Goal: Task Accomplishment & Management: Use online tool/utility

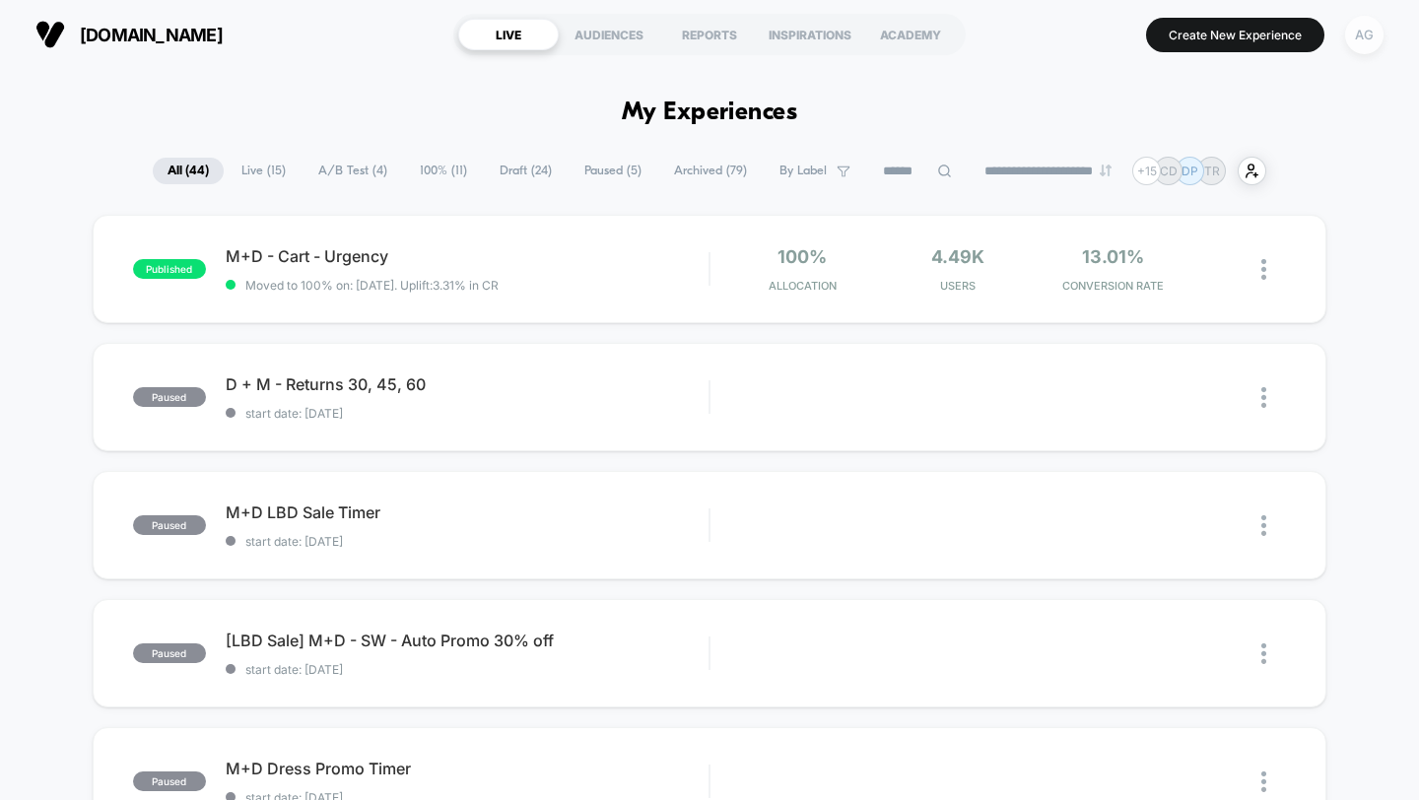
click at [1364, 42] on div "AG" at bounding box center [1364, 35] width 38 height 38
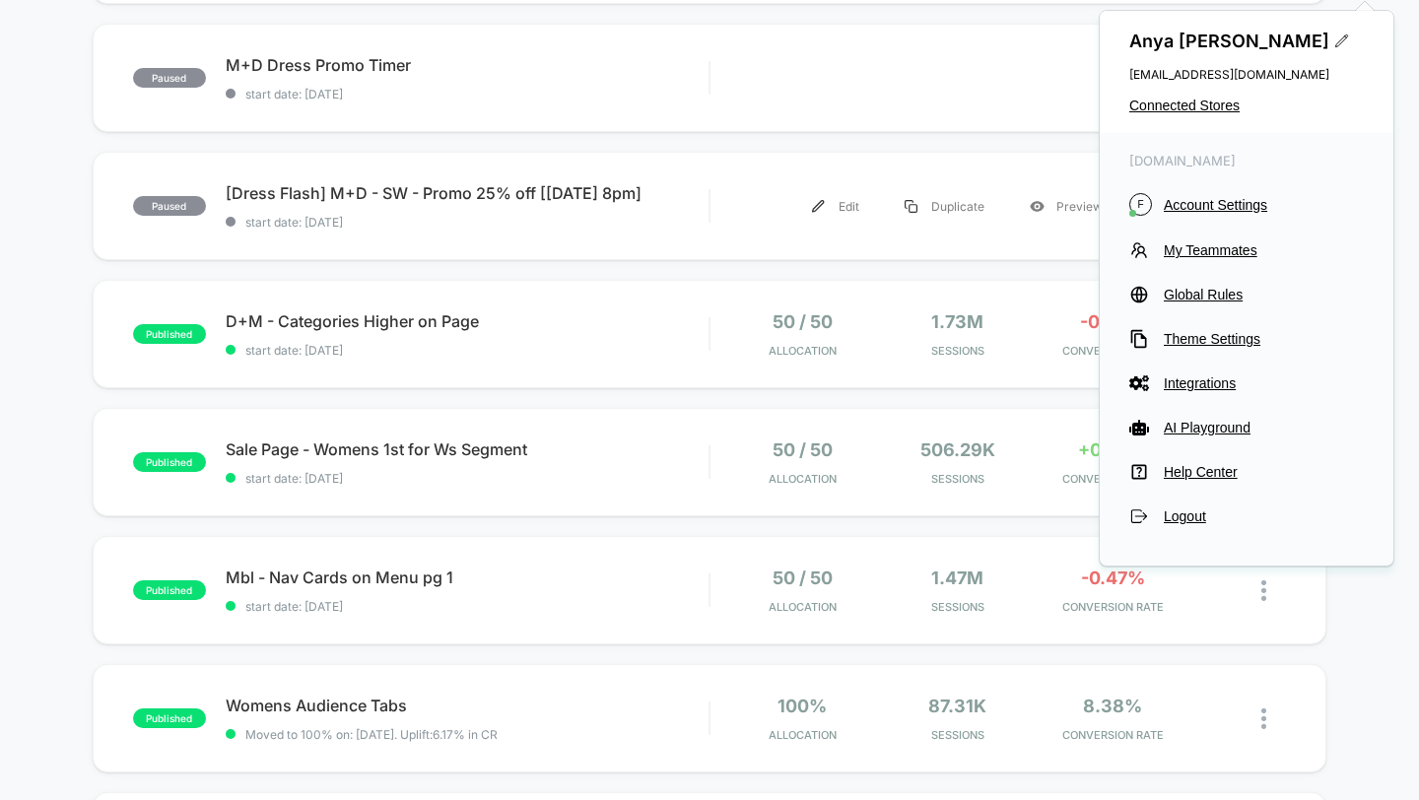
scroll to position [1050, 0]
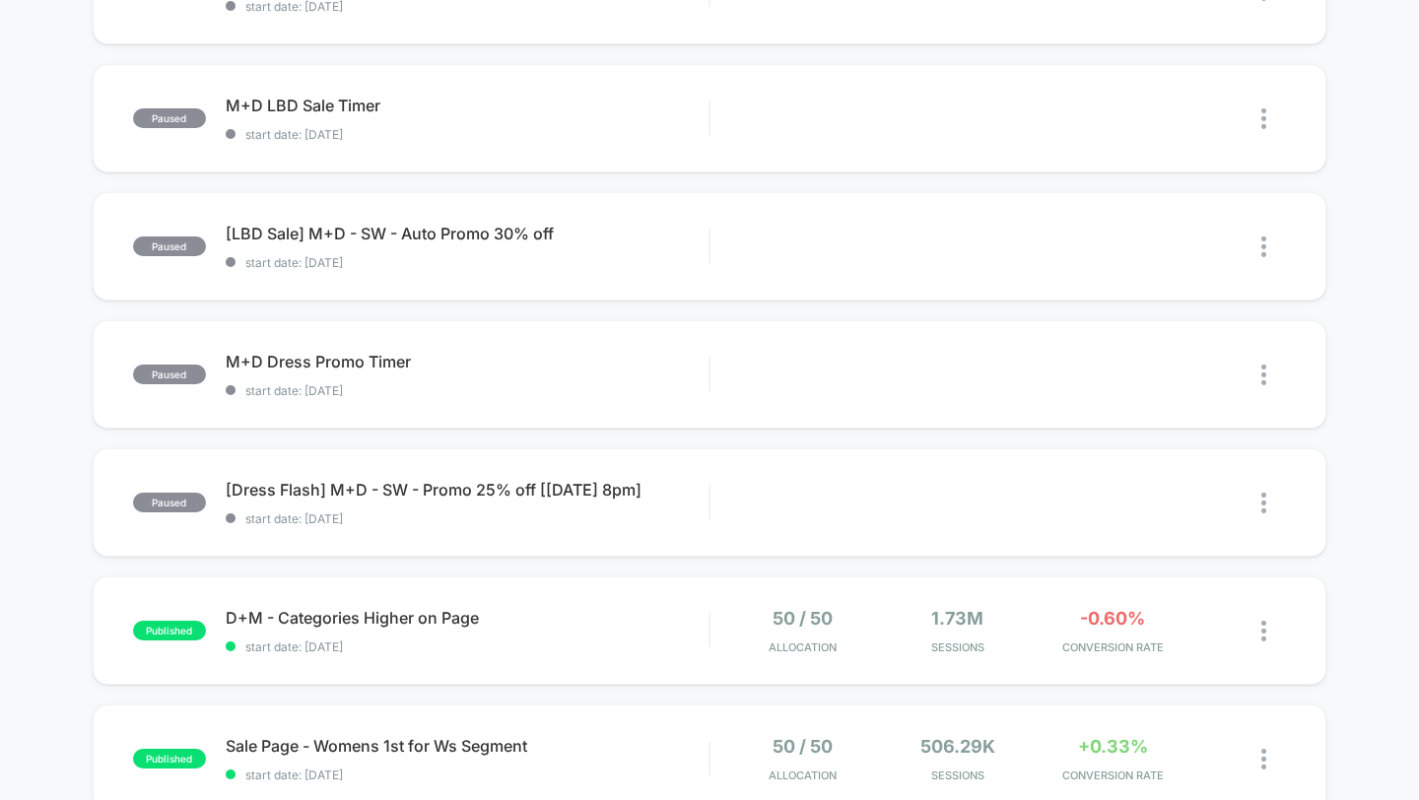
scroll to position [0, 0]
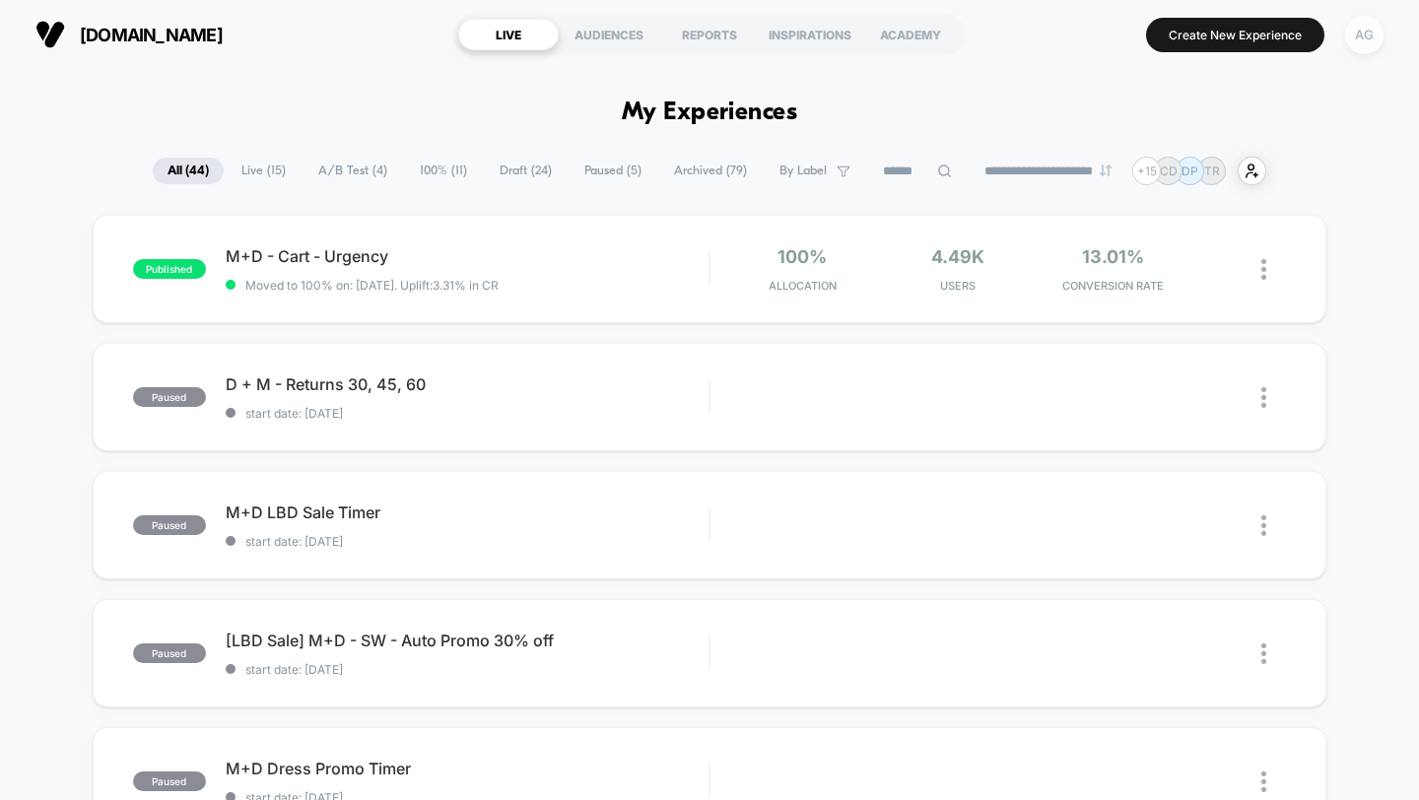
click at [1369, 39] on div "AG" at bounding box center [1364, 35] width 38 height 38
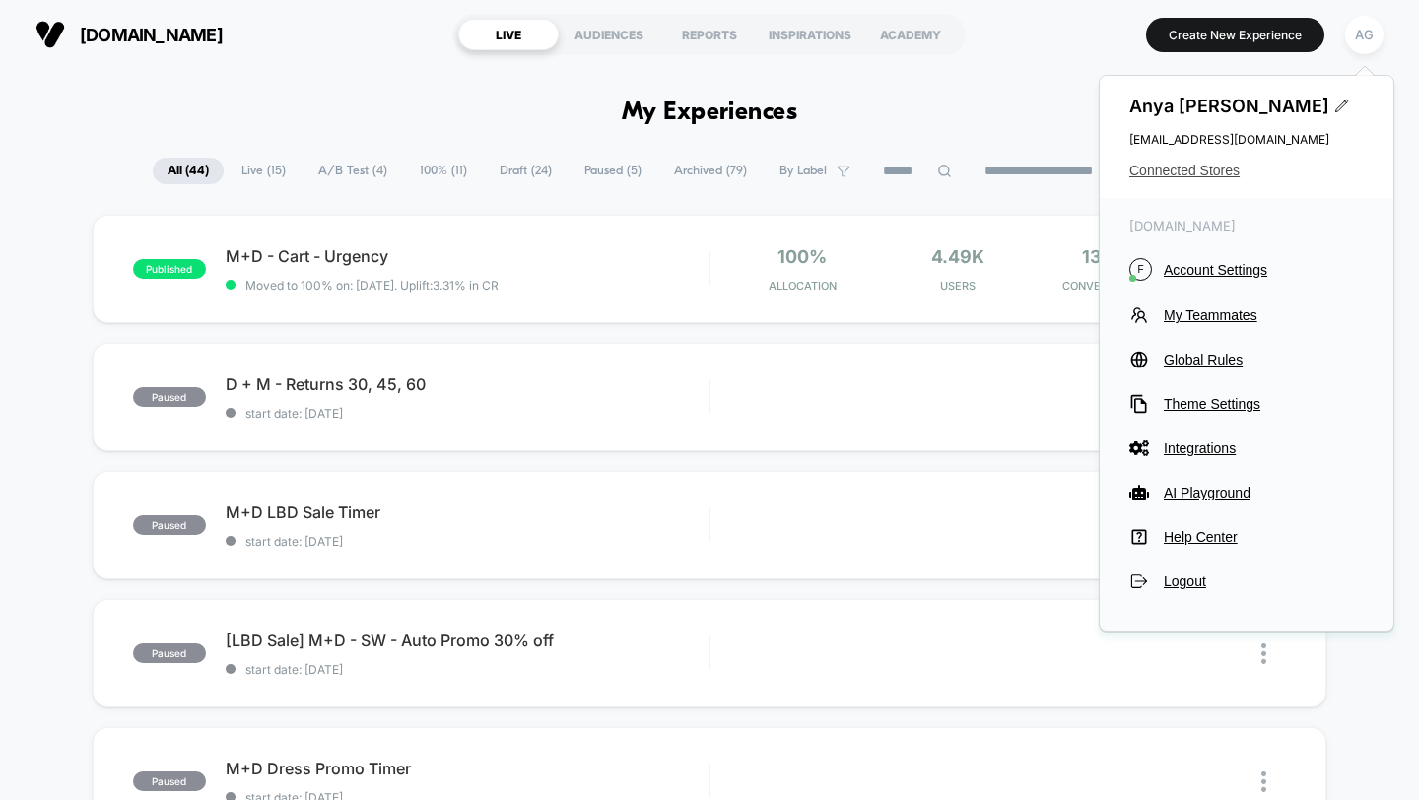
click at [1185, 169] on span "Connected Stores" at bounding box center [1246, 171] width 234 height 16
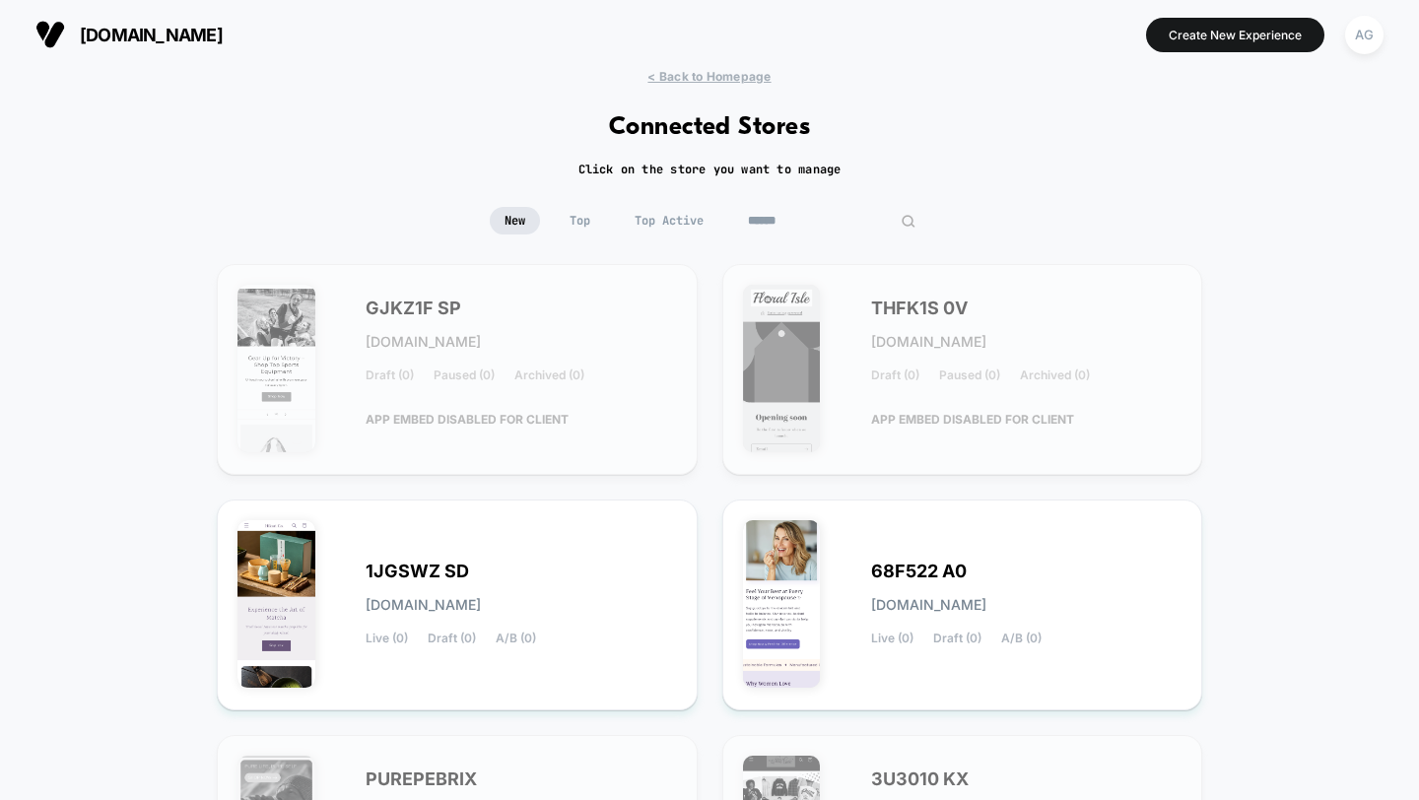
click at [812, 217] on input at bounding box center [831, 221] width 197 height 28
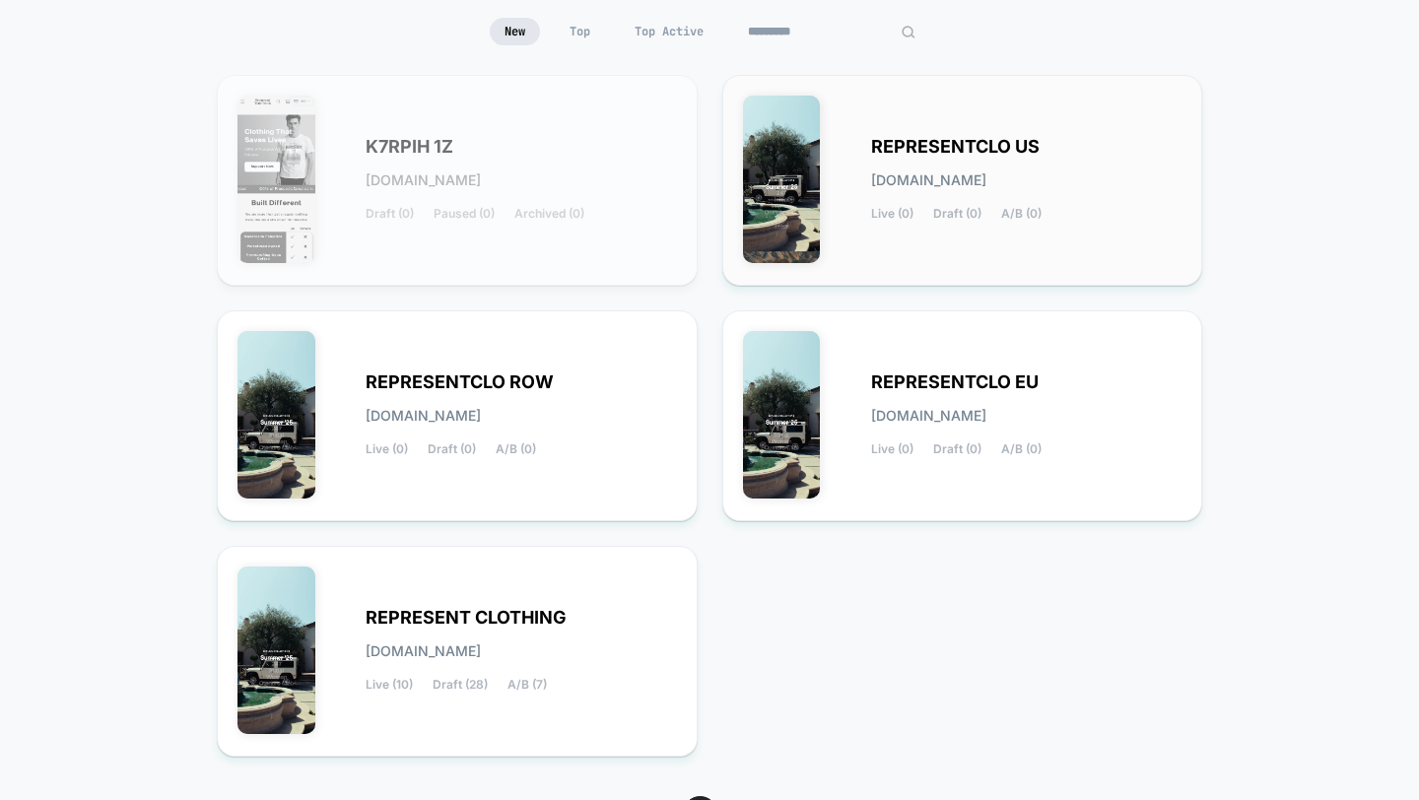
scroll to position [243, 0]
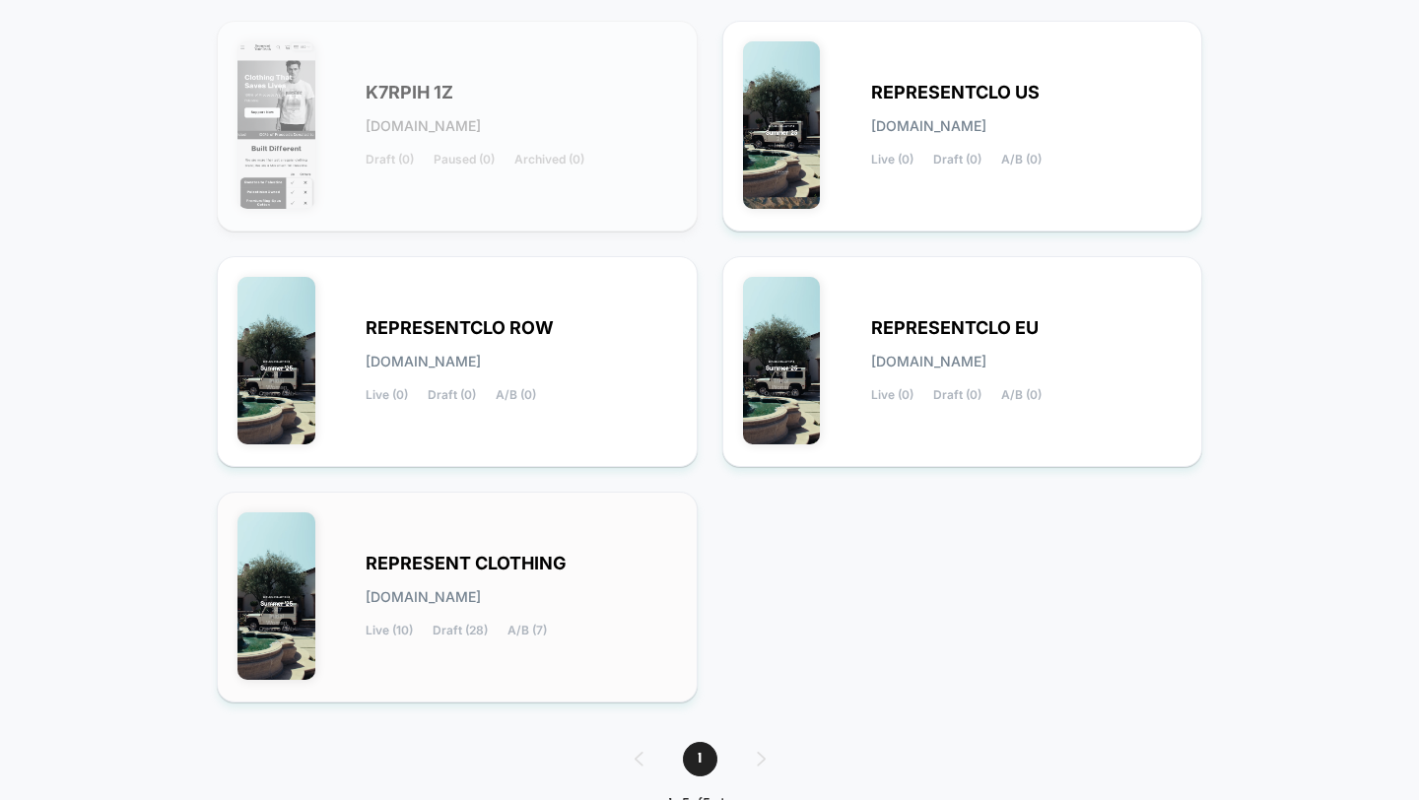
type input "*********"
click at [468, 644] on div "REPRESENT CLOTHING represent-clothing.myshopify.com Live (10) Draft (28) A/B (7)" at bounding box center [456, 596] width 439 height 169
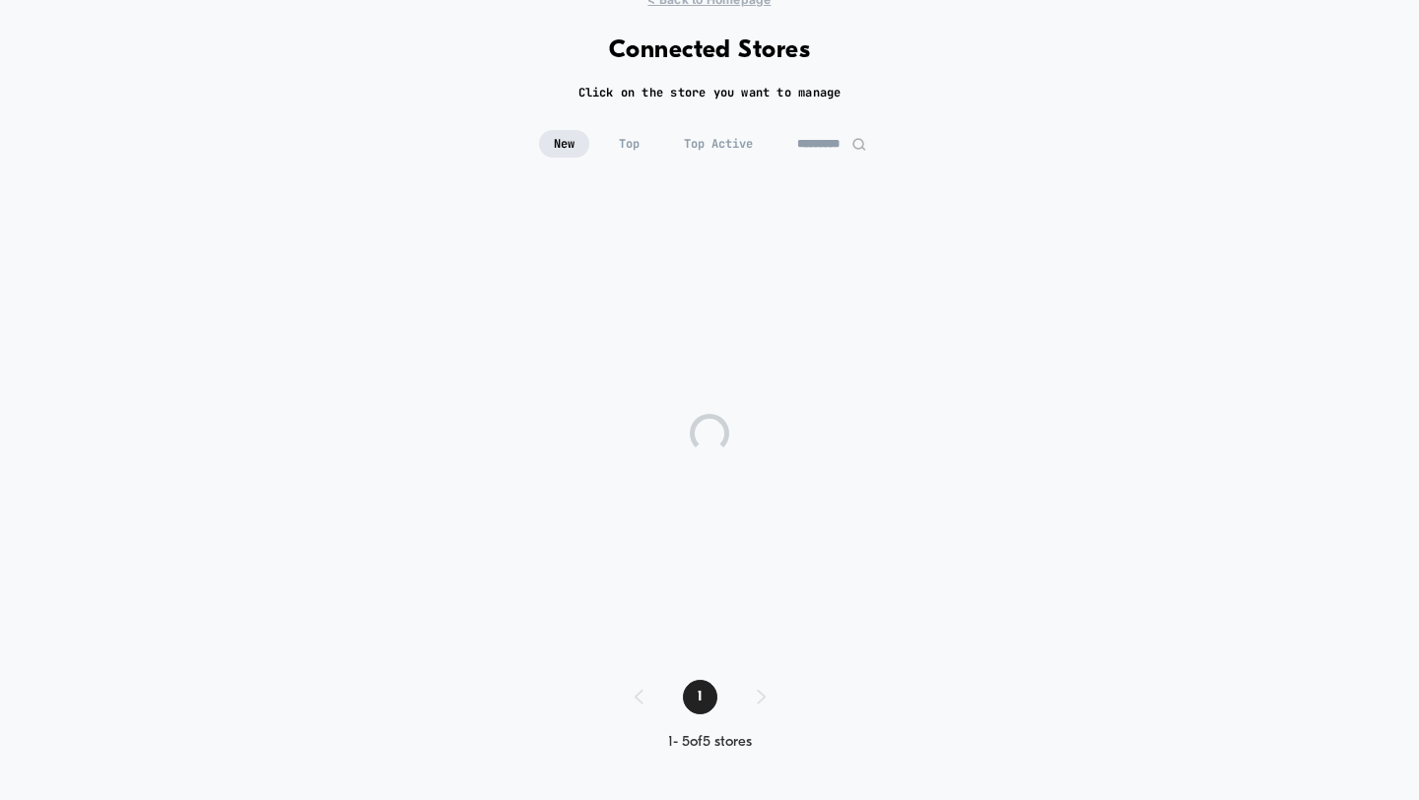
scroll to position [76, 0]
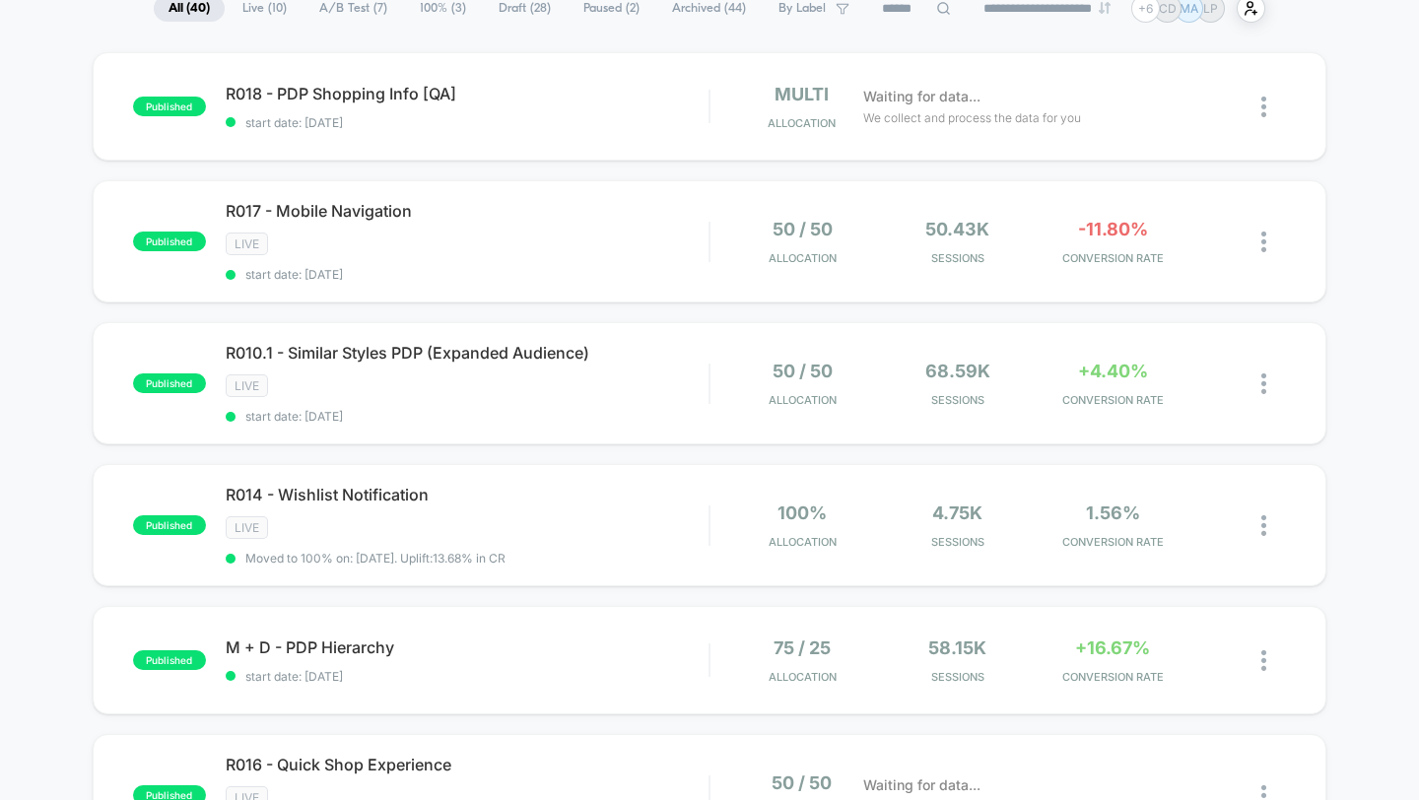
scroll to position [229, 0]
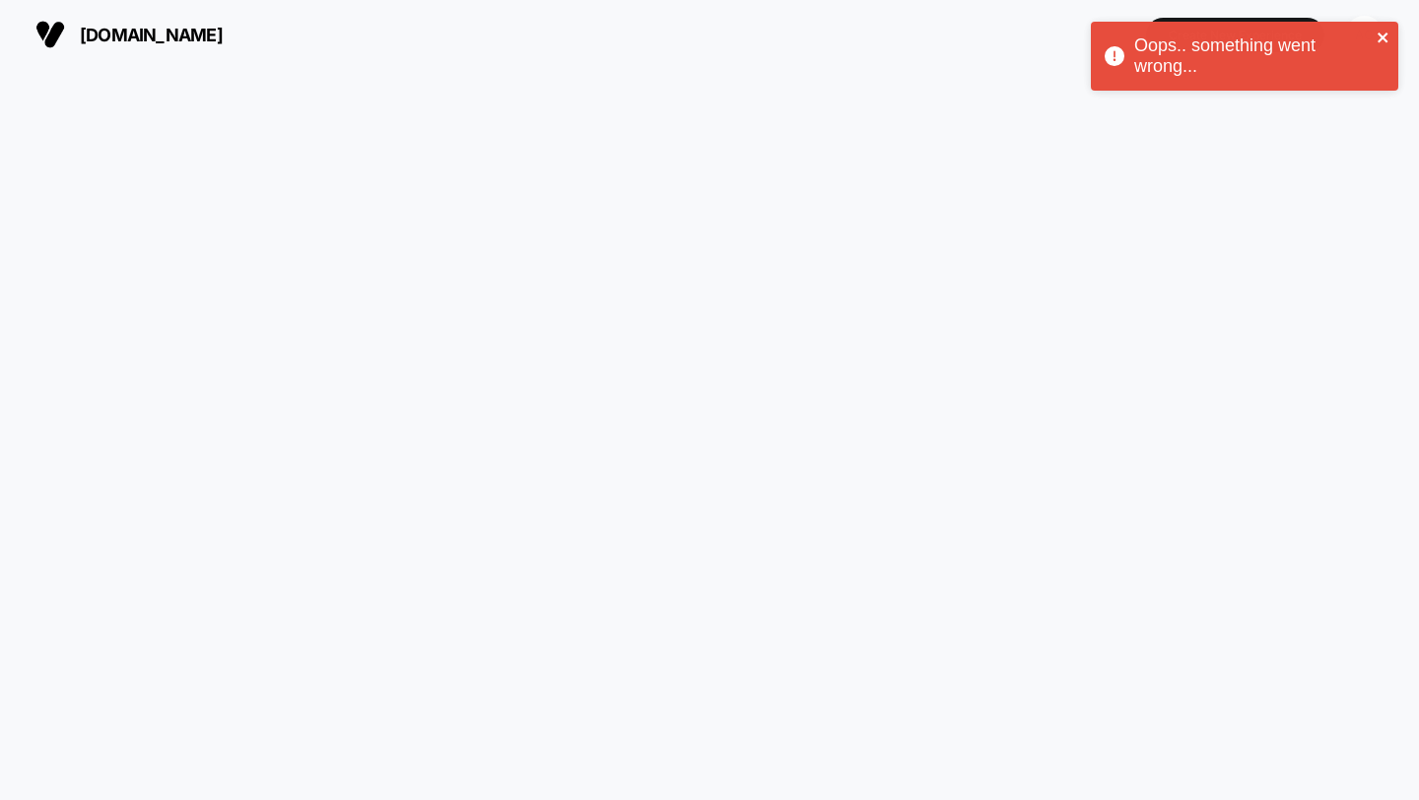
click at [1377, 42] on icon "close" at bounding box center [1383, 38] width 14 height 16
click at [1386, 39] on icon "close" at bounding box center [1382, 38] width 14 height 16
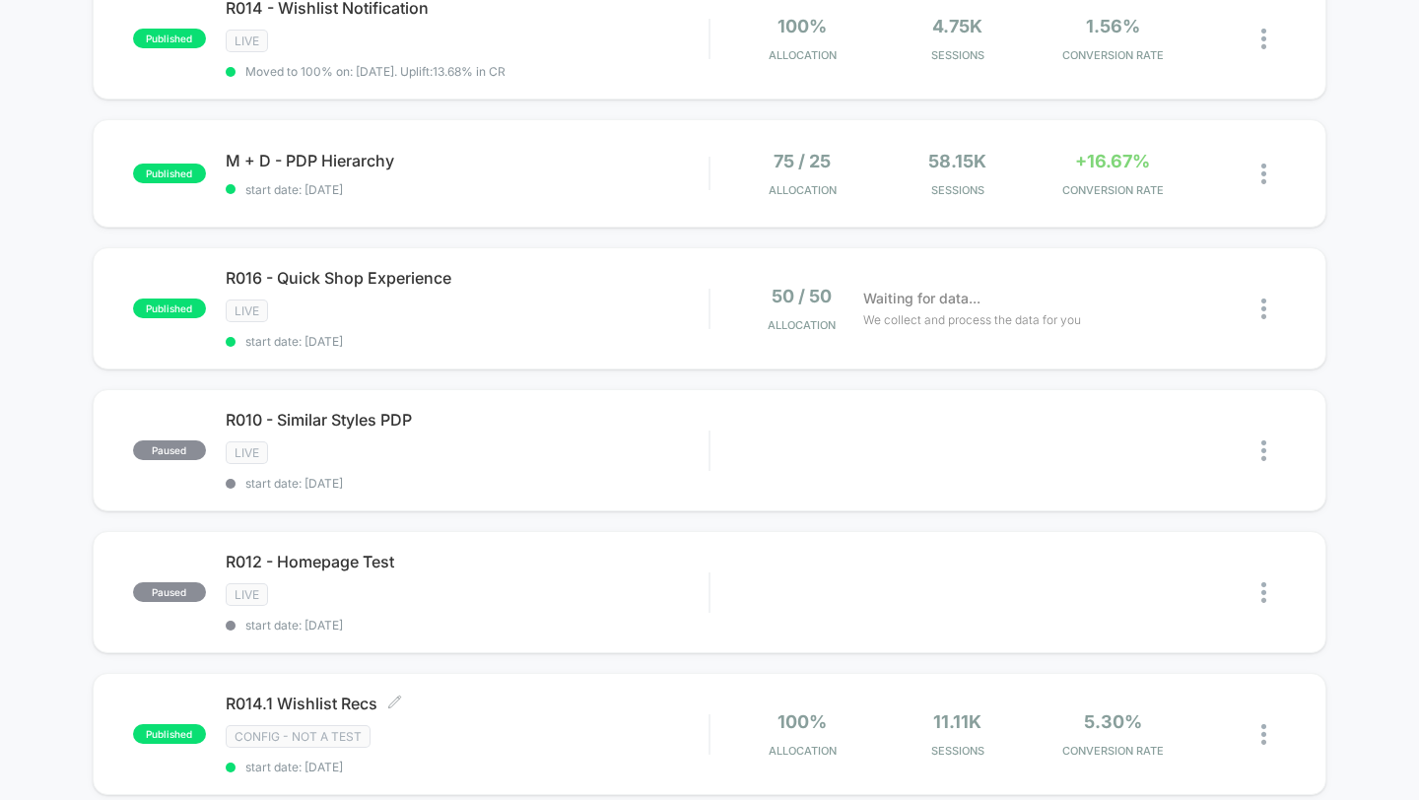
scroll to position [578, 0]
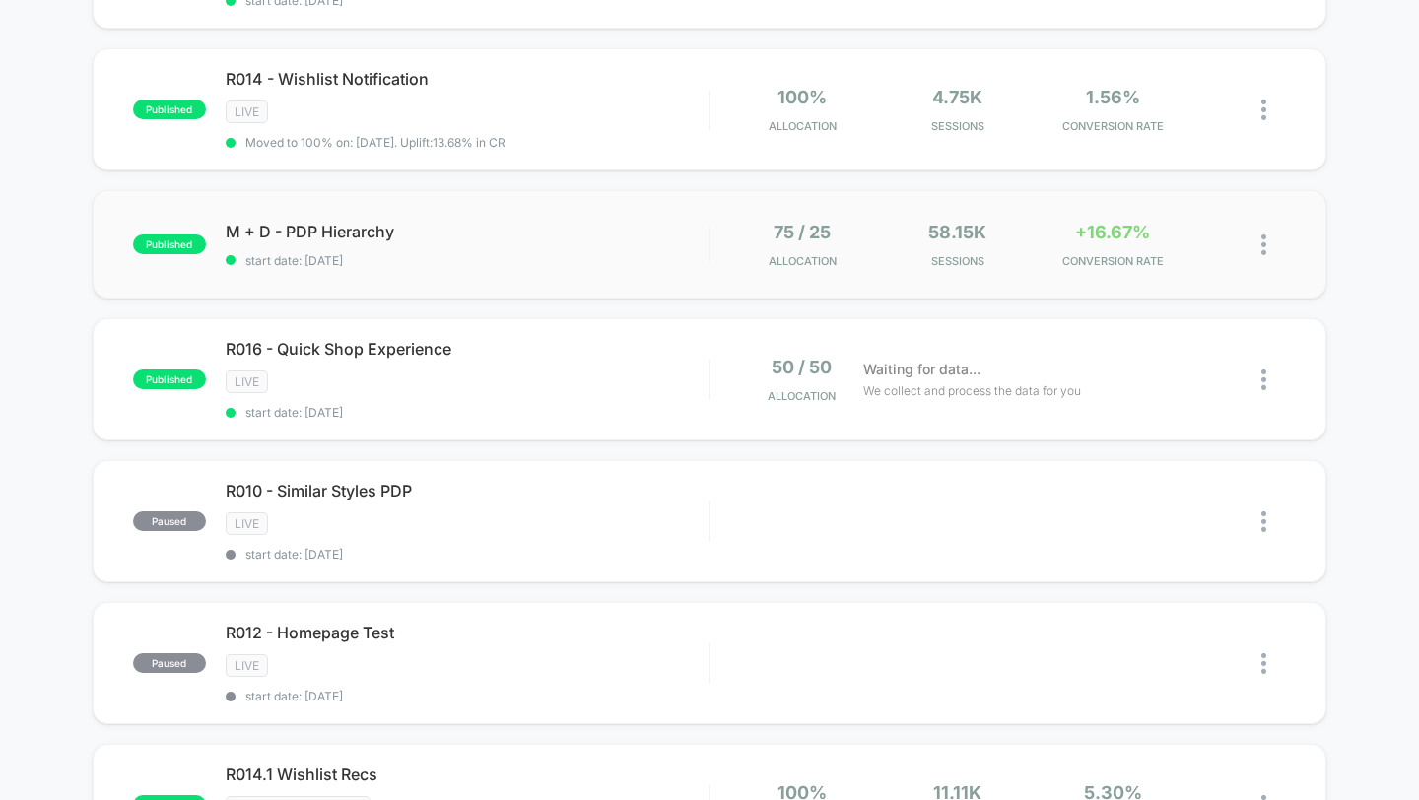
click at [544, 275] on div "published M + D - PDP Hierarchy start date: 9/2/2025 75 / 25 Allocation 58.15k …" at bounding box center [710, 244] width 1234 height 108
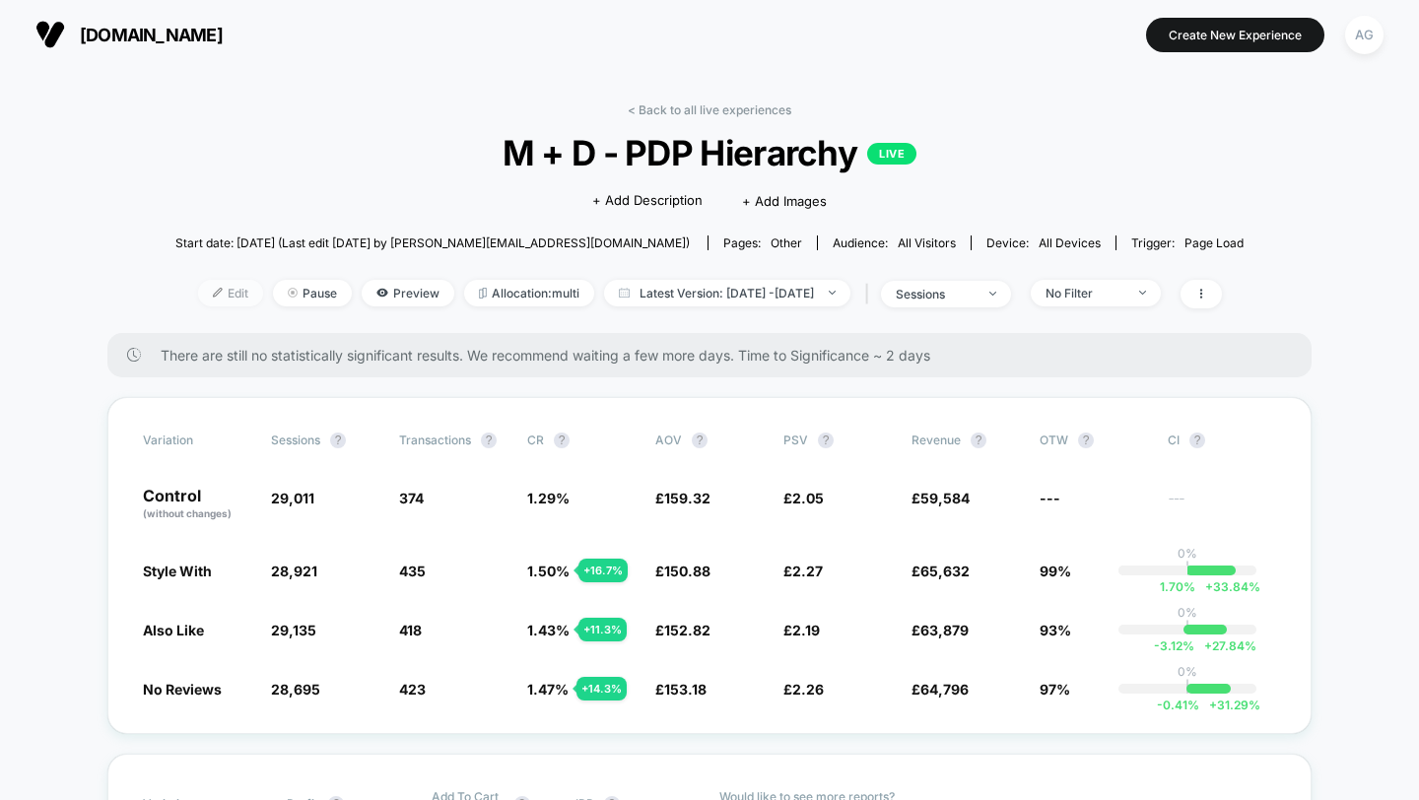
click at [198, 288] on span "Edit" at bounding box center [230, 293] width 65 height 27
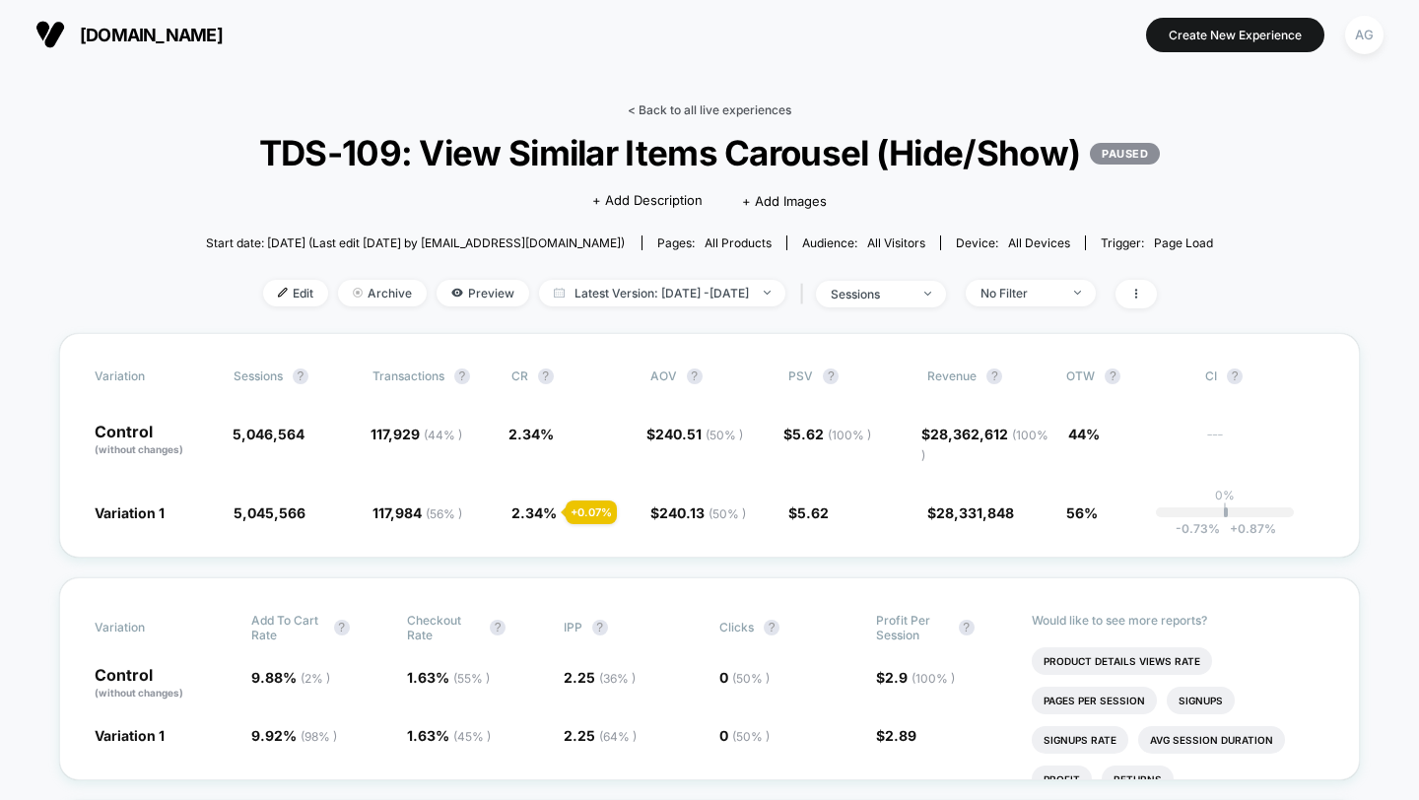
click at [680, 114] on link "< Back to all live experiences" at bounding box center [710, 109] width 164 height 15
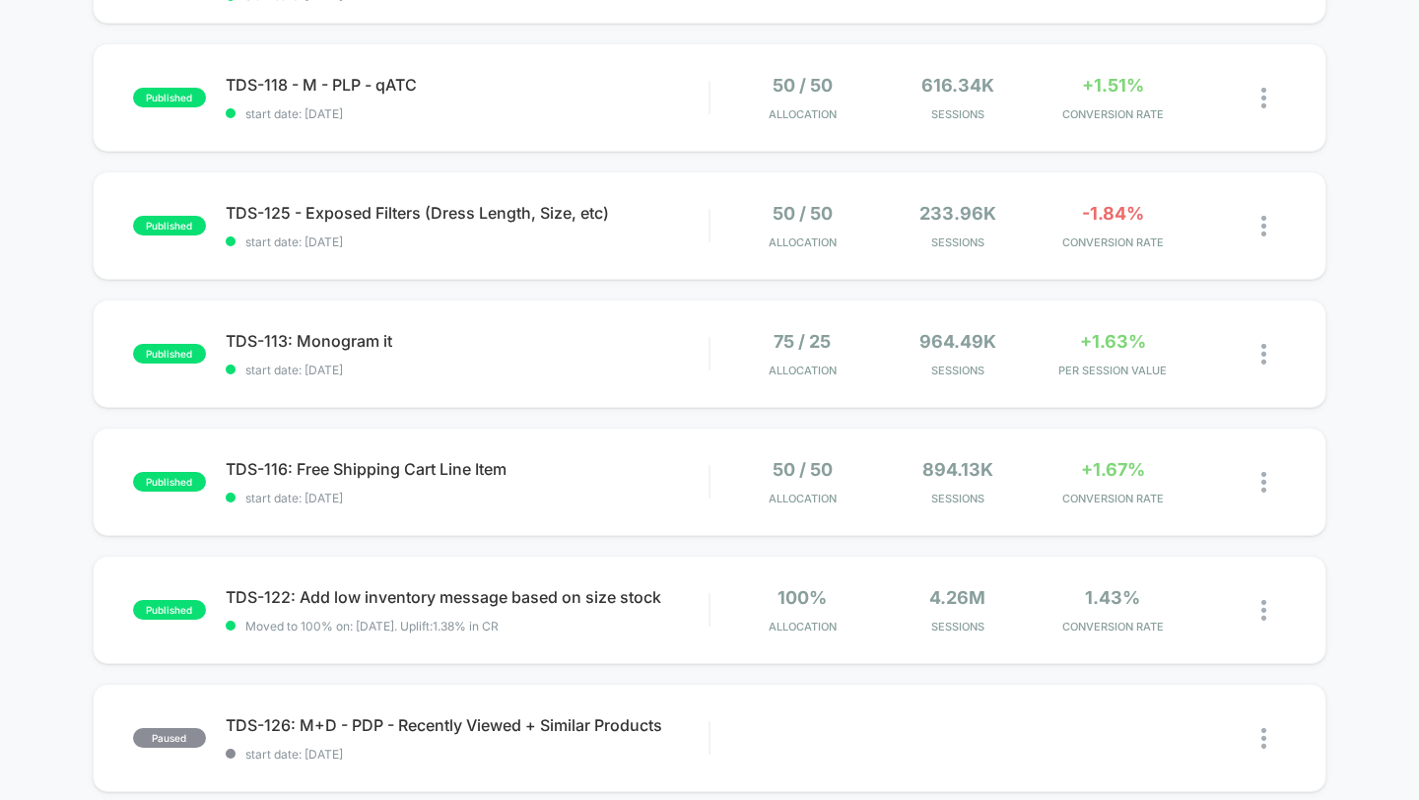
scroll to position [298, 0]
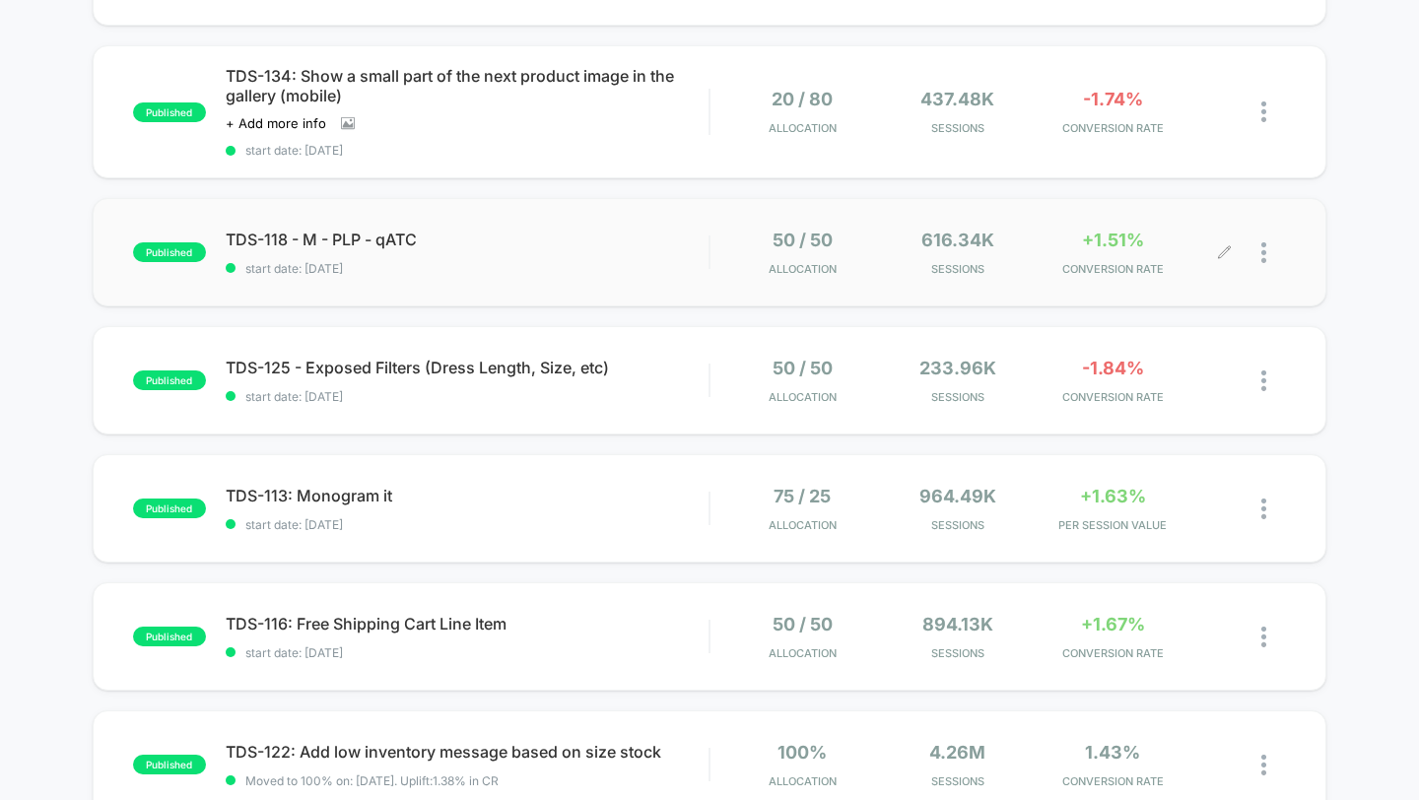
click at [713, 235] on div "50 / 50 Allocation 616.34k Sessions +1.51% CONVERSION RATE" at bounding box center [998, 253] width 576 height 46
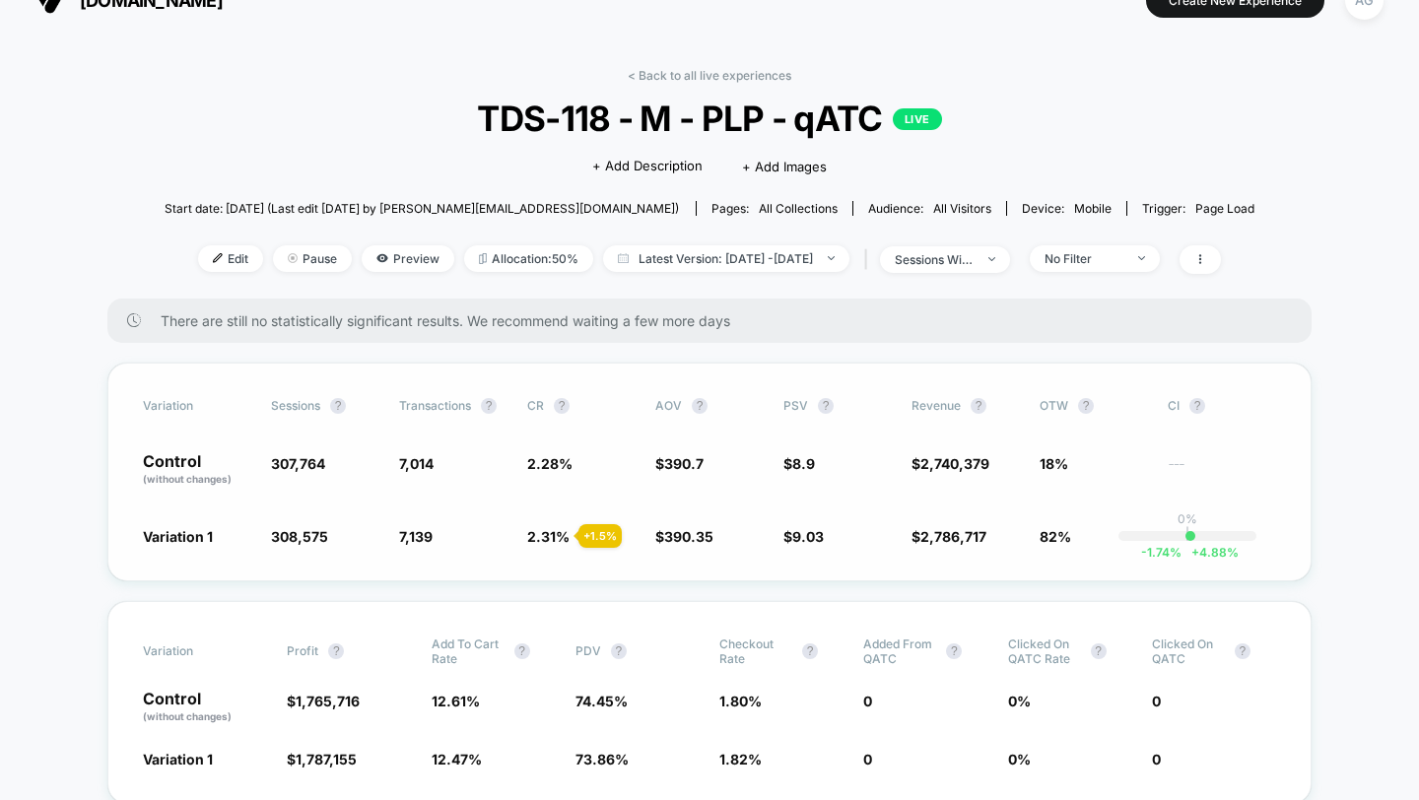
scroll to position [42, 0]
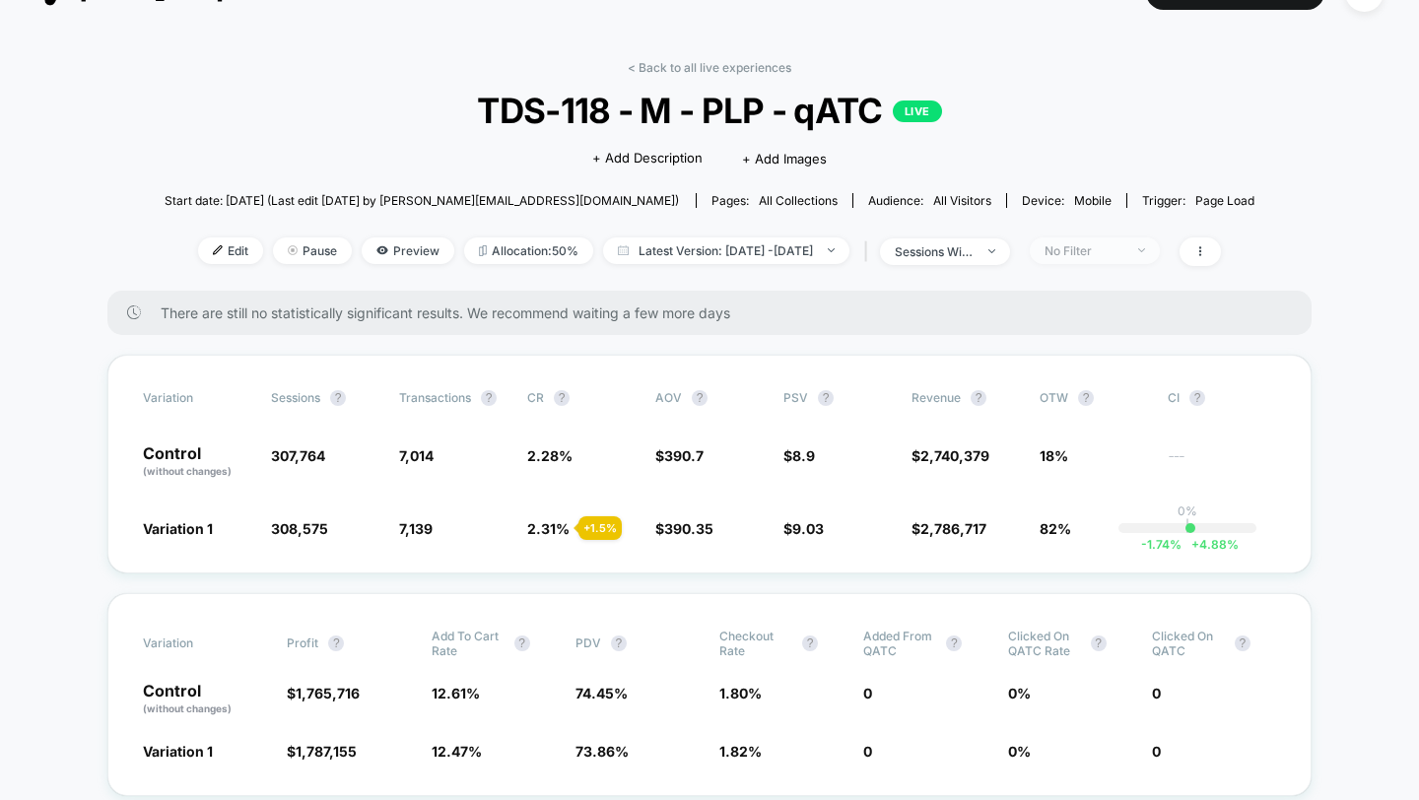
click at [1117, 243] on div "No Filter" at bounding box center [1083, 250] width 79 height 15
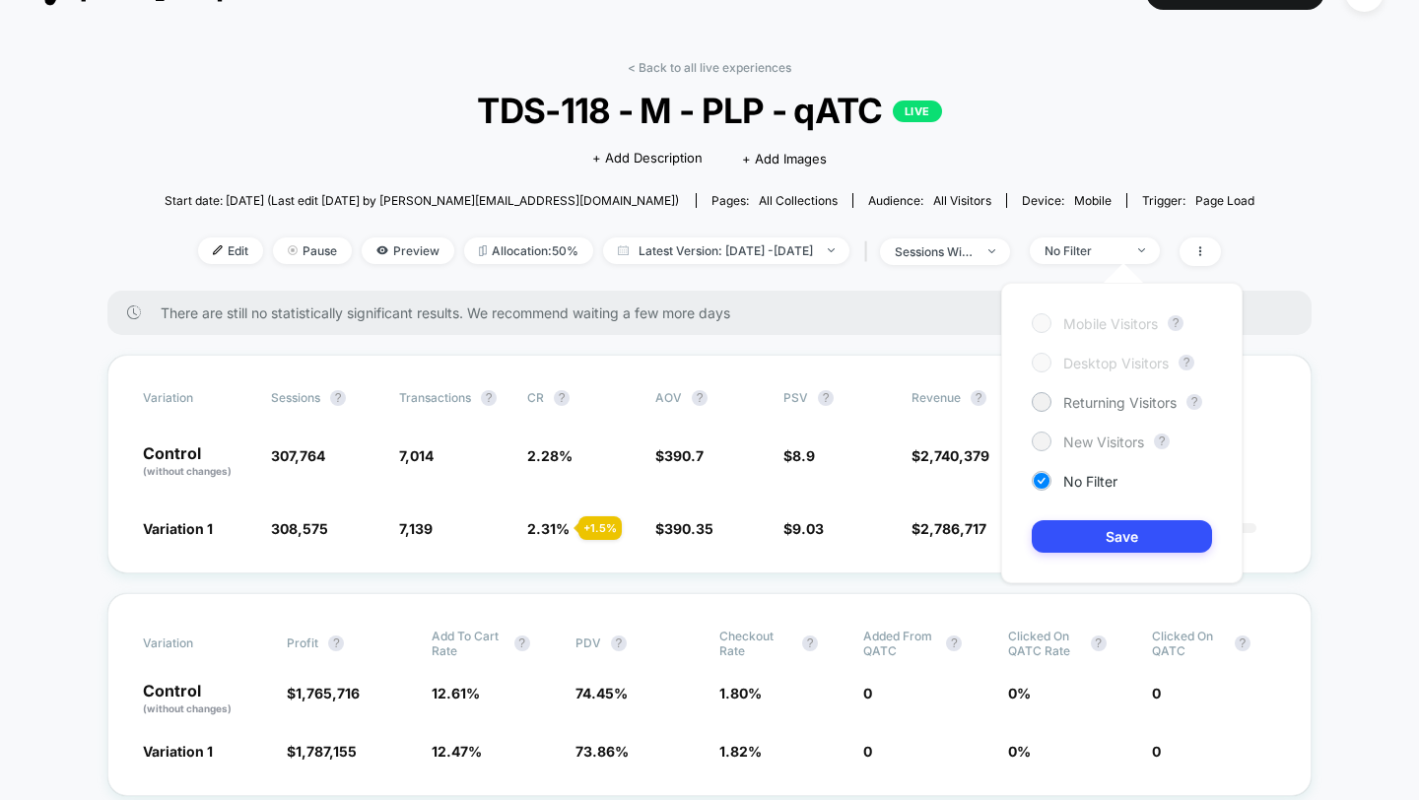
click at [1084, 447] on span "New Visitors" at bounding box center [1103, 442] width 81 height 17
click at [1085, 530] on button "Save" at bounding box center [1122, 536] width 180 height 33
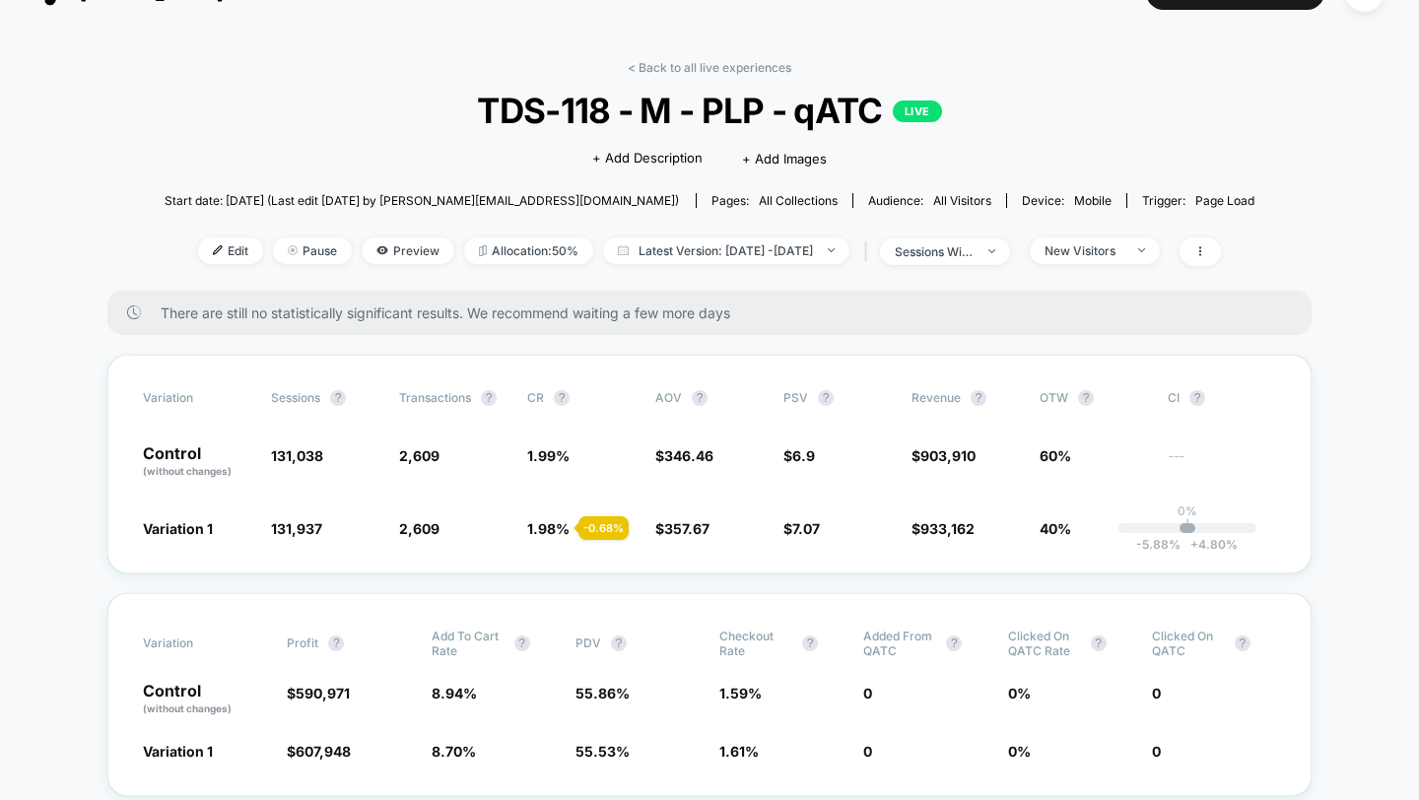
click at [714, 75] on div "< Back to all live experiences TDS-118 - M - PLP - qATC LIVE Click to edit expe…" at bounding box center [710, 175] width 1091 height 231
click at [714, 69] on link "< Back to all live experiences" at bounding box center [710, 67] width 164 height 15
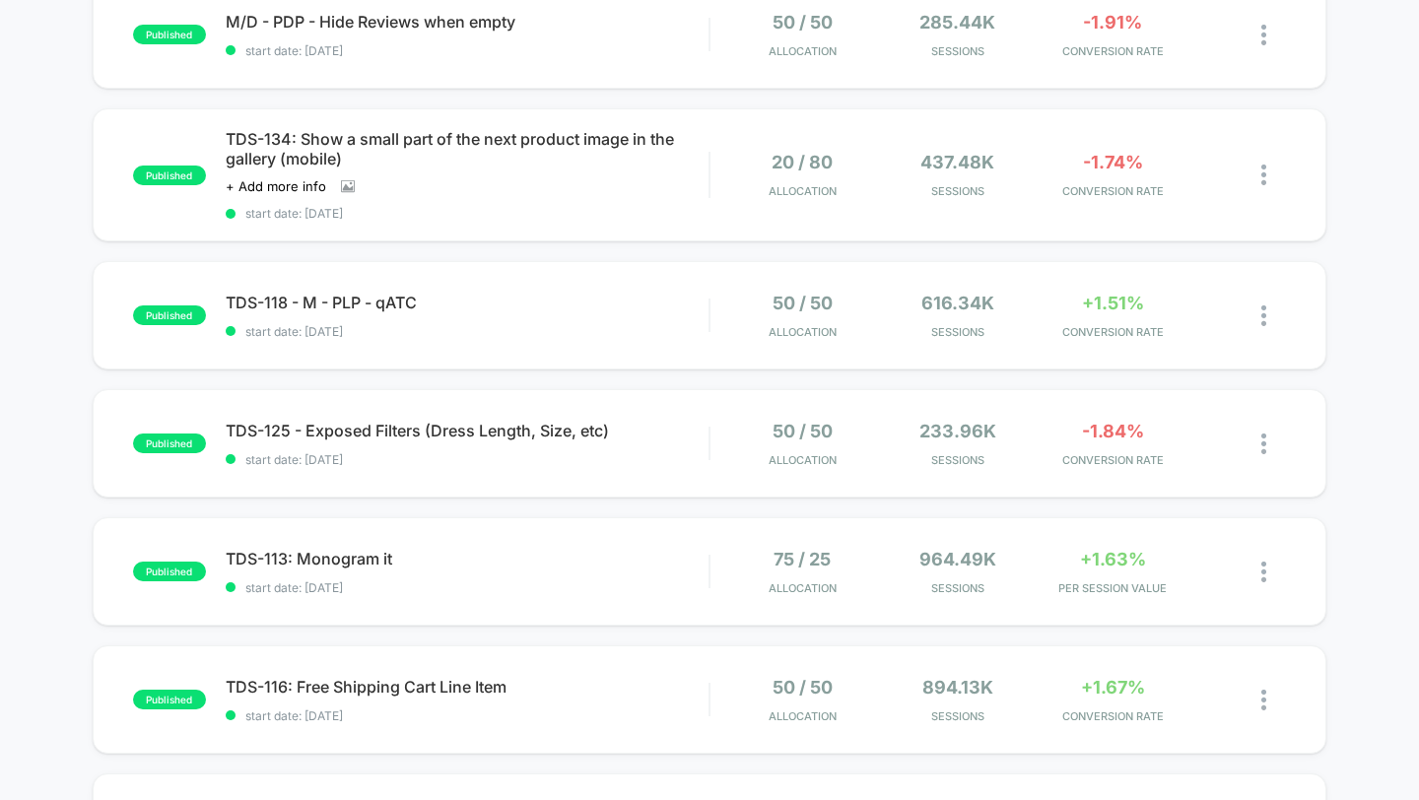
scroll to position [373, 0]
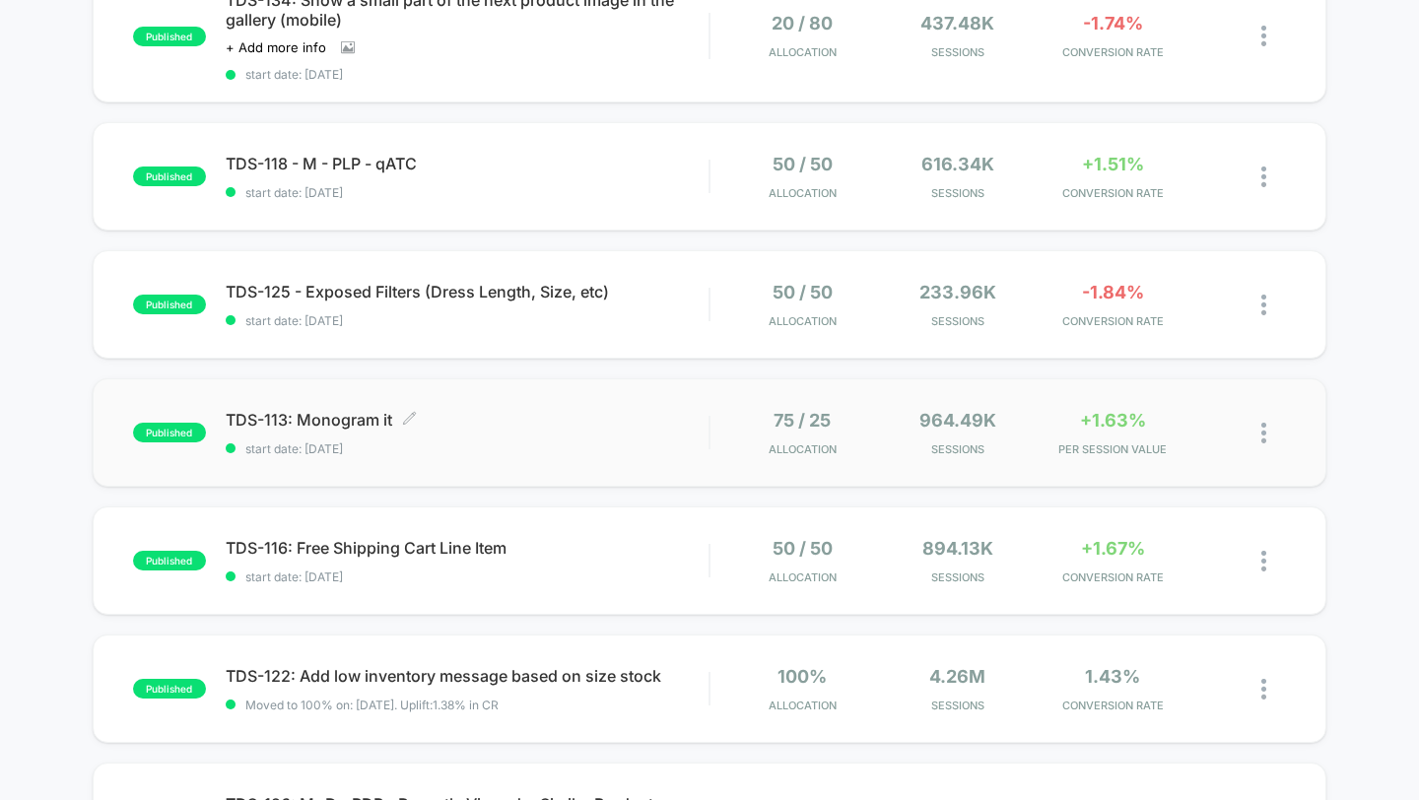
click at [629, 410] on span "TDS-113: Monogram it Click to edit experience details" at bounding box center [468, 420] width 484 height 20
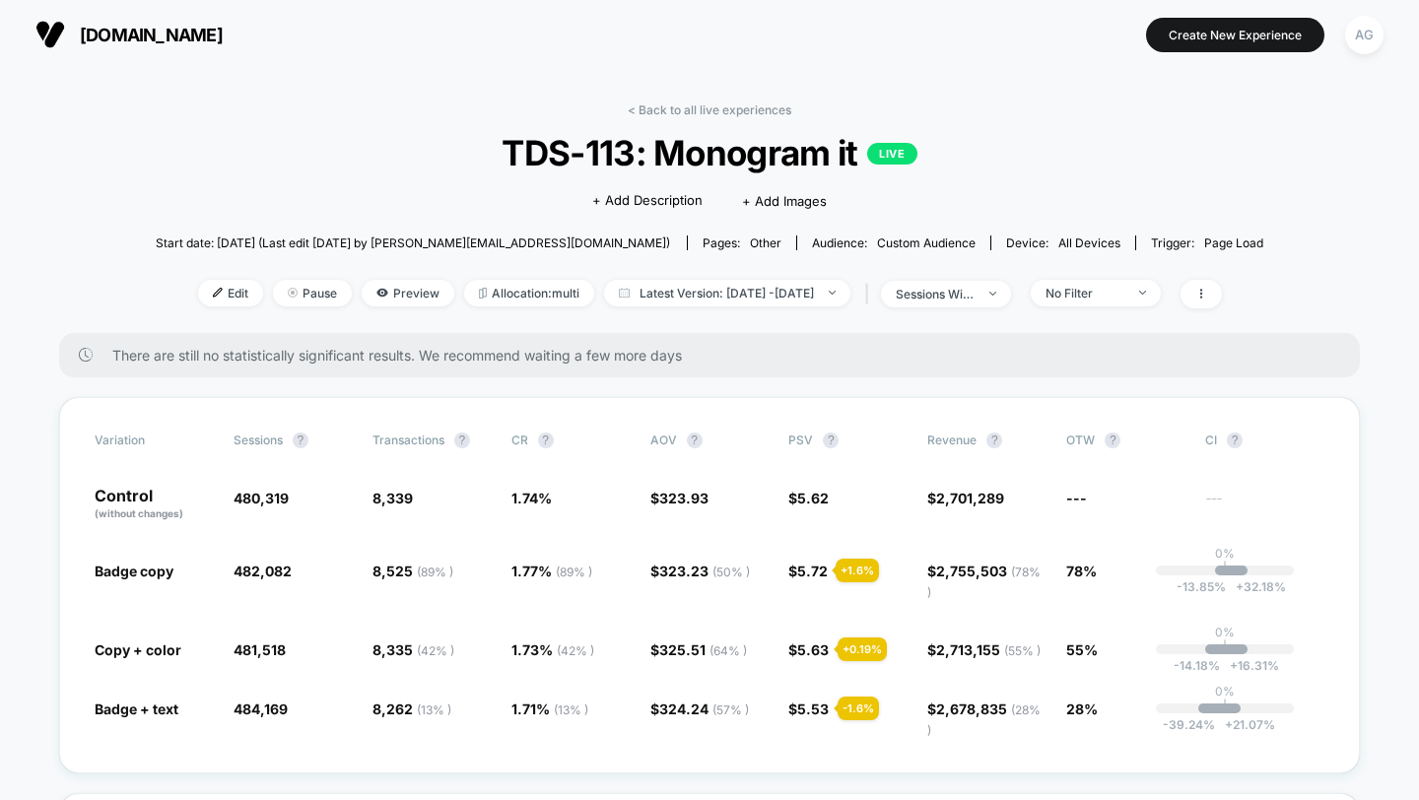
click at [700, 117] on div "< Back to all live experiences TDS-113: Monogram it LIVE Click to edit experien…" at bounding box center [710, 217] width 1108 height 231
click at [700, 108] on link "< Back to all live experiences" at bounding box center [710, 109] width 164 height 15
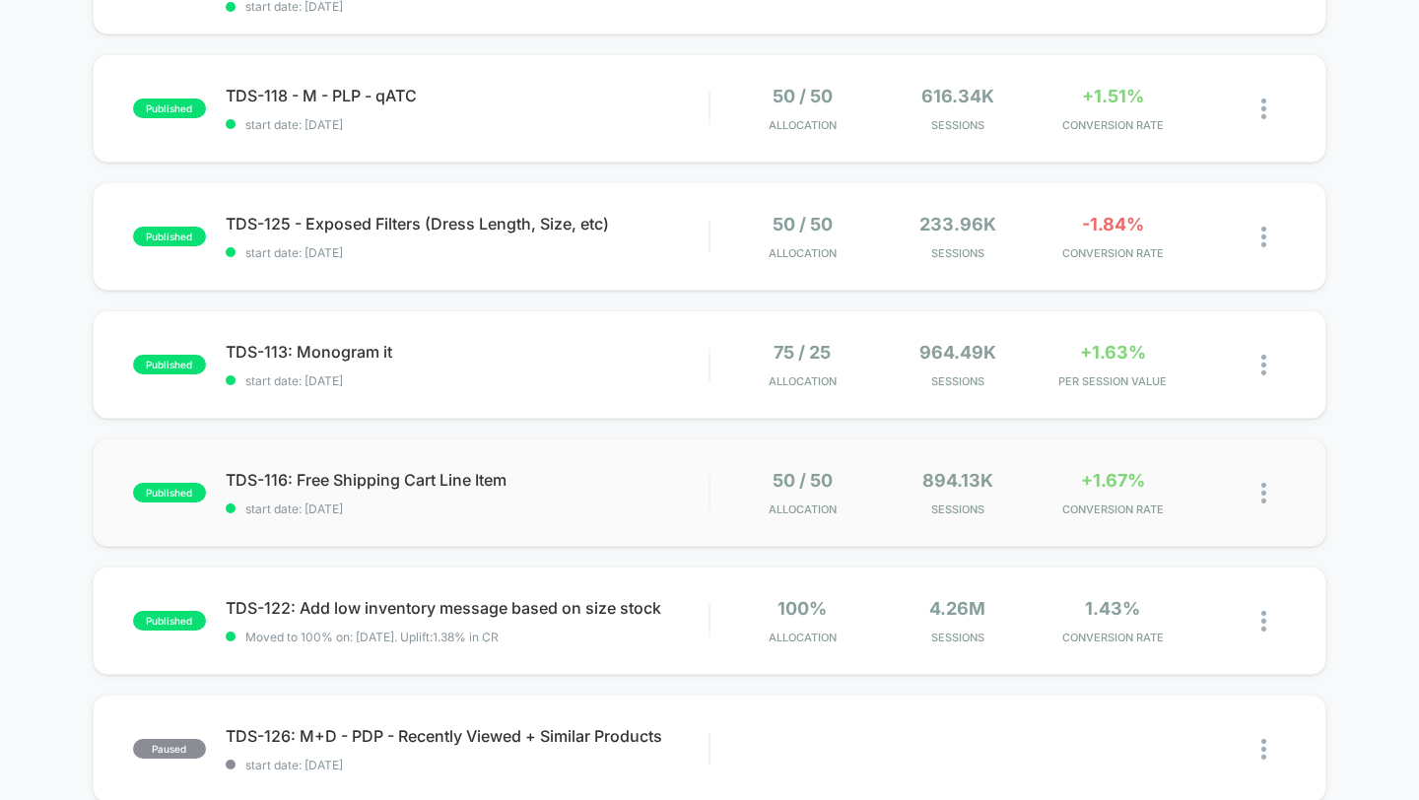
scroll to position [471, 0]
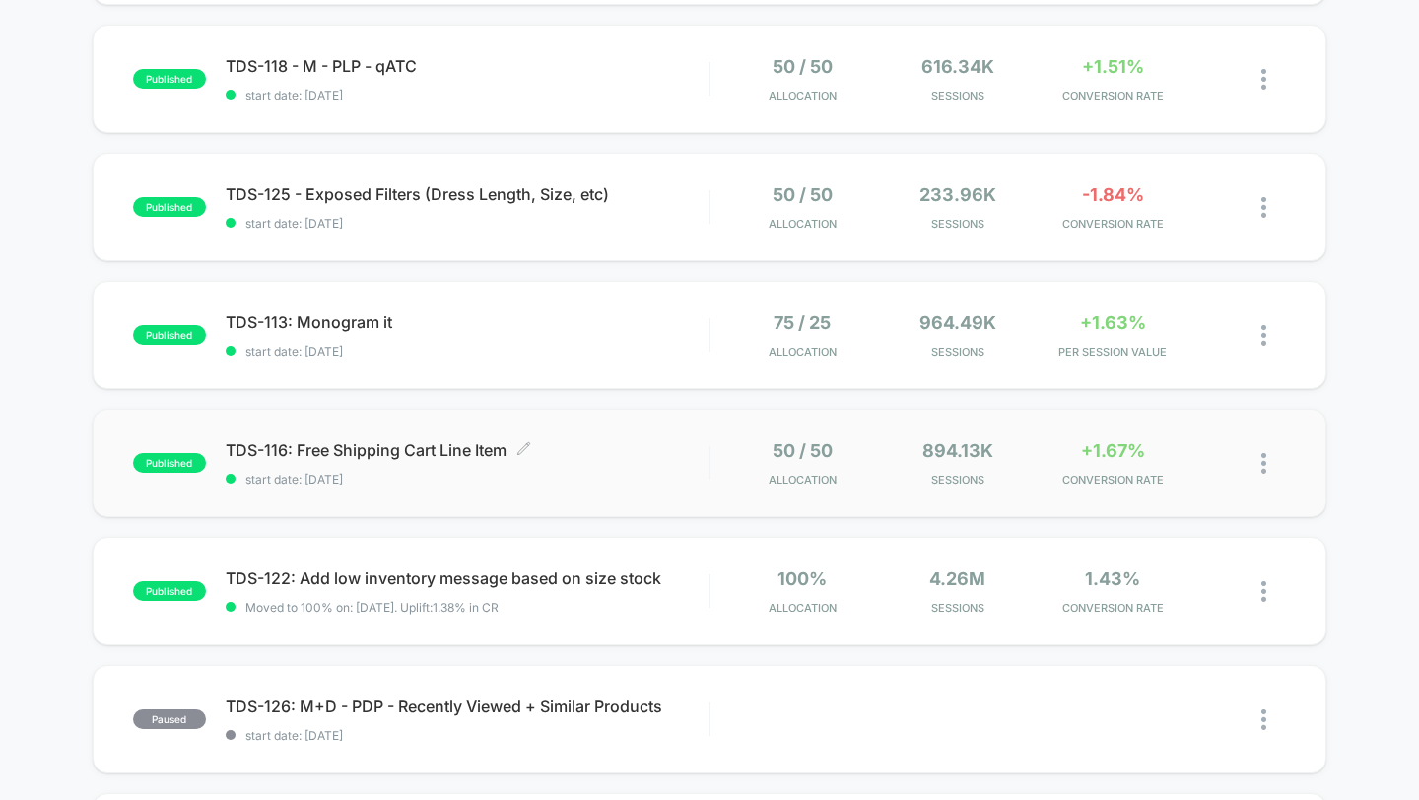
click at [676, 462] on div "TDS-116: Free Shipping Cart Line Item Click to edit experience details Click to…" at bounding box center [468, 463] width 484 height 46
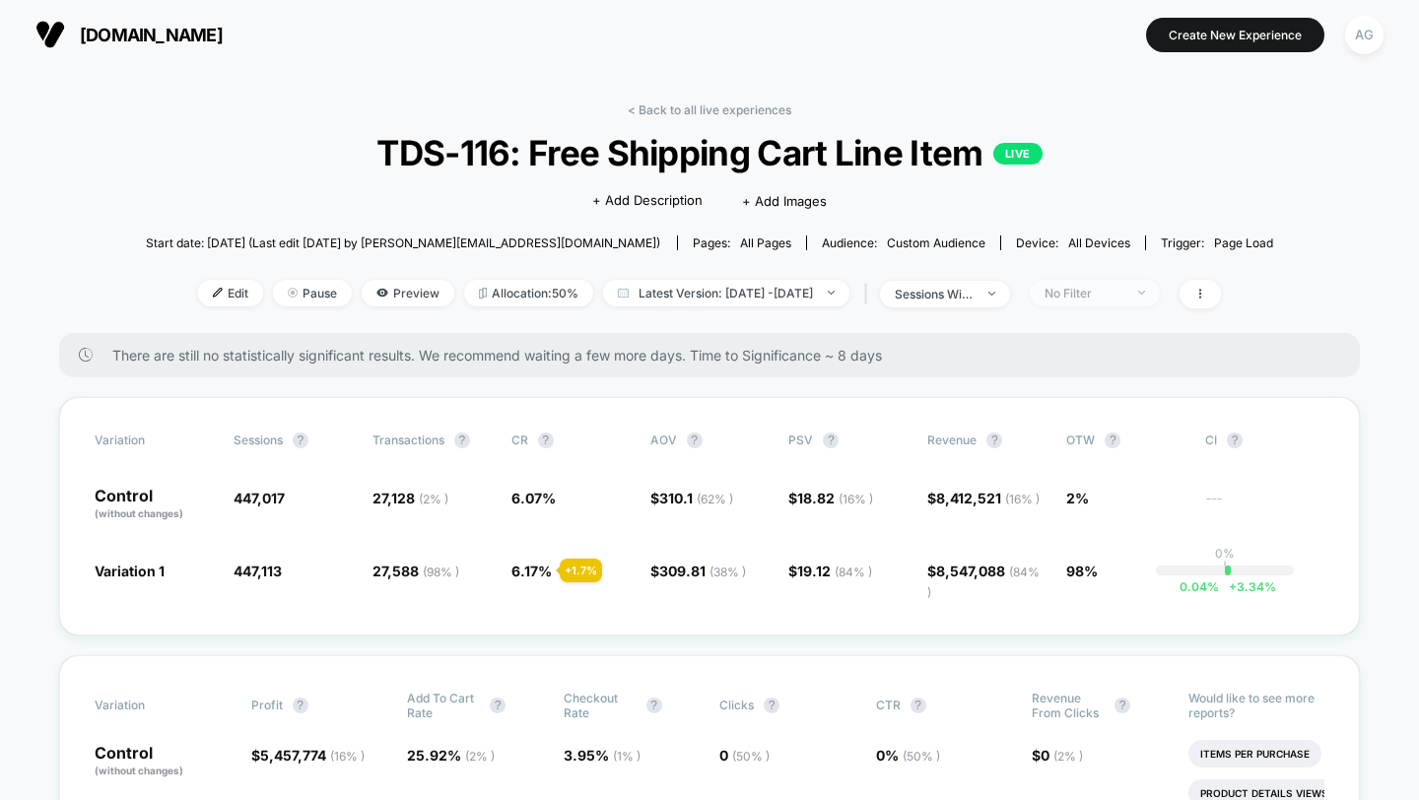
click at [1123, 291] on div "No Filter" at bounding box center [1083, 293] width 79 height 15
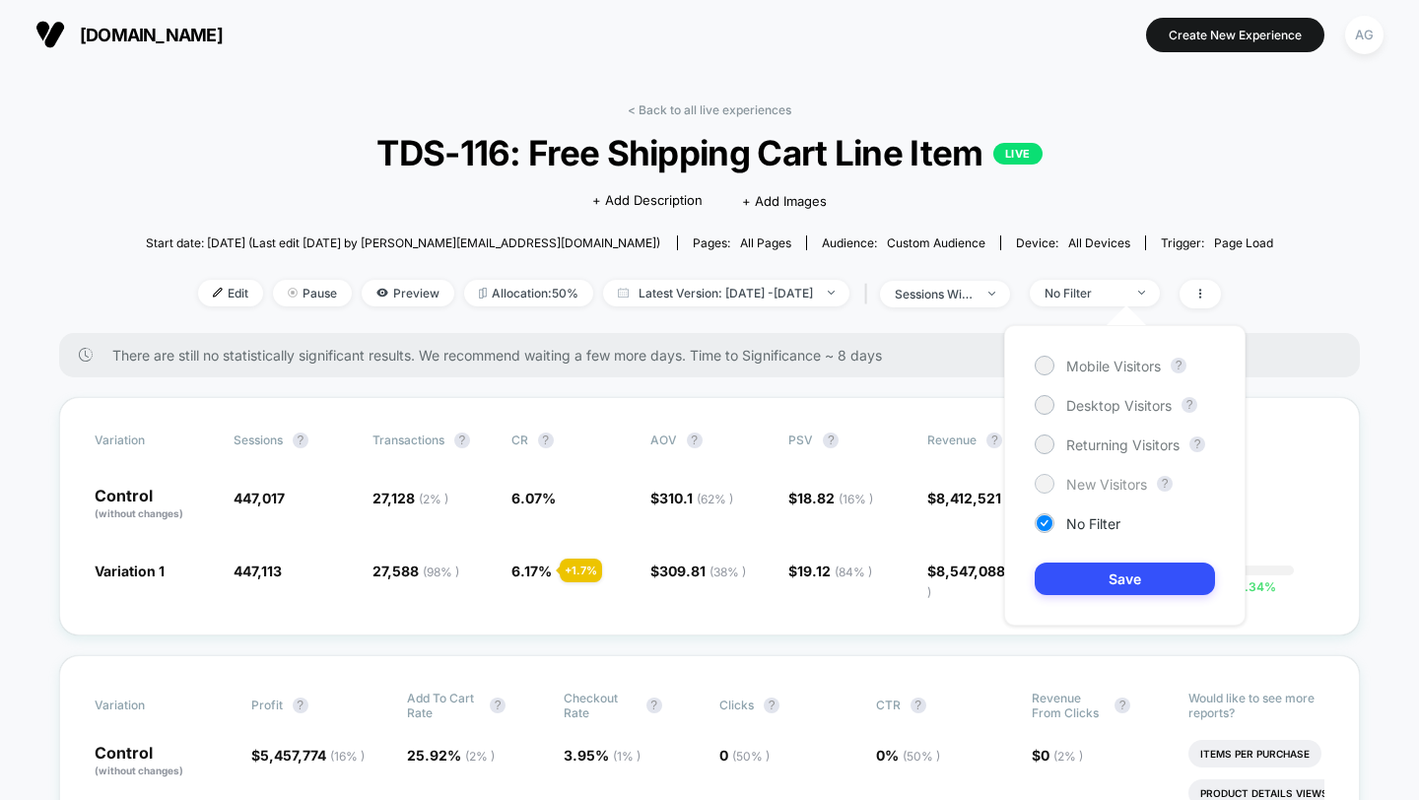
click at [1091, 485] on span "New Visitors" at bounding box center [1106, 484] width 81 height 17
click at [1091, 563] on button "Save" at bounding box center [1124, 579] width 180 height 33
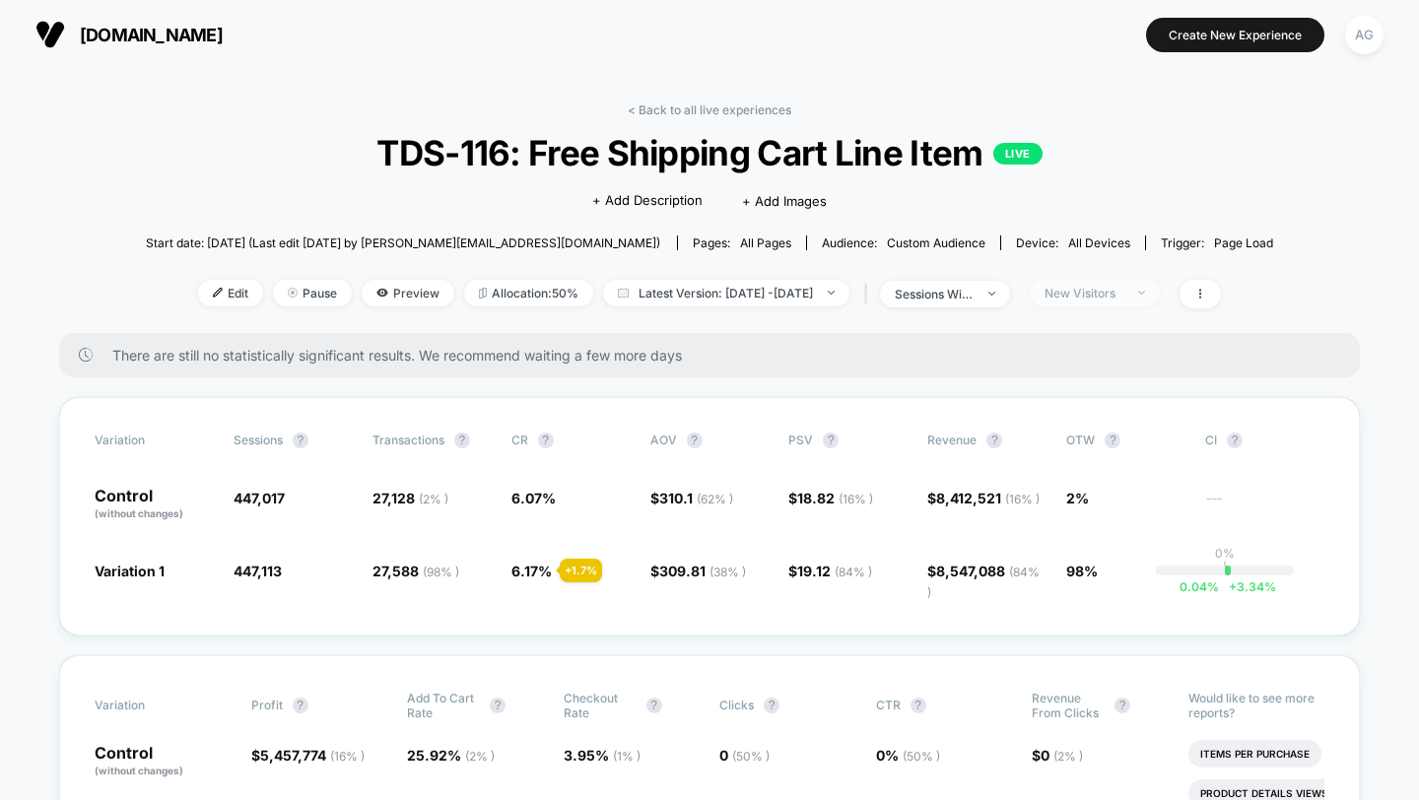
click at [1123, 297] on div "New Visitors" at bounding box center [1083, 293] width 79 height 15
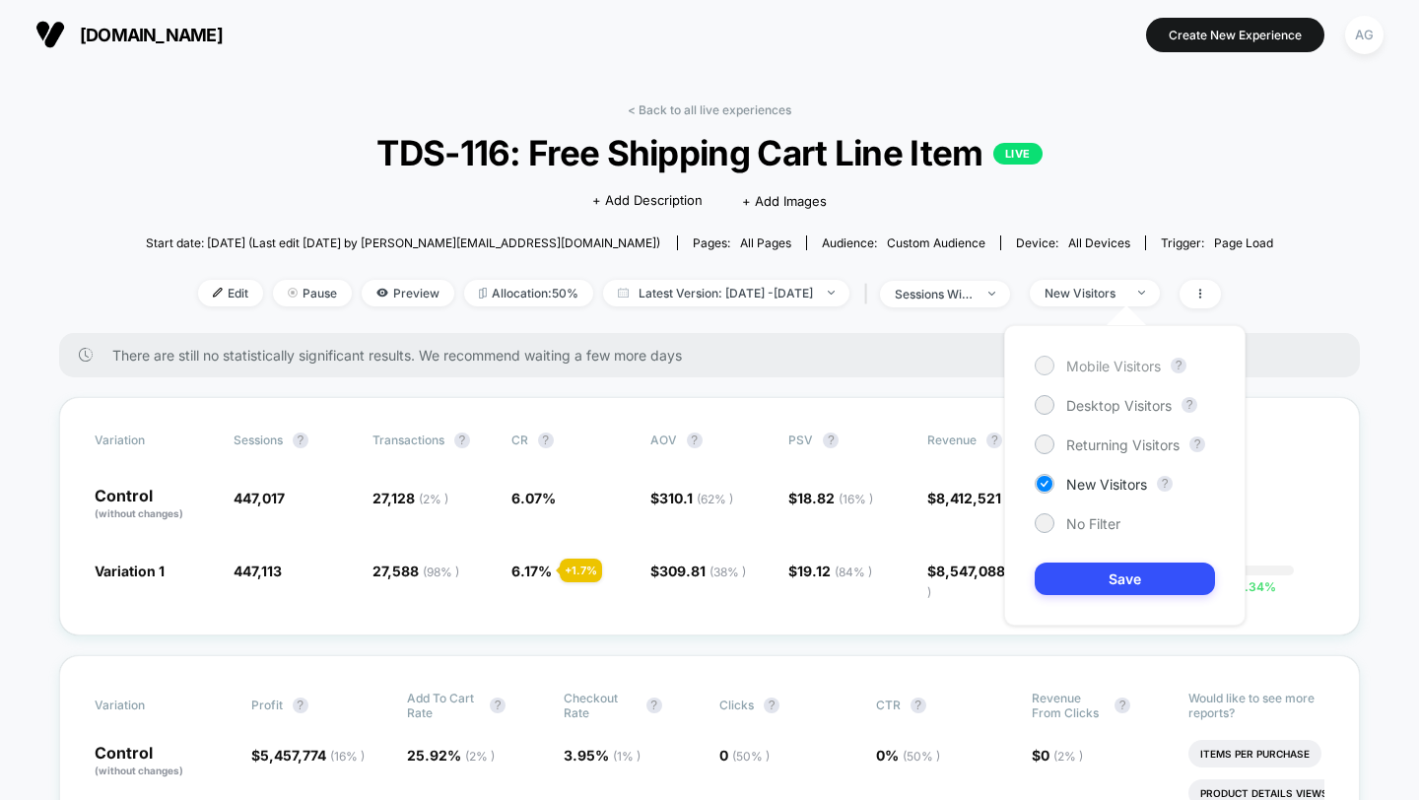
click at [1096, 358] on span "Mobile Visitors" at bounding box center [1113, 366] width 95 height 17
click at [1089, 563] on button "Save" at bounding box center [1124, 579] width 180 height 33
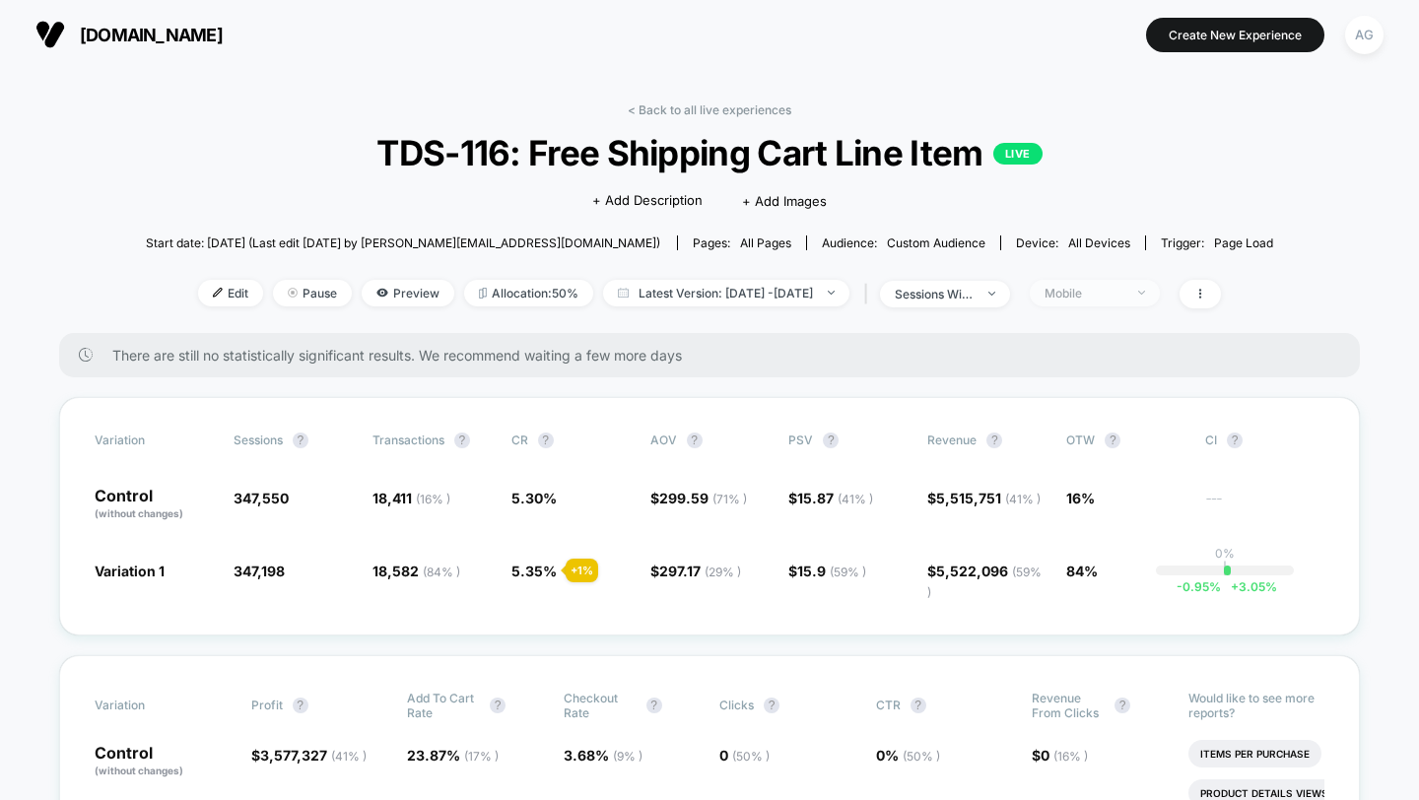
click at [1115, 283] on span "Mobile" at bounding box center [1095, 293] width 130 height 27
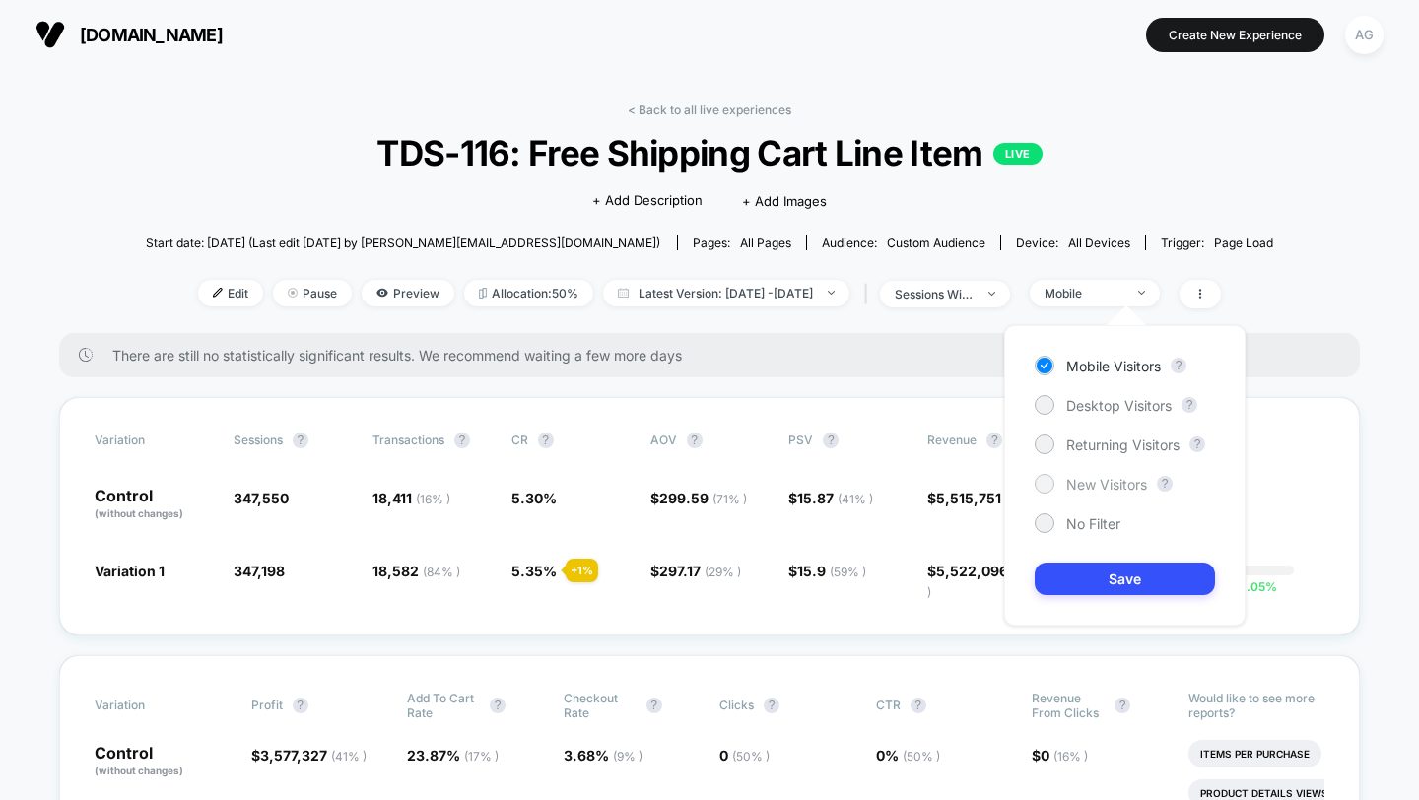
click at [1087, 487] on span "New Visitors" at bounding box center [1106, 484] width 81 height 17
click at [1106, 582] on button "Save" at bounding box center [1124, 579] width 180 height 33
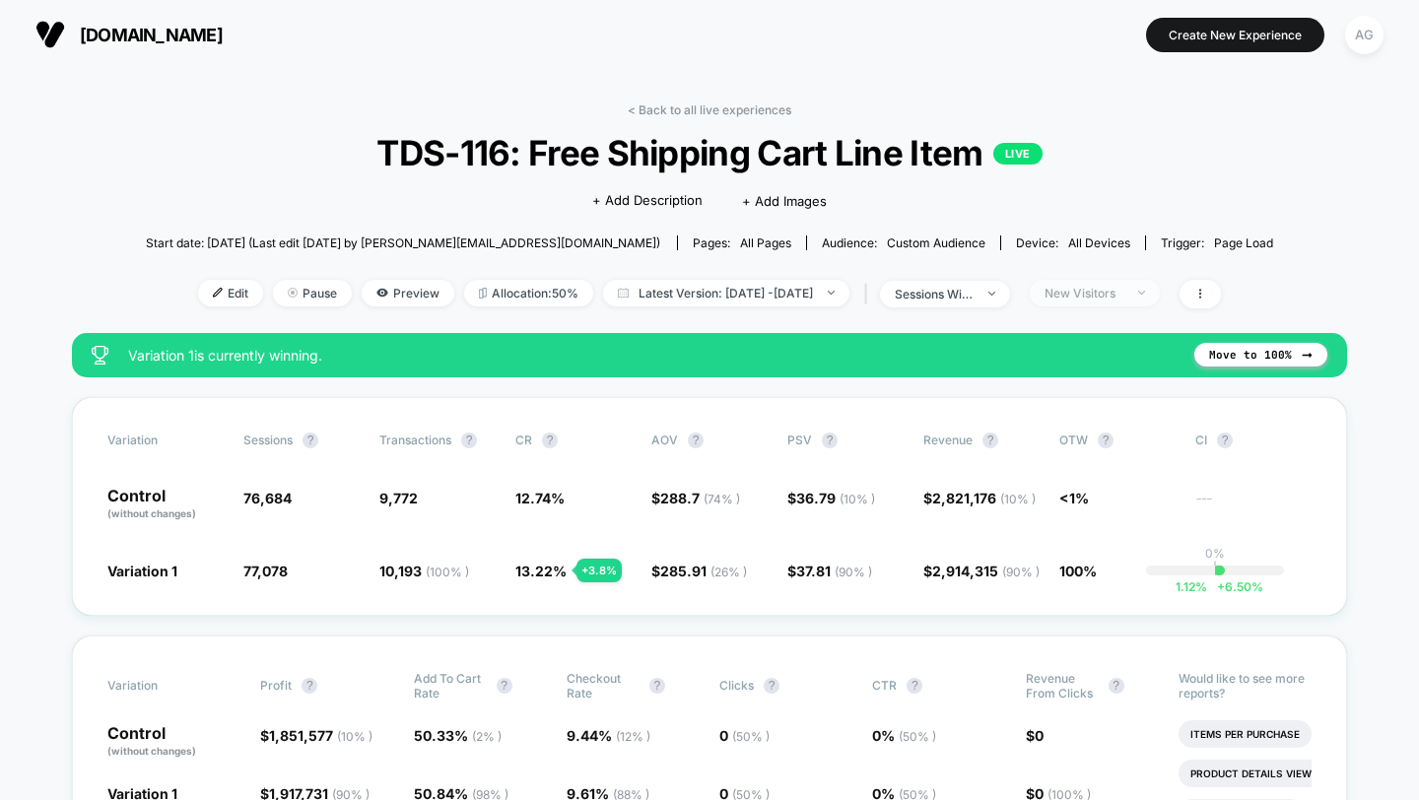
click at [1095, 289] on div "New Visitors" at bounding box center [1083, 293] width 79 height 15
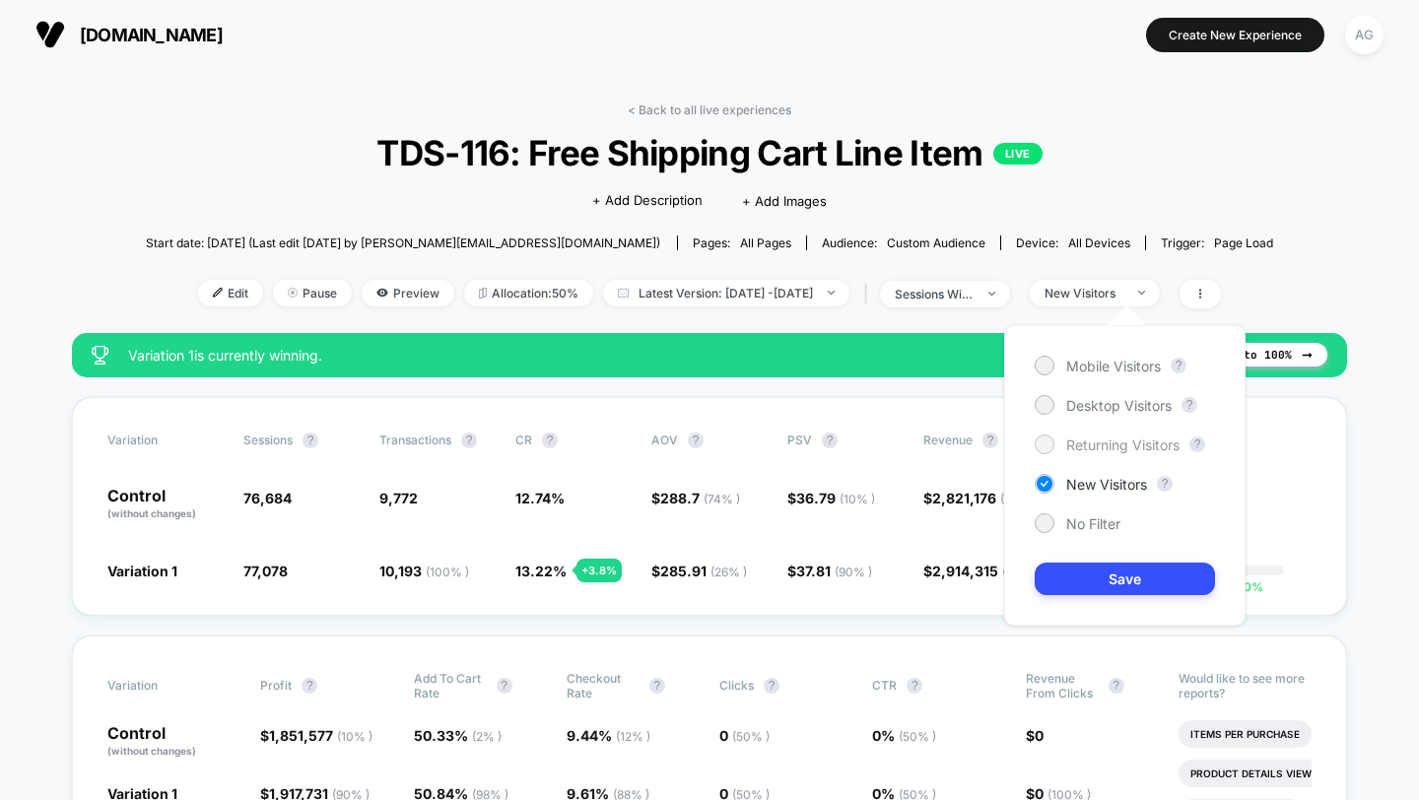
click at [1098, 442] on span "Returning Visitors" at bounding box center [1122, 444] width 113 height 17
click at [1098, 575] on button "Save" at bounding box center [1124, 579] width 180 height 33
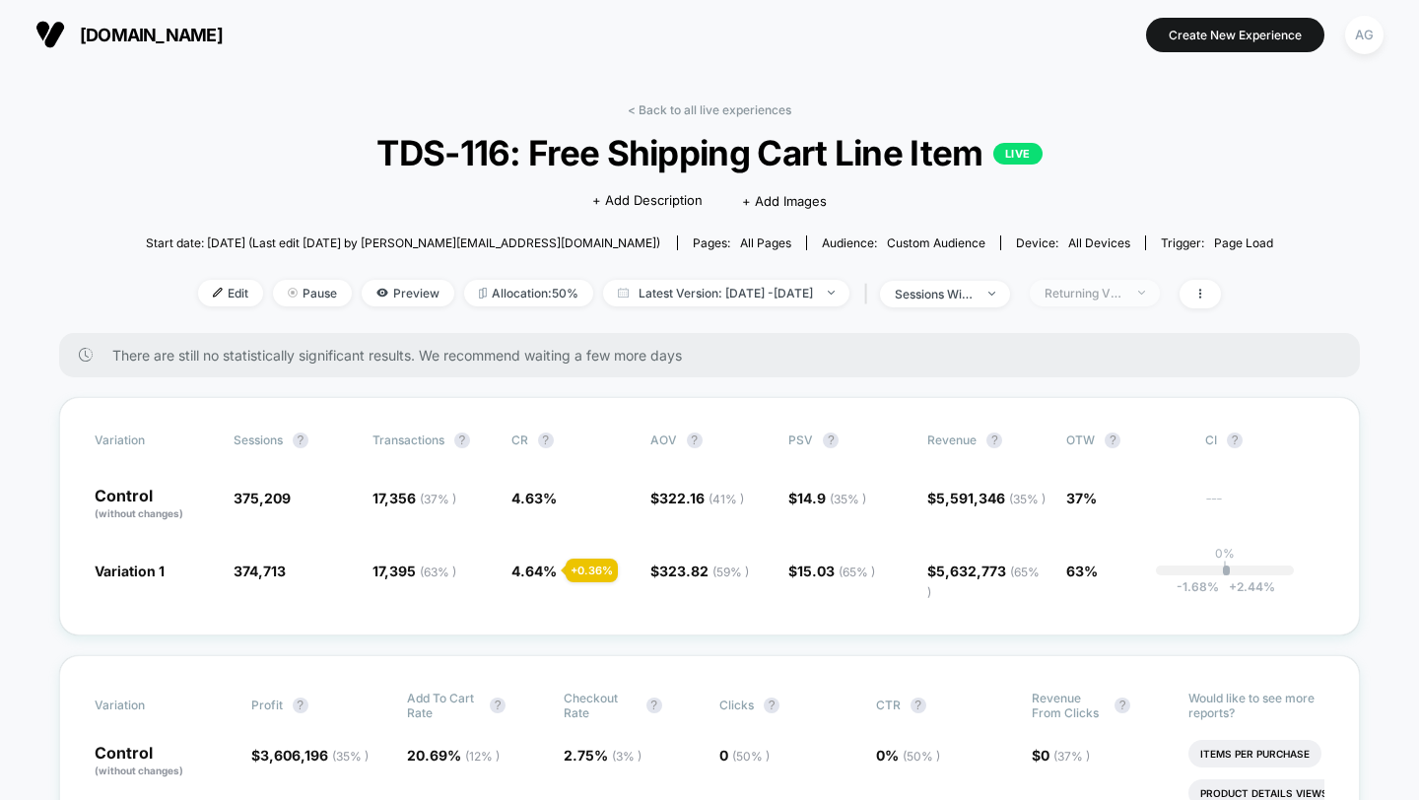
click at [1123, 290] on div "Returning Visitors" at bounding box center [1083, 293] width 79 height 15
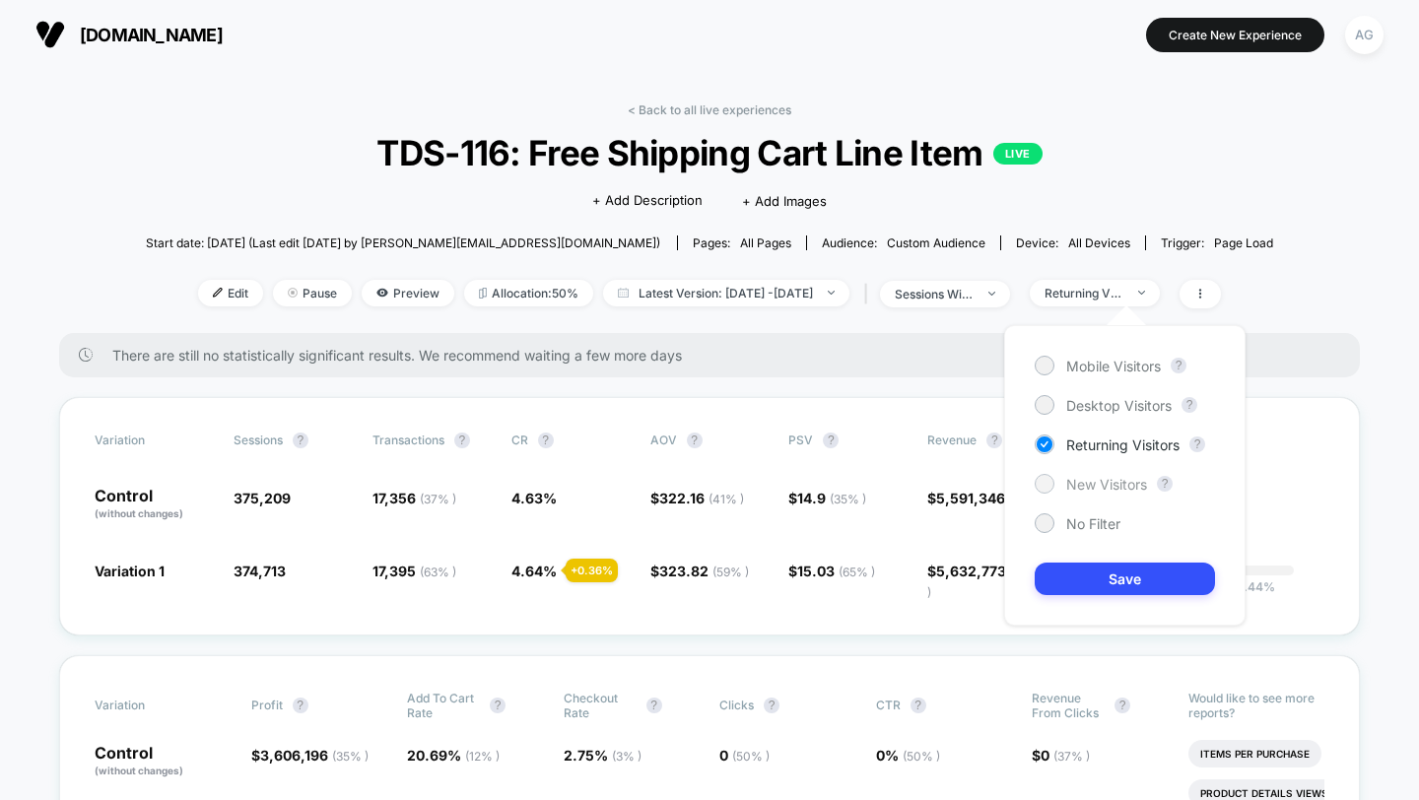
click at [1099, 488] on span "New Visitors" at bounding box center [1106, 484] width 81 height 17
click at [1098, 579] on button "Save" at bounding box center [1124, 579] width 180 height 33
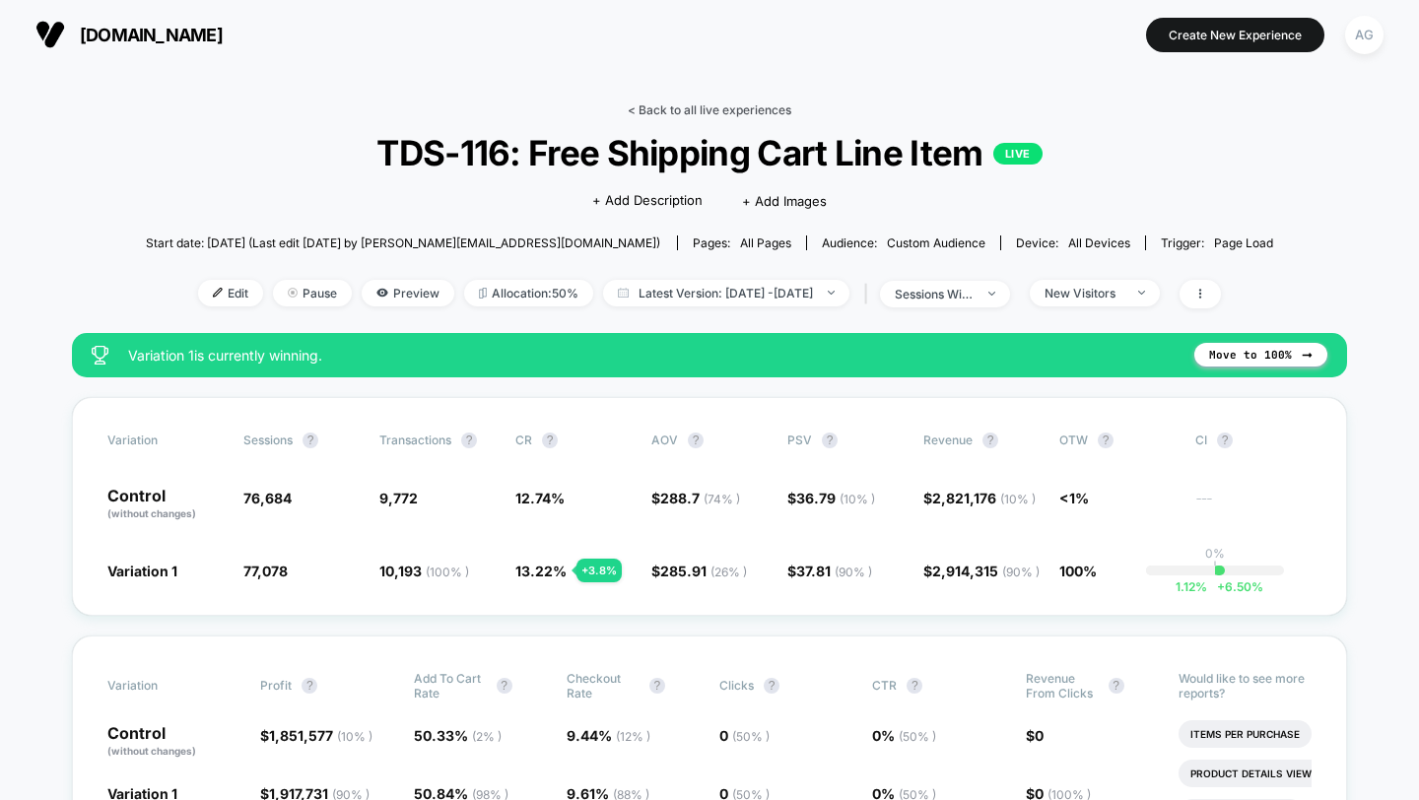
click at [767, 112] on link "< Back to all live experiences" at bounding box center [710, 109] width 164 height 15
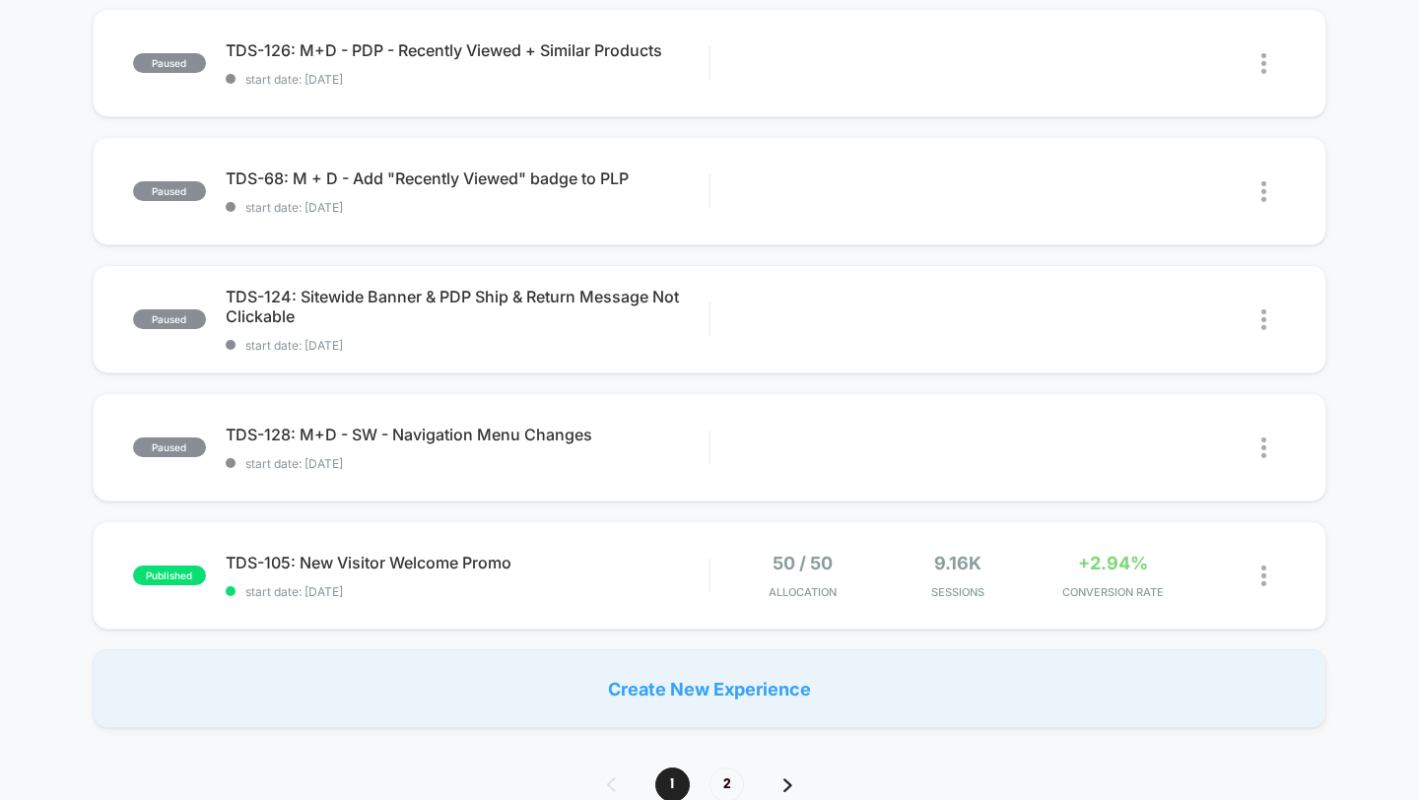
scroll to position [1136, 0]
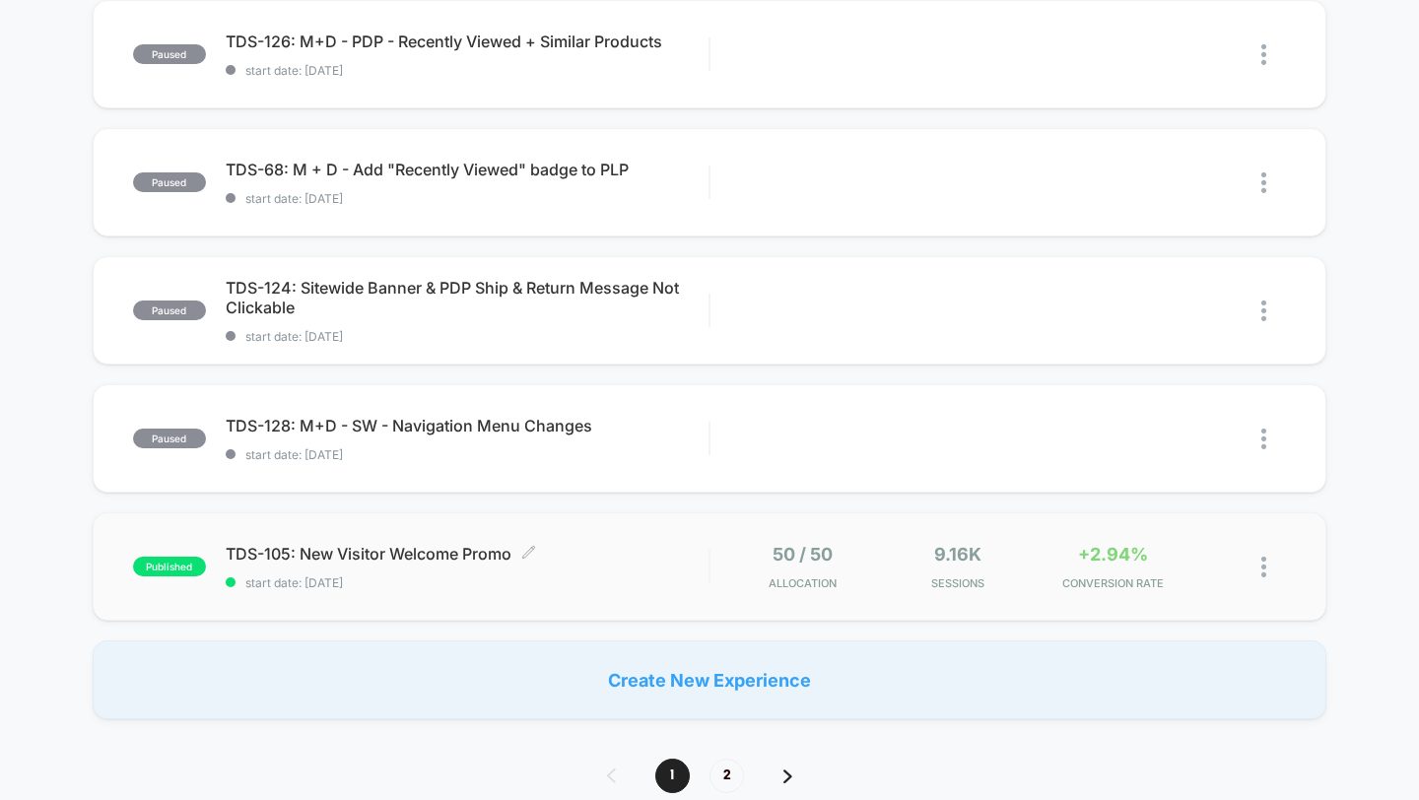
click at [651, 560] on span "TDS-105: New Visitor Welcome Promo Click to edit experience details" at bounding box center [468, 554] width 484 height 20
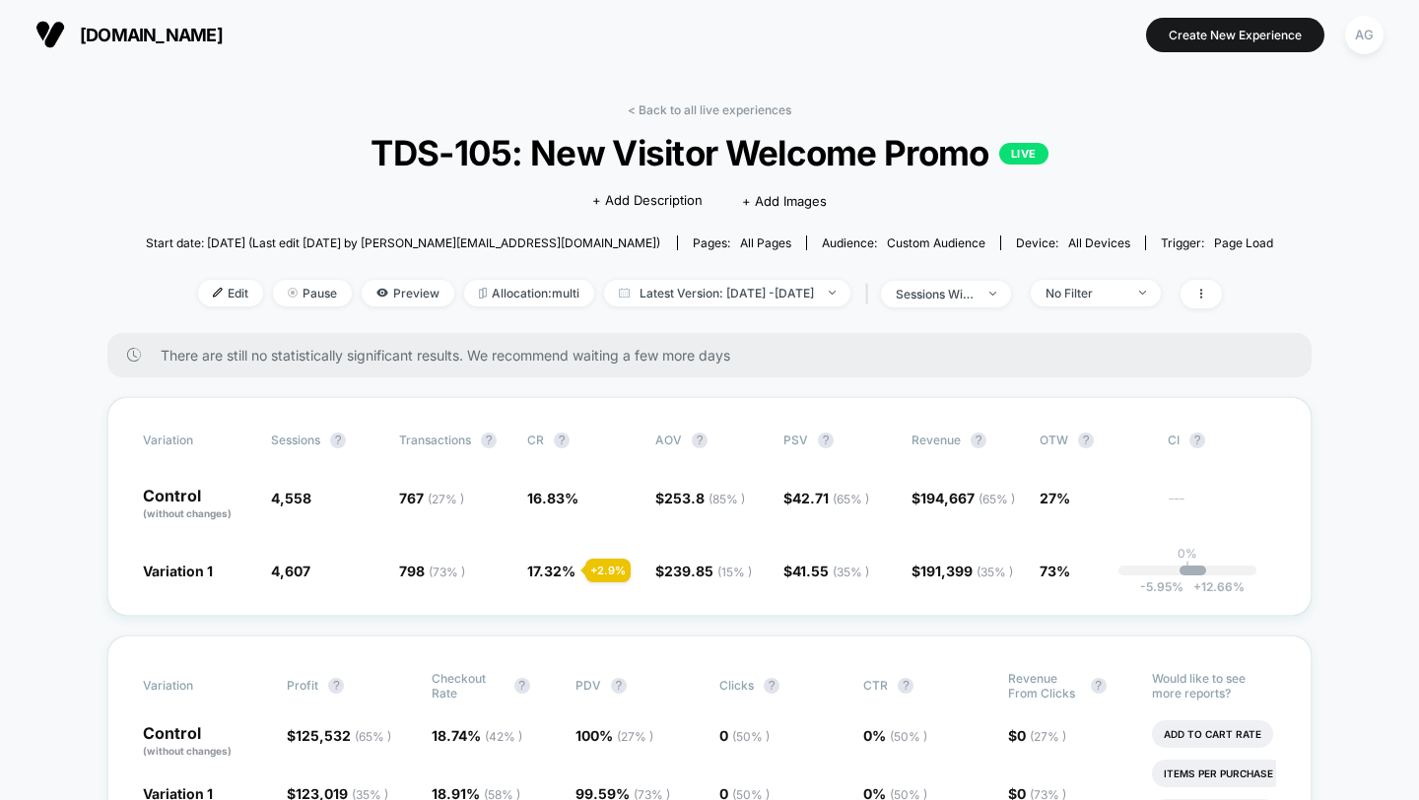
click at [1127, 275] on div "< Back to all live experiences TDS-105: New Visitor Welcome Promo LIVE Click to…" at bounding box center [710, 217] width 1128 height 231
click at [1011, 297] on span "sessions with impression" at bounding box center [946, 294] width 130 height 27
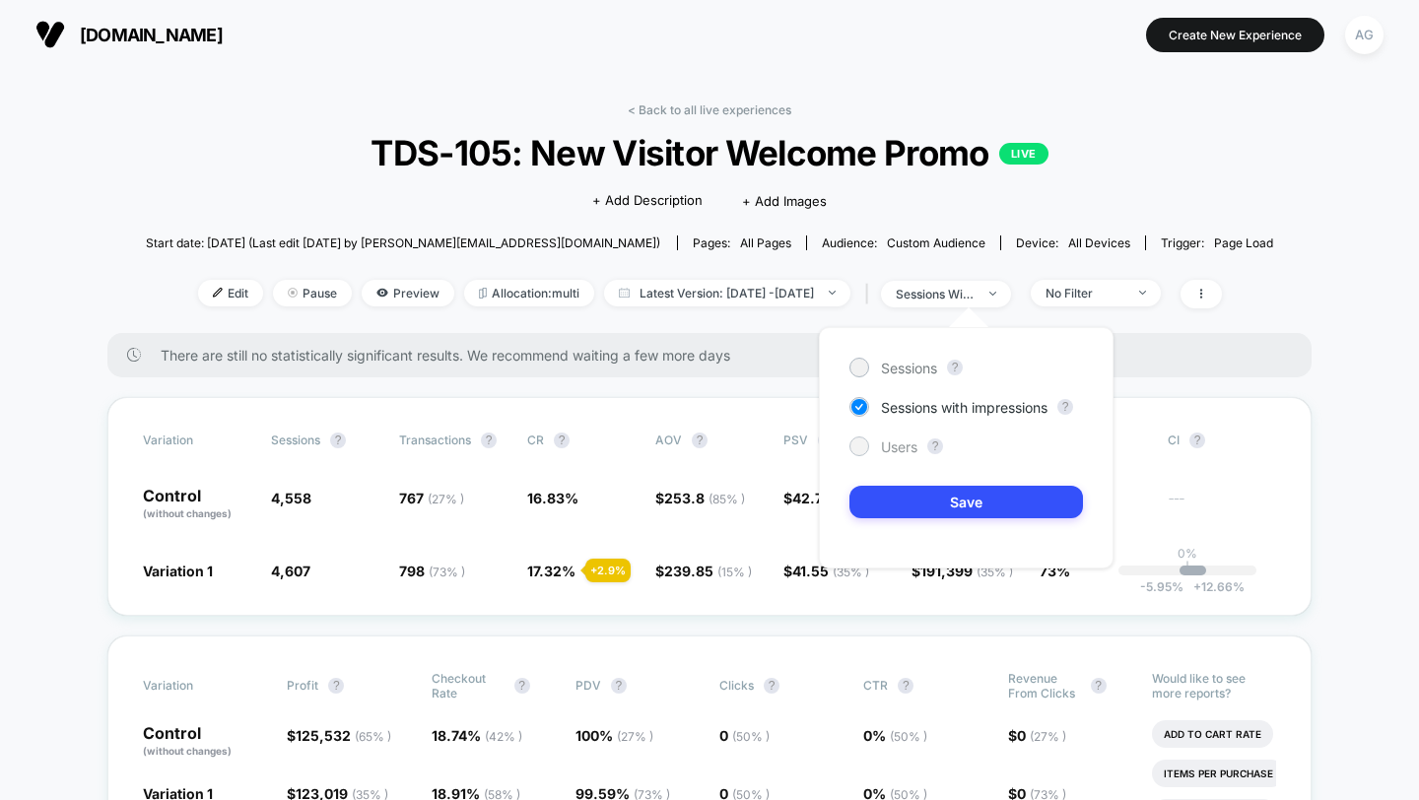
click at [872, 453] on div "Users" at bounding box center [883, 446] width 68 height 20
click at [900, 514] on button "Save" at bounding box center [966, 502] width 234 height 33
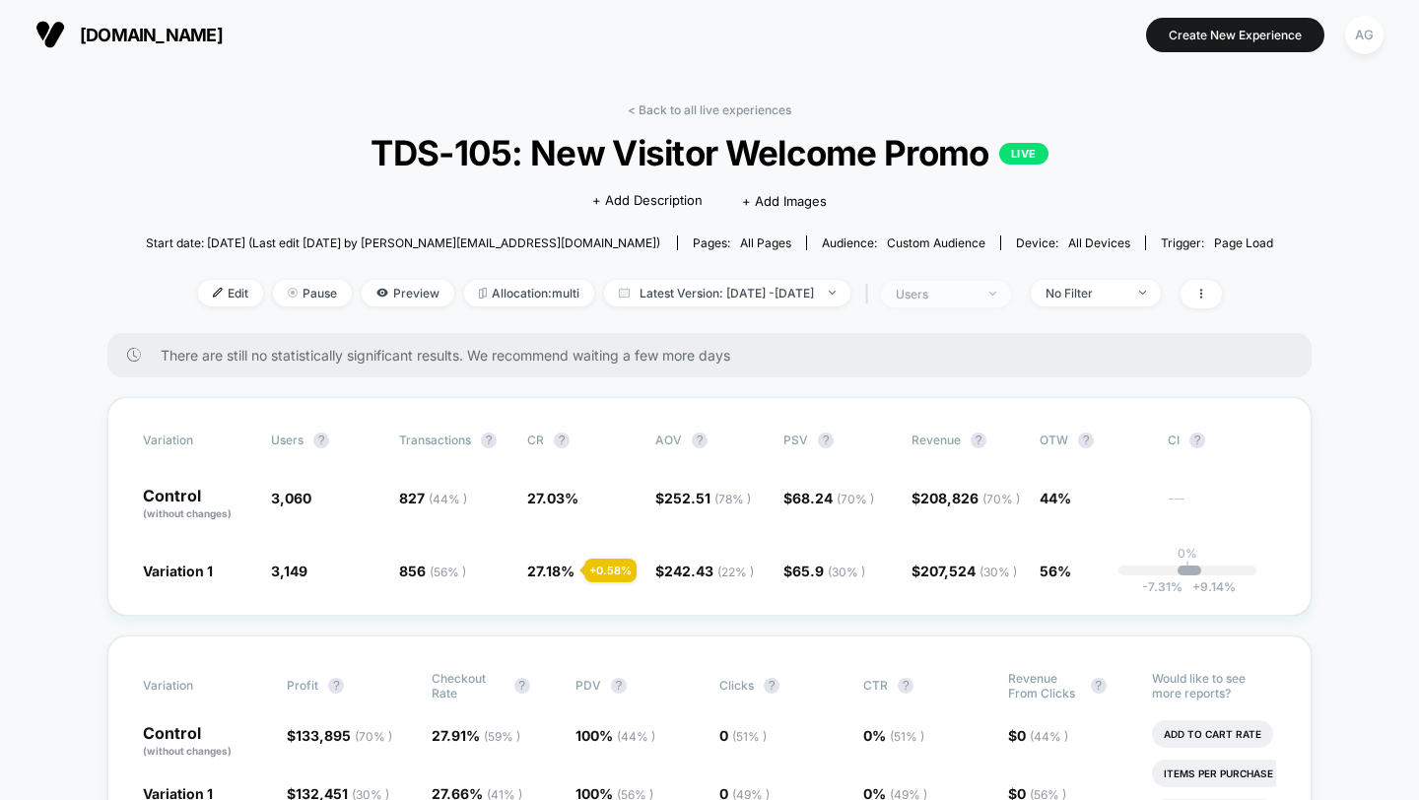
click at [969, 294] on div "users" at bounding box center [935, 294] width 79 height 15
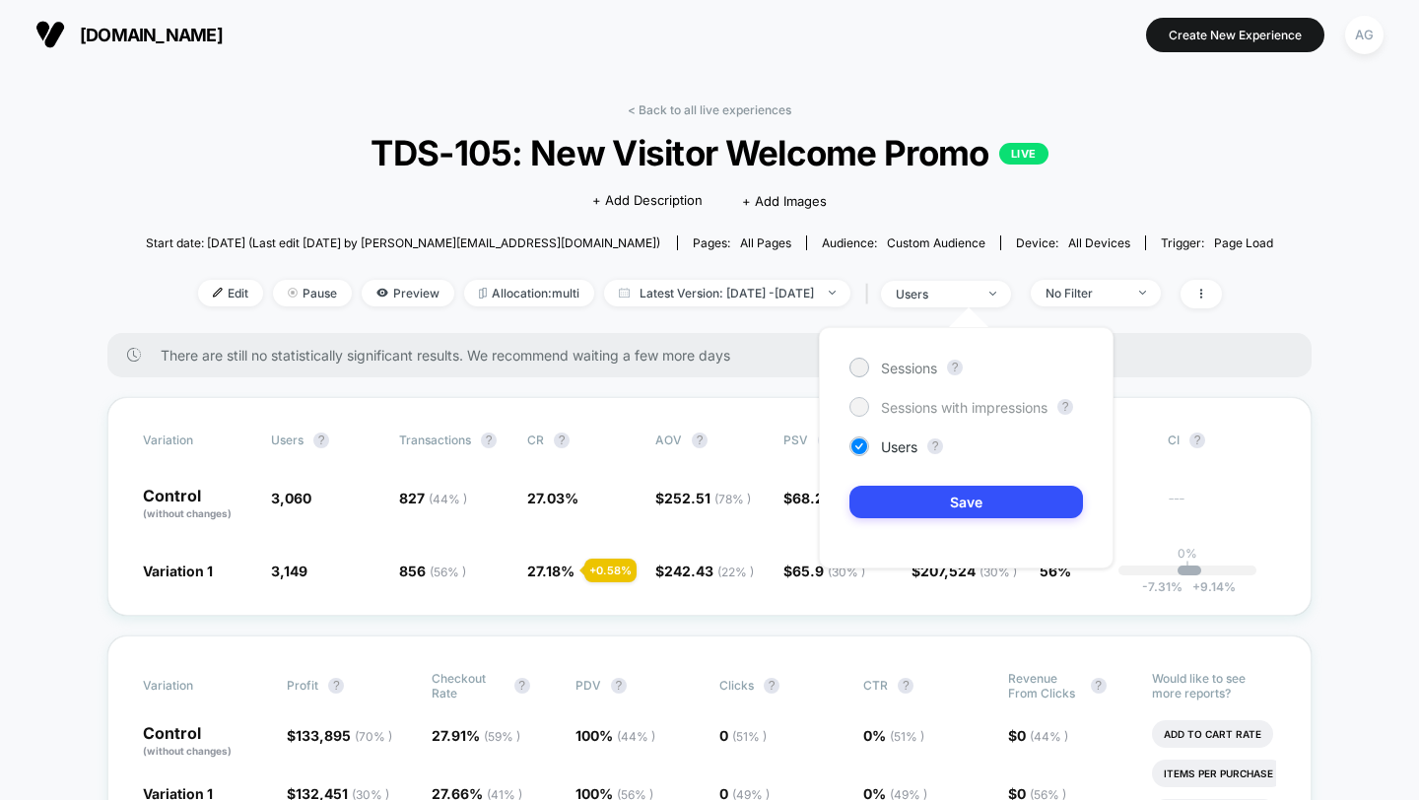
click at [940, 403] on span "Sessions with impressions" at bounding box center [964, 407] width 167 height 17
click at [940, 504] on button "Save" at bounding box center [966, 502] width 234 height 33
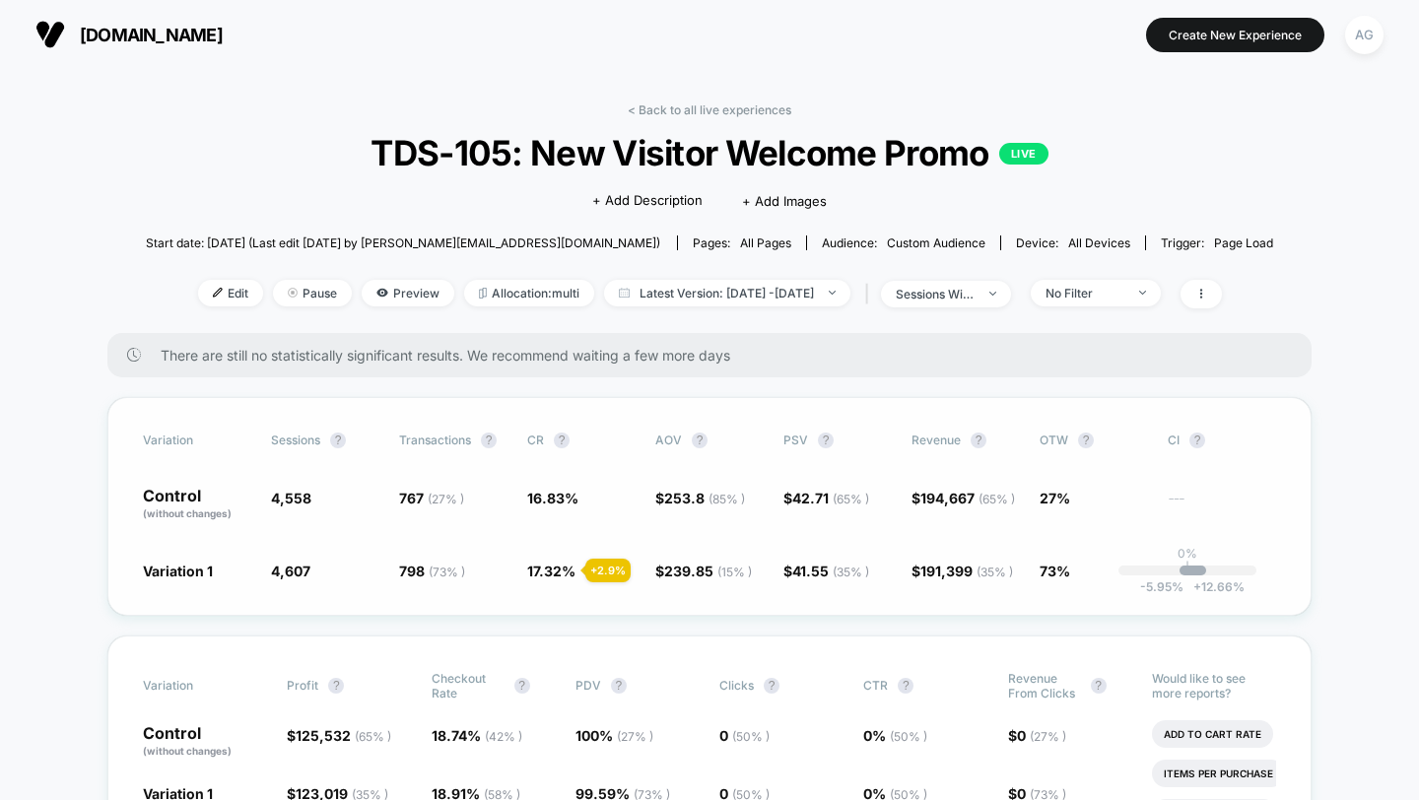
scroll to position [54, 0]
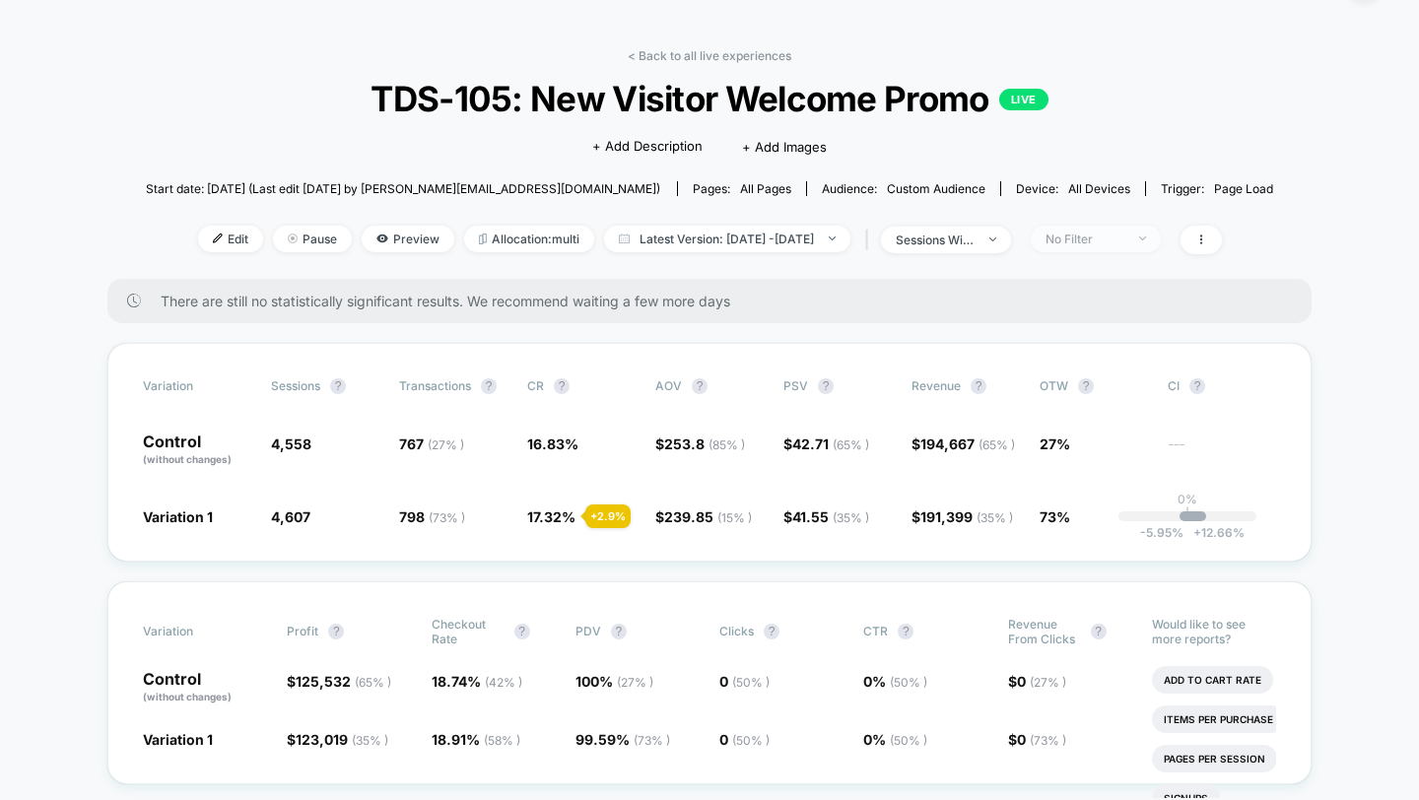
click at [1085, 239] on div "No Filter" at bounding box center [1084, 239] width 79 height 15
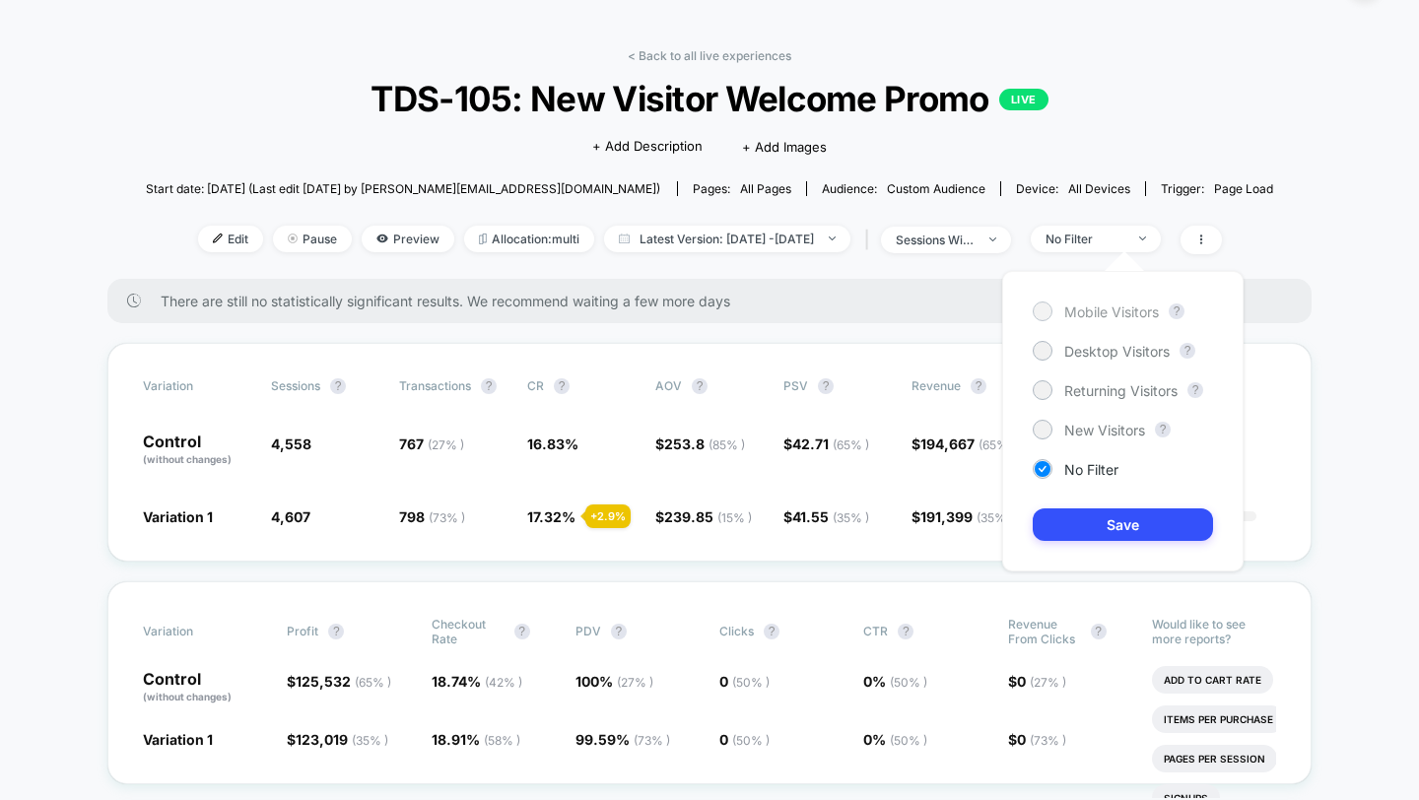
click at [1082, 303] on span "Mobile Visitors" at bounding box center [1111, 311] width 95 height 17
click at [1082, 526] on button "Save" at bounding box center [1123, 524] width 180 height 33
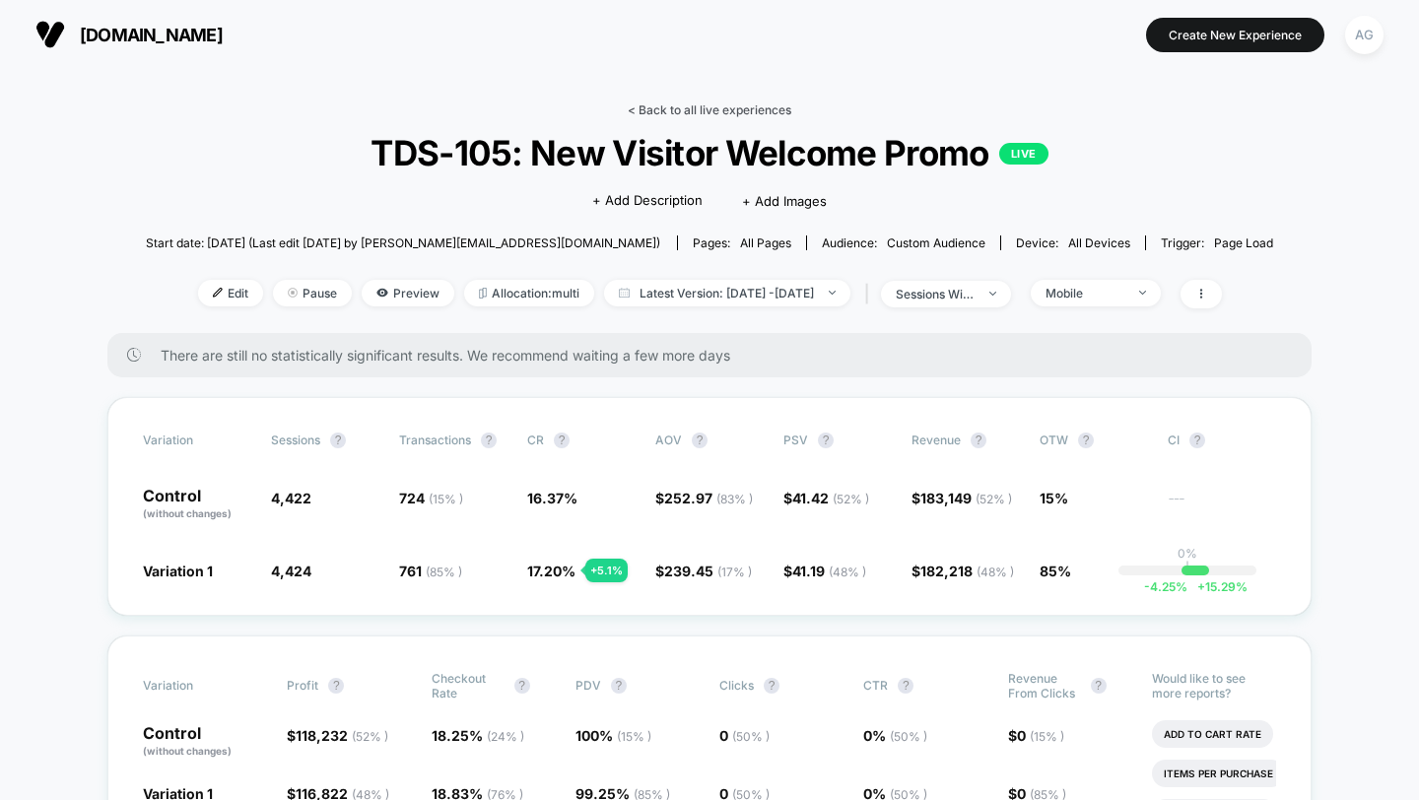
click at [718, 108] on link "< Back to all live experiences" at bounding box center [710, 109] width 164 height 15
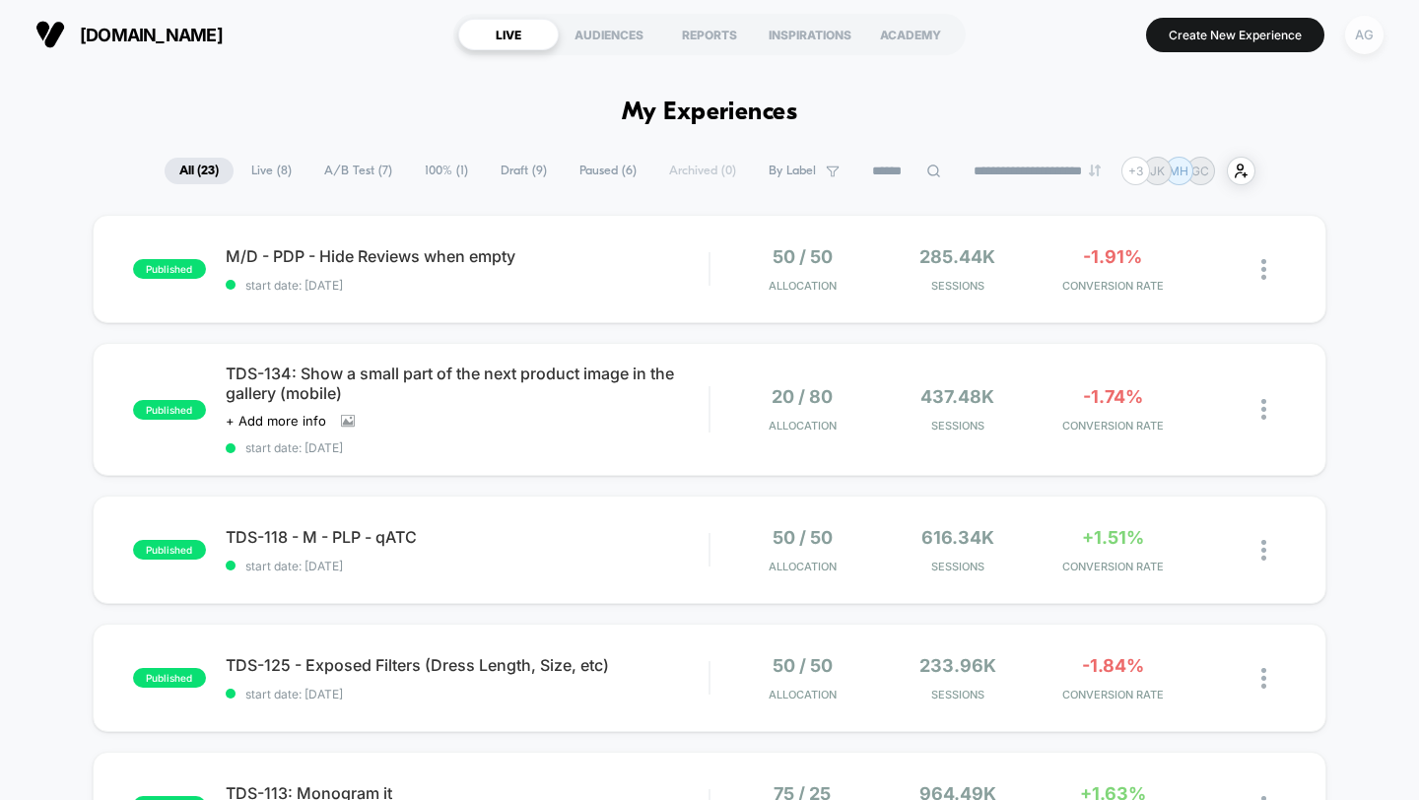
click at [1367, 35] on div "AG" at bounding box center [1364, 35] width 38 height 38
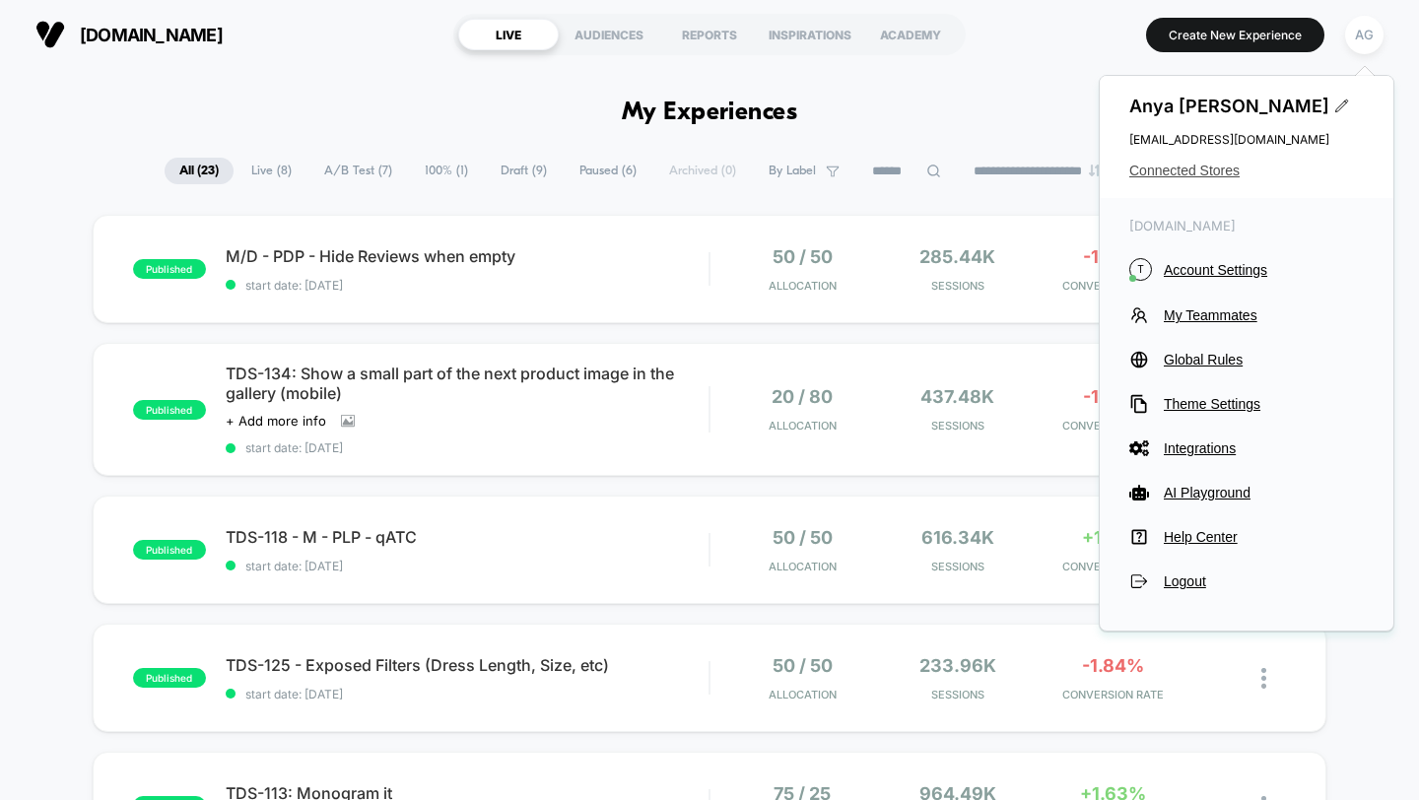
click at [1204, 167] on span "Connected Stores" at bounding box center [1246, 171] width 234 height 16
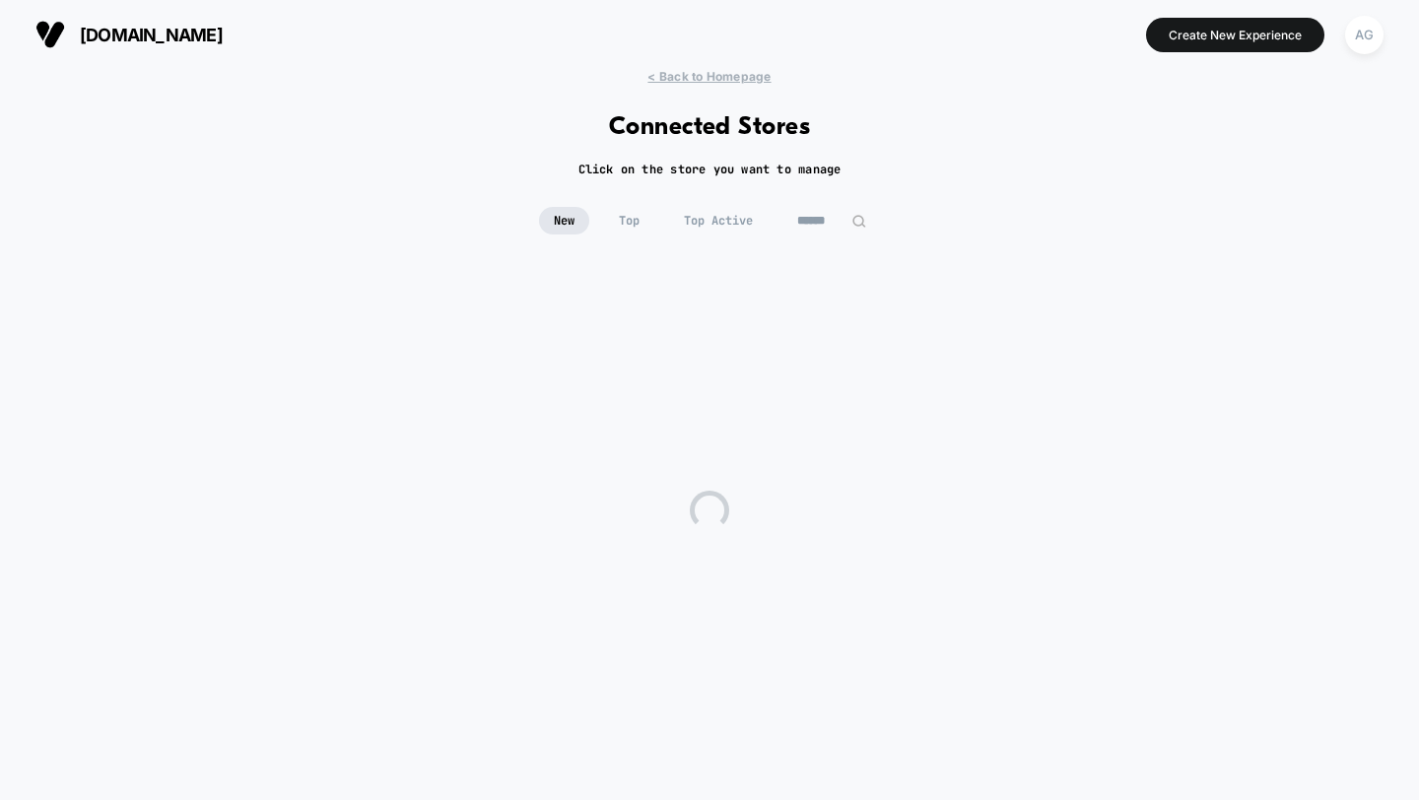
click at [804, 215] on input at bounding box center [831, 221] width 99 height 28
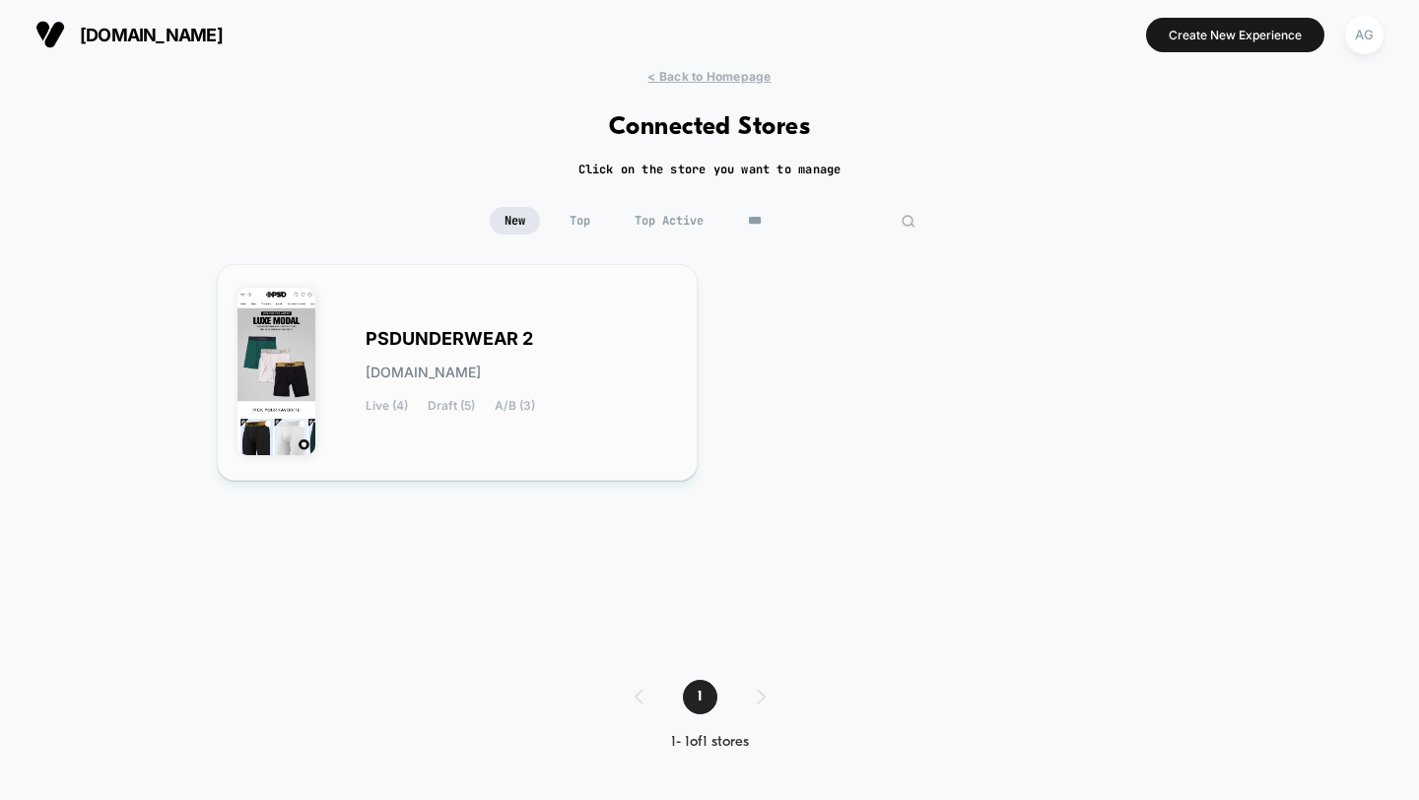
type input "***"
click at [587, 333] on div "PSDUNDERWEAR 2 psdunderwear-2.myshopify.com Live (4) Draft (5) A/B (3)" at bounding box center [521, 372] width 311 height 81
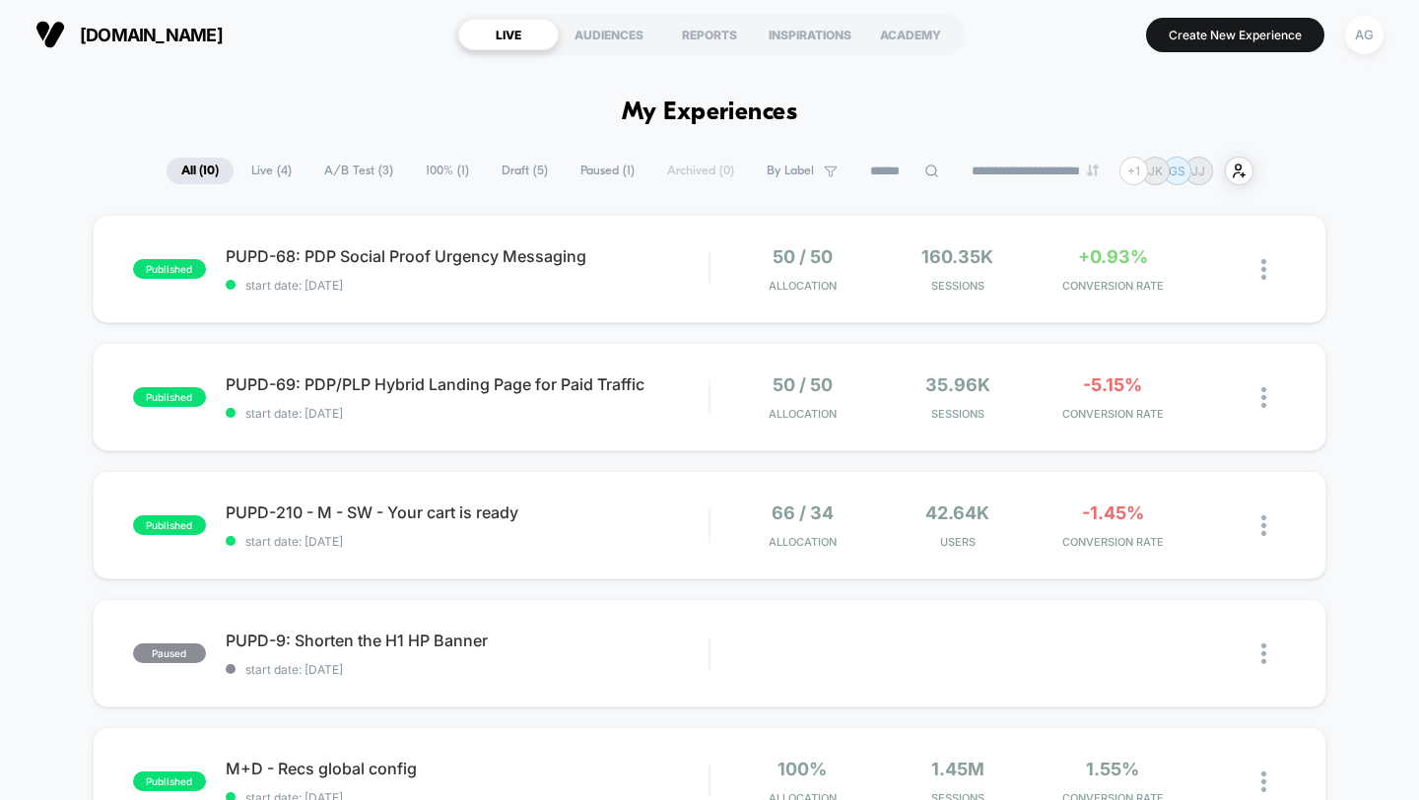
click at [1157, 34] on button "Create New Experience" at bounding box center [1235, 35] width 178 height 34
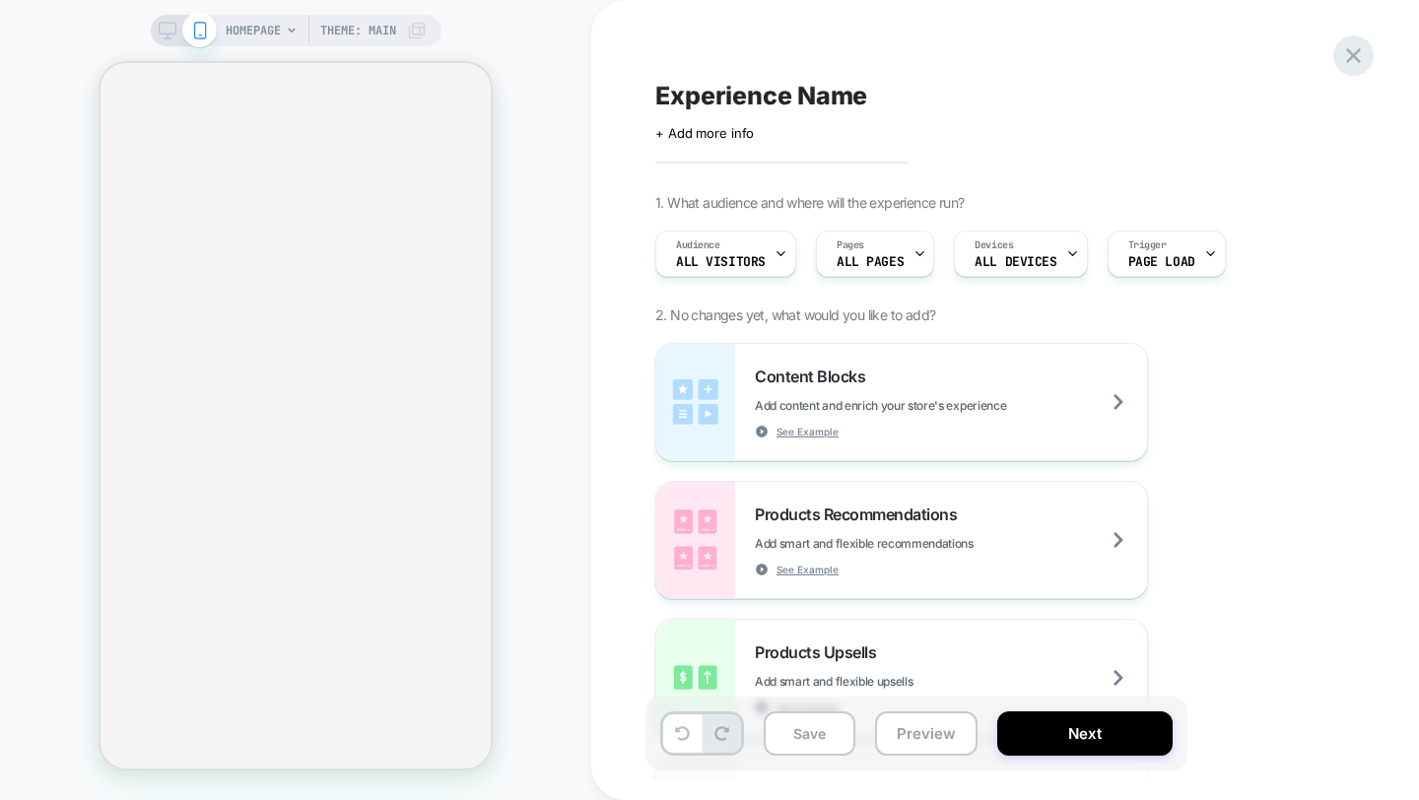
click at [1357, 56] on icon at bounding box center [1353, 55] width 27 height 27
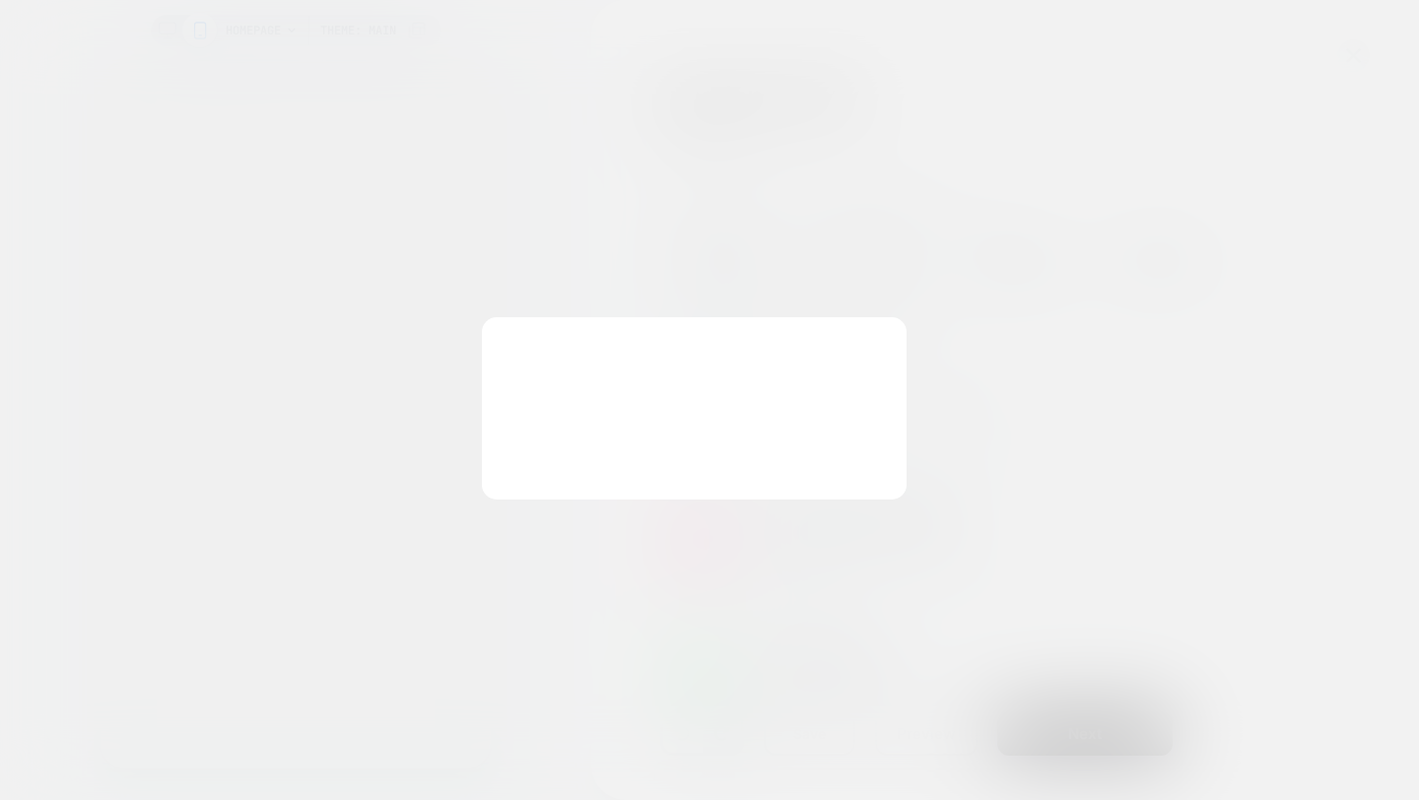
click at [1356, 56] on div at bounding box center [709, 400] width 1419 height 800
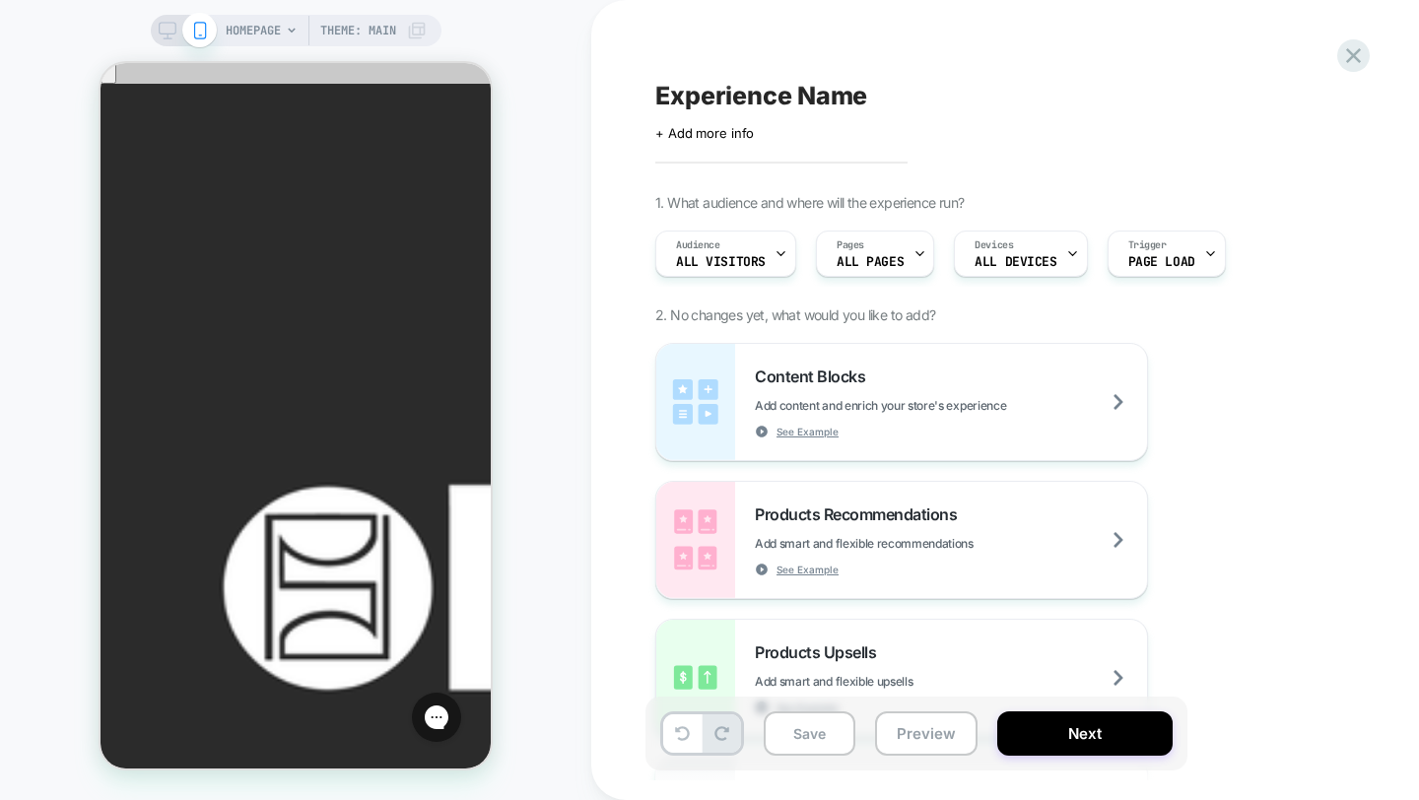
click at [1348, 59] on icon at bounding box center [1353, 55] width 15 height 15
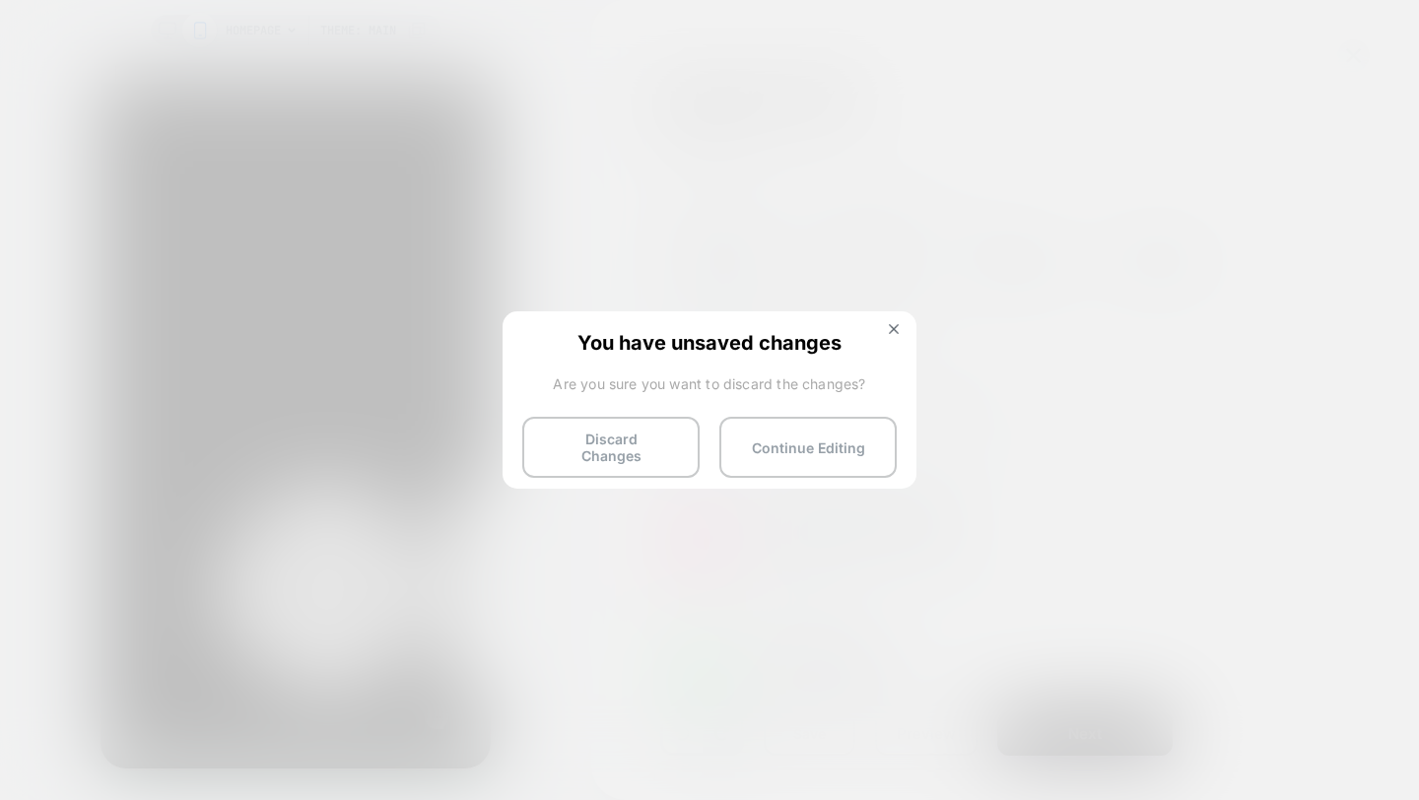
click at [606, 429] on button "Discard Changes" at bounding box center [610, 447] width 177 height 61
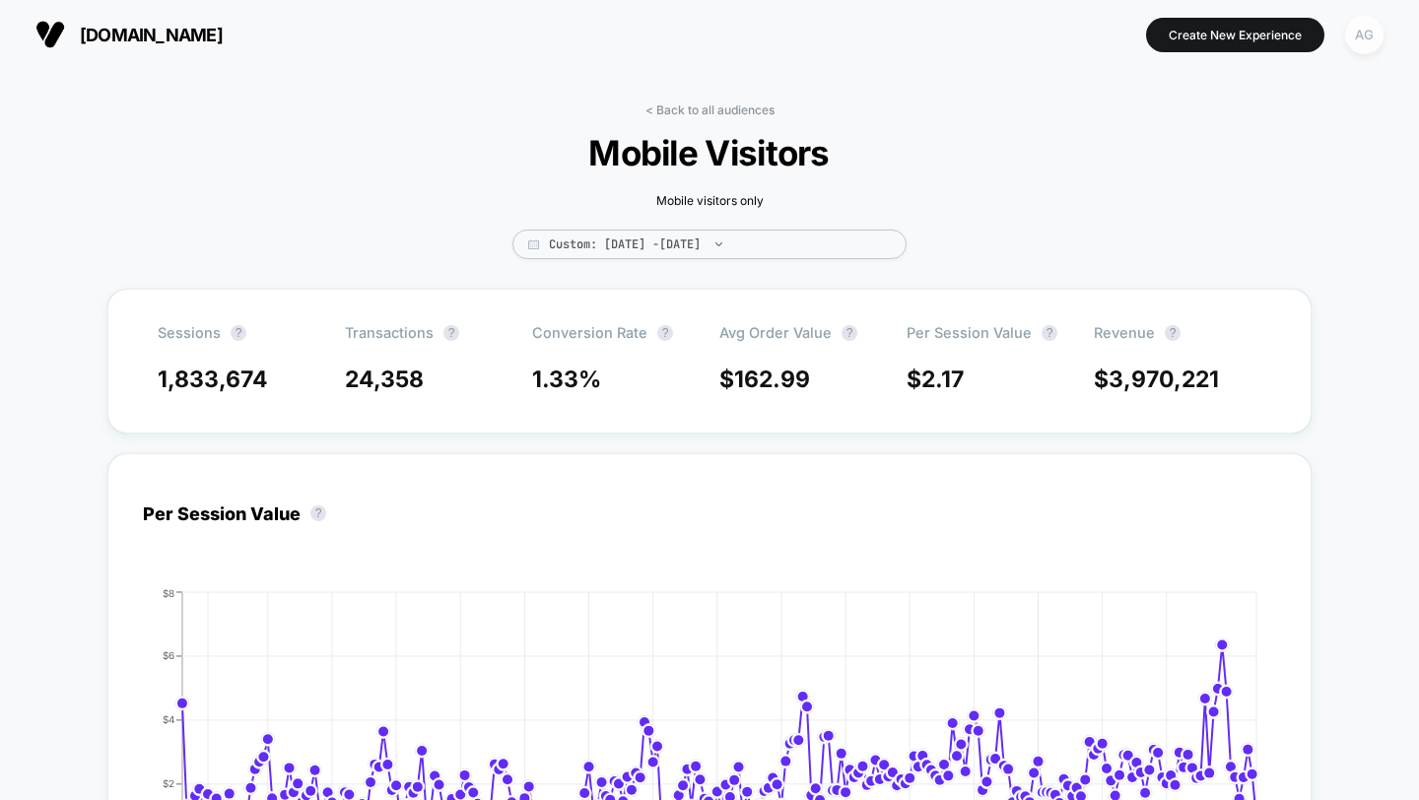
click at [1349, 31] on div "AG" at bounding box center [1364, 35] width 38 height 38
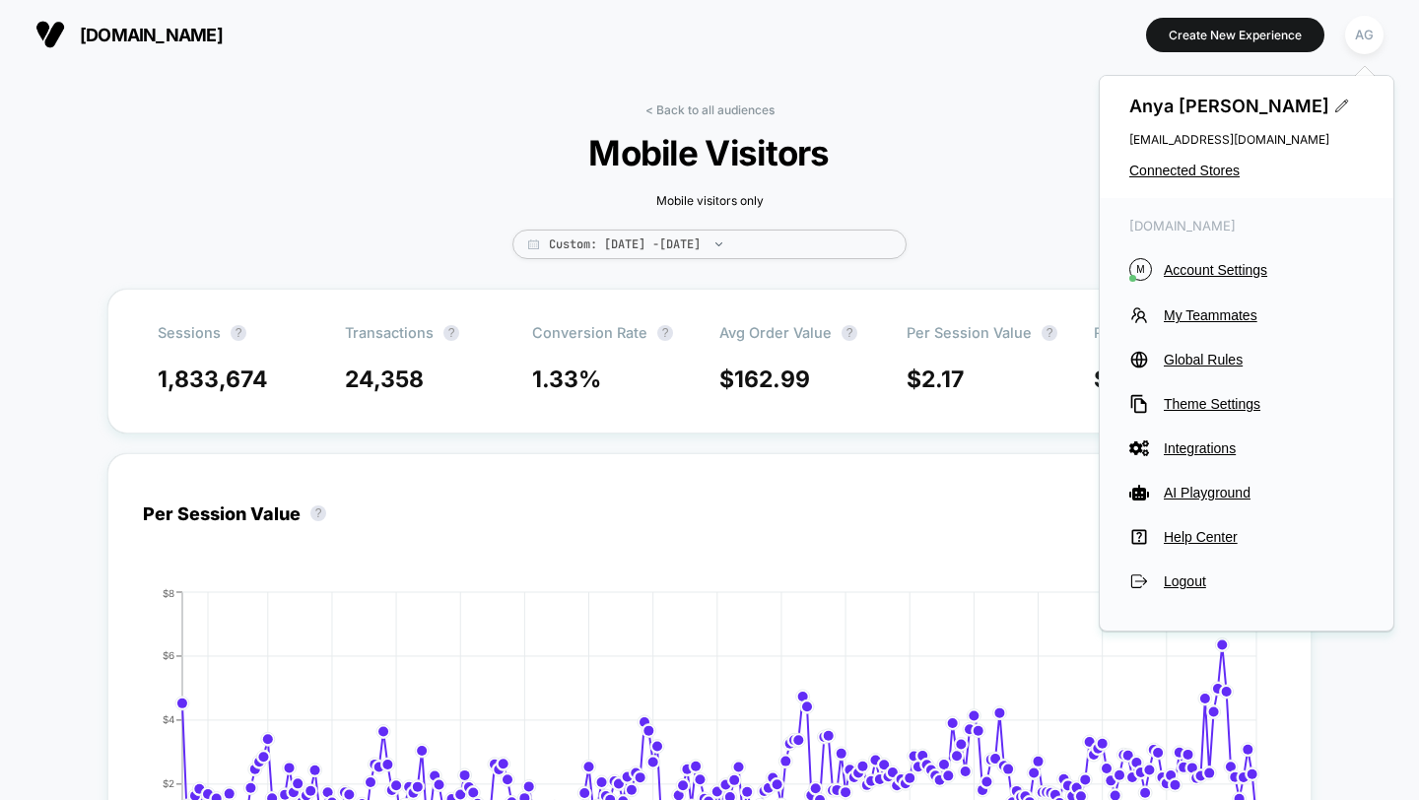
click at [1184, 181] on div "Anya Geimanson anya@loomi.me Connected Stores" at bounding box center [1247, 137] width 294 height 122
click at [1184, 172] on span "Connected Stores" at bounding box center [1246, 171] width 234 height 16
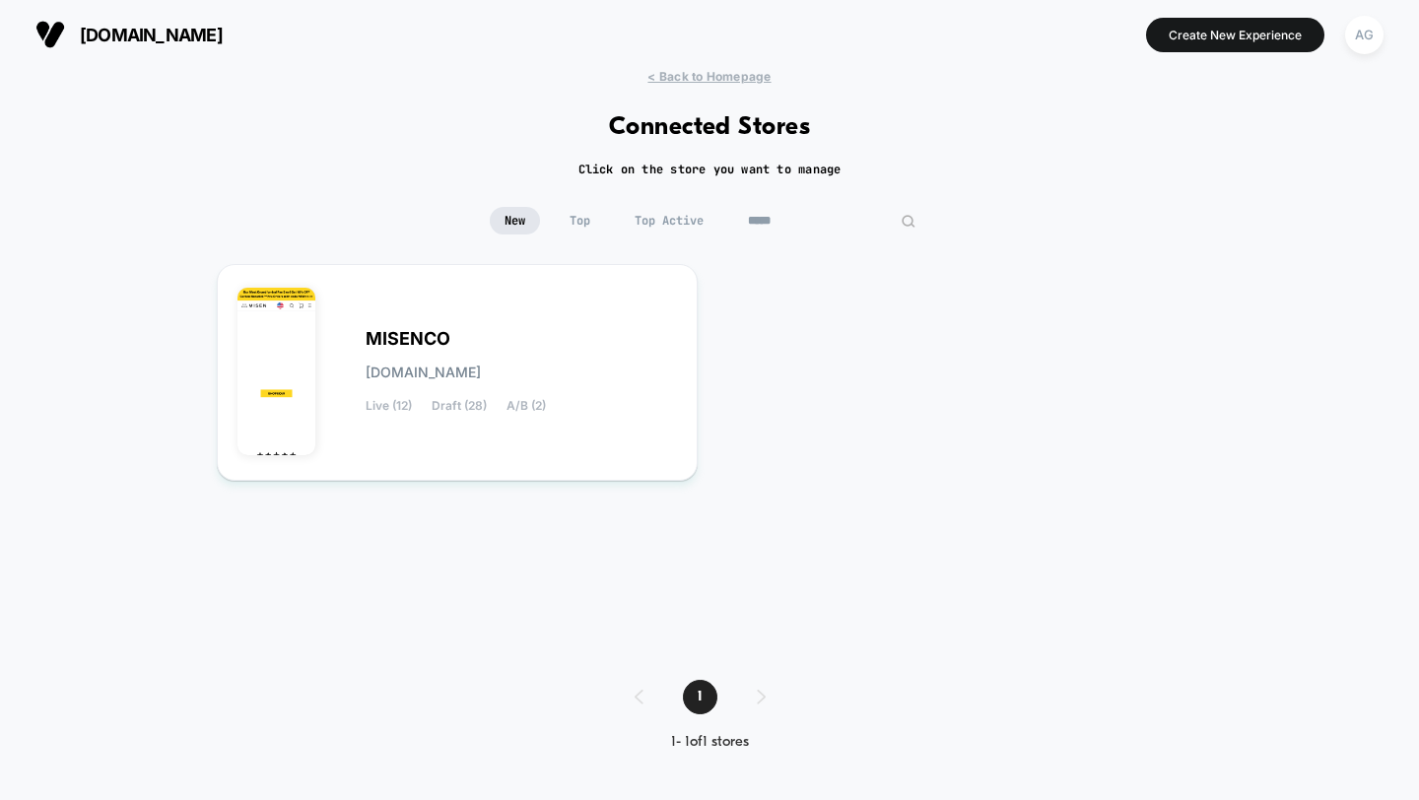
click at [819, 222] on input "*****" at bounding box center [831, 221] width 197 height 28
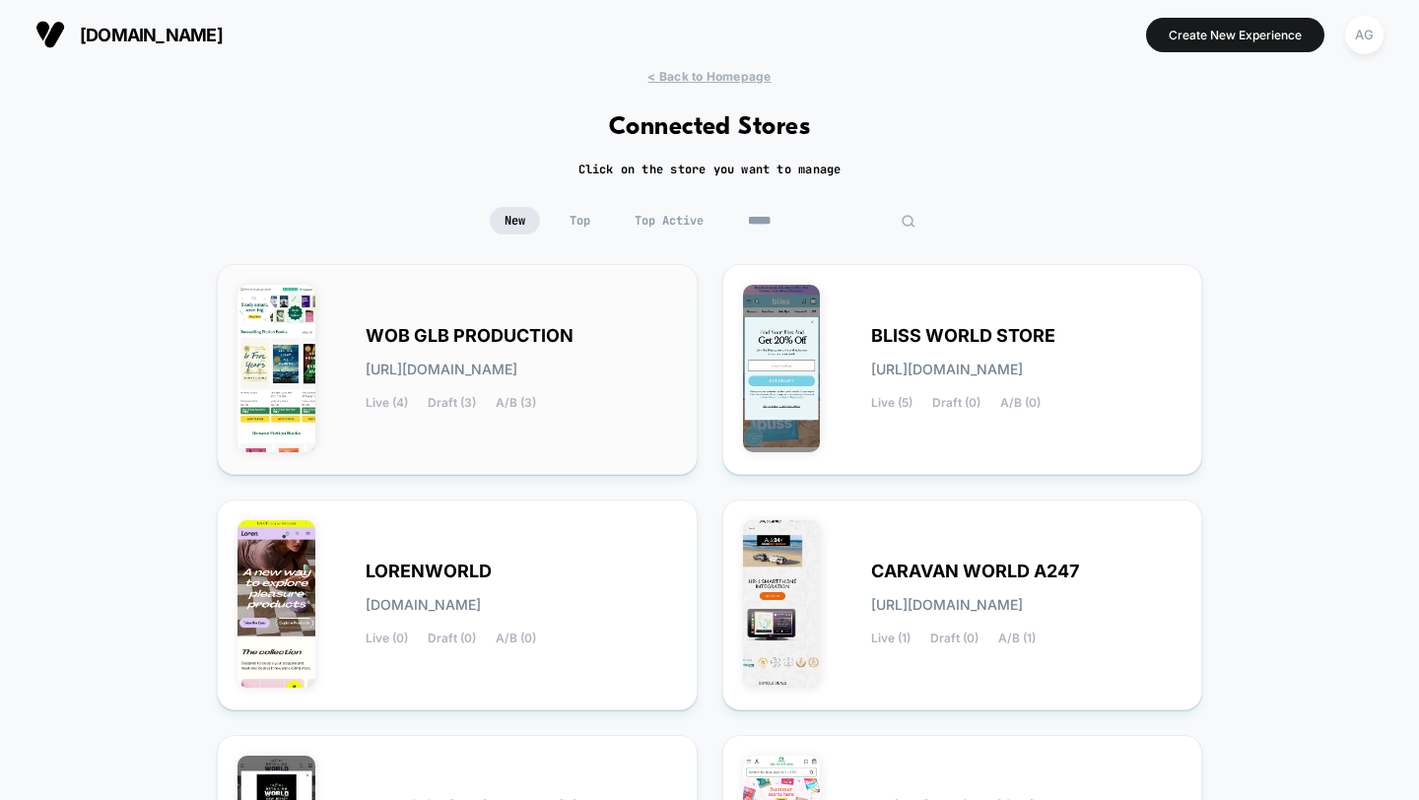
type input "*****"
click at [609, 324] on div "WOB GLB PRODUCTION wob-glb_production.myshopify.com Live (4) Draft (3) A/B (3)" at bounding box center [456, 369] width 439 height 169
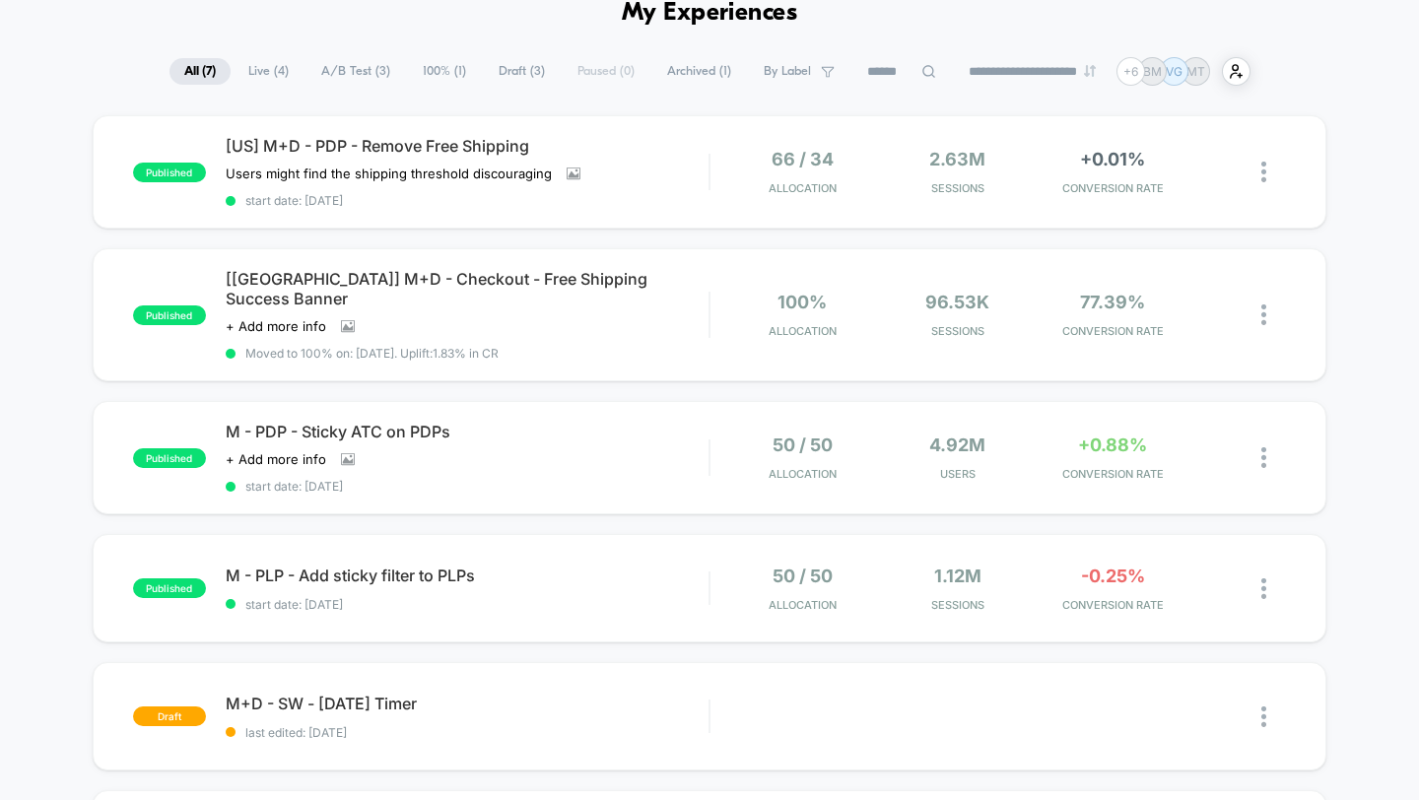
scroll to position [96, 0]
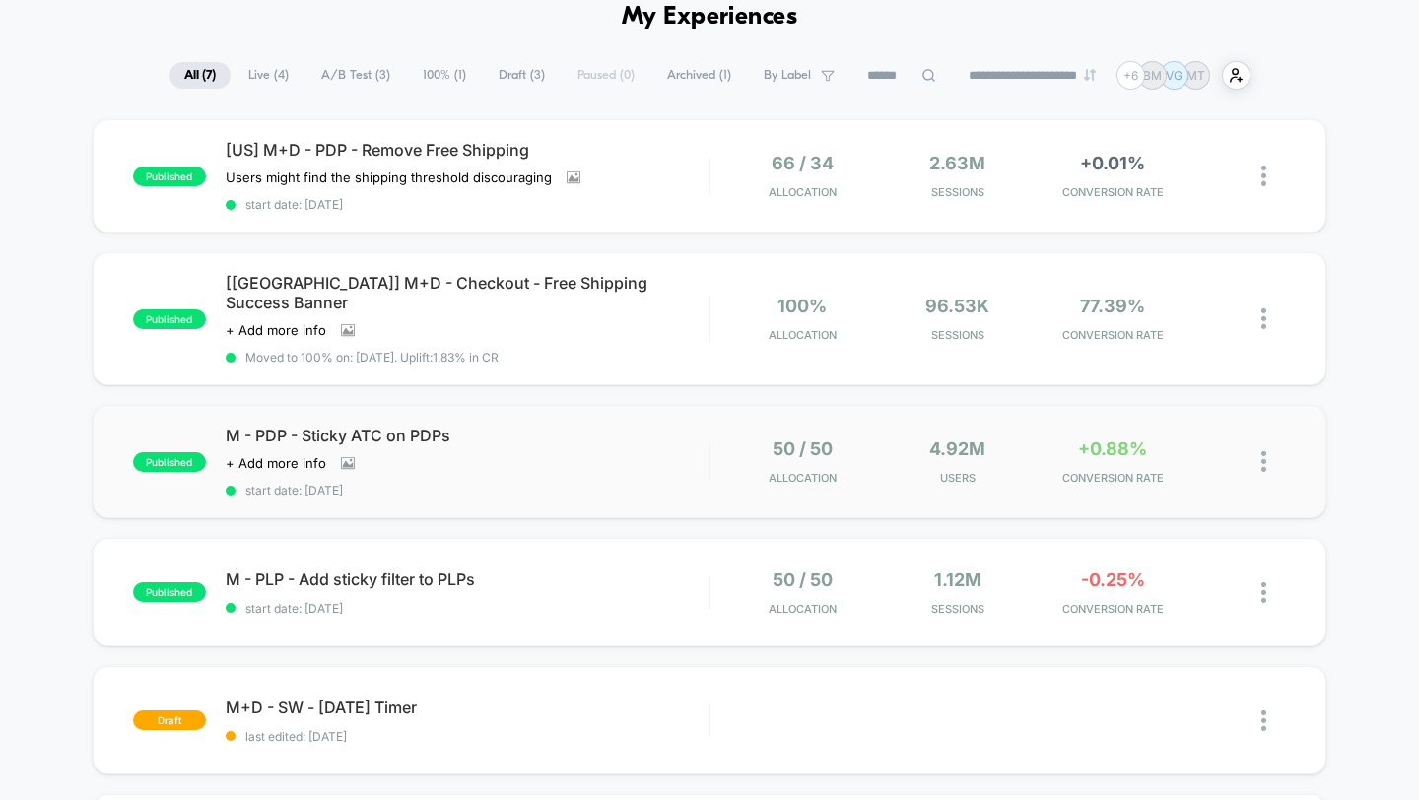
click at [573, 477] on div "published M - PDP - Sticky ATC on PDPs Click to view images Click to edit exper…" at bounding box center [710, 461] width 1234 height 113
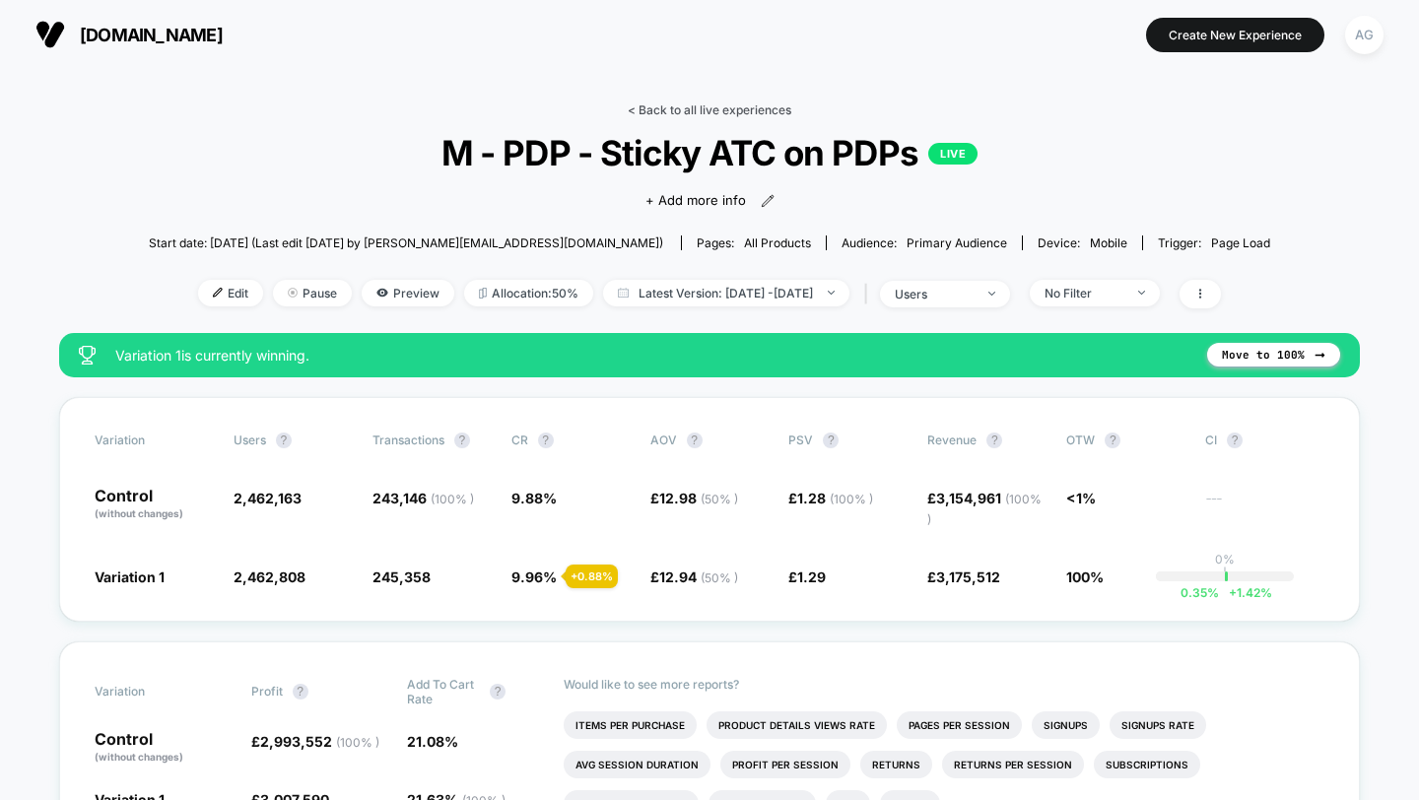
click at [652, 116] on link "< Back to all live experiences" at bounding box center [710, 109] width 164 height 15
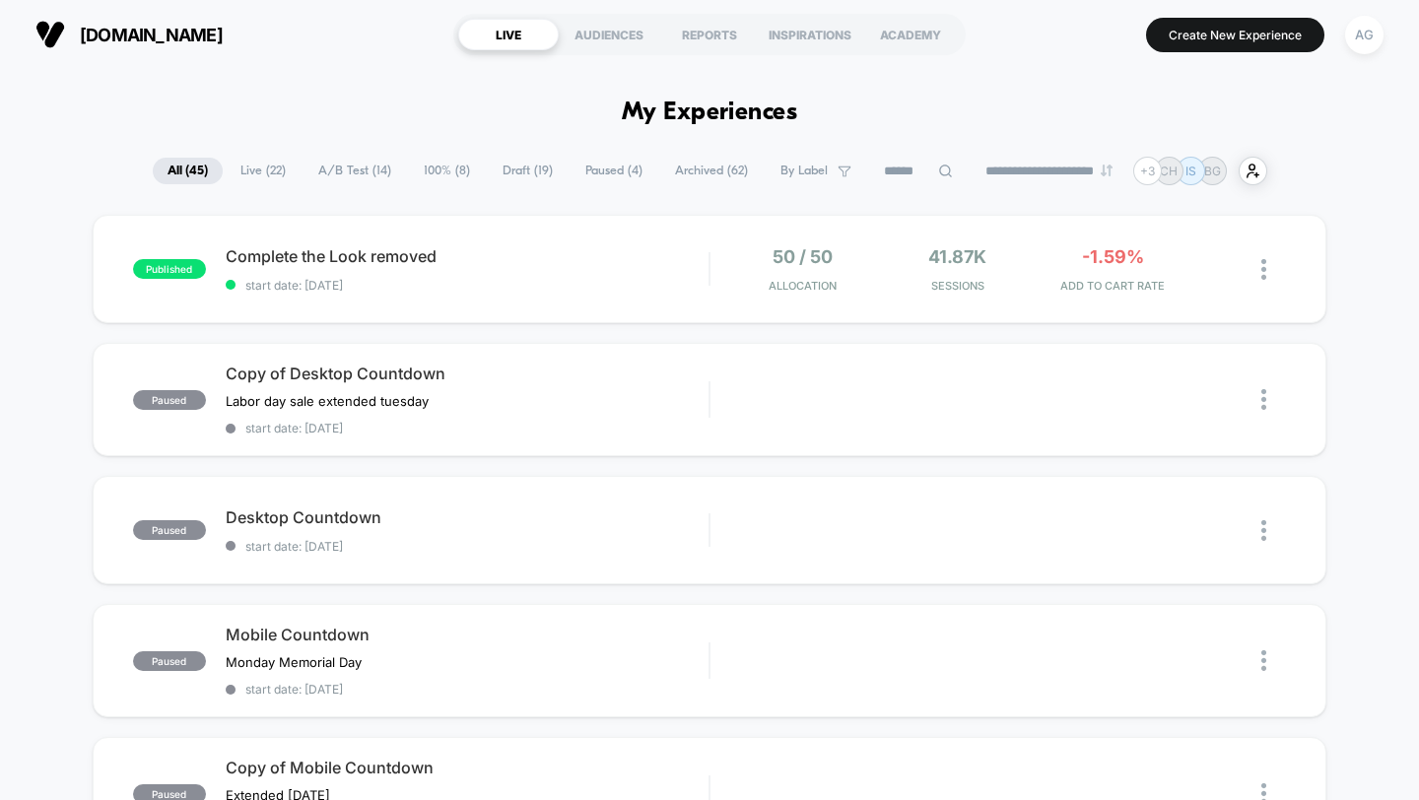
click at [341, 178] on span "A/B Test ( 14 )" at bounding box center [354, 171] width 102 height 27
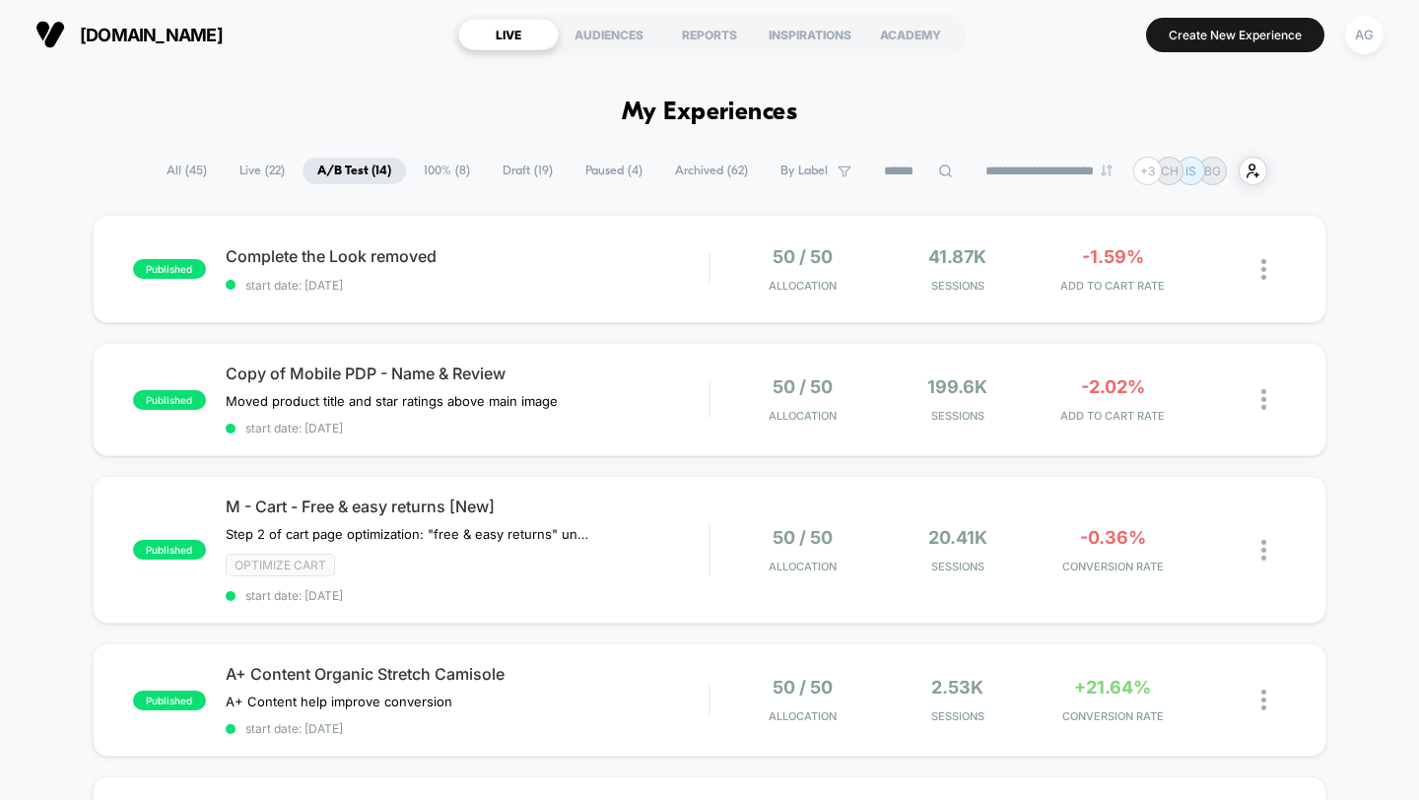
click at [587, 169] on span "Paused ( 4 )" at bounding box center [613, 171] width 87 height 27
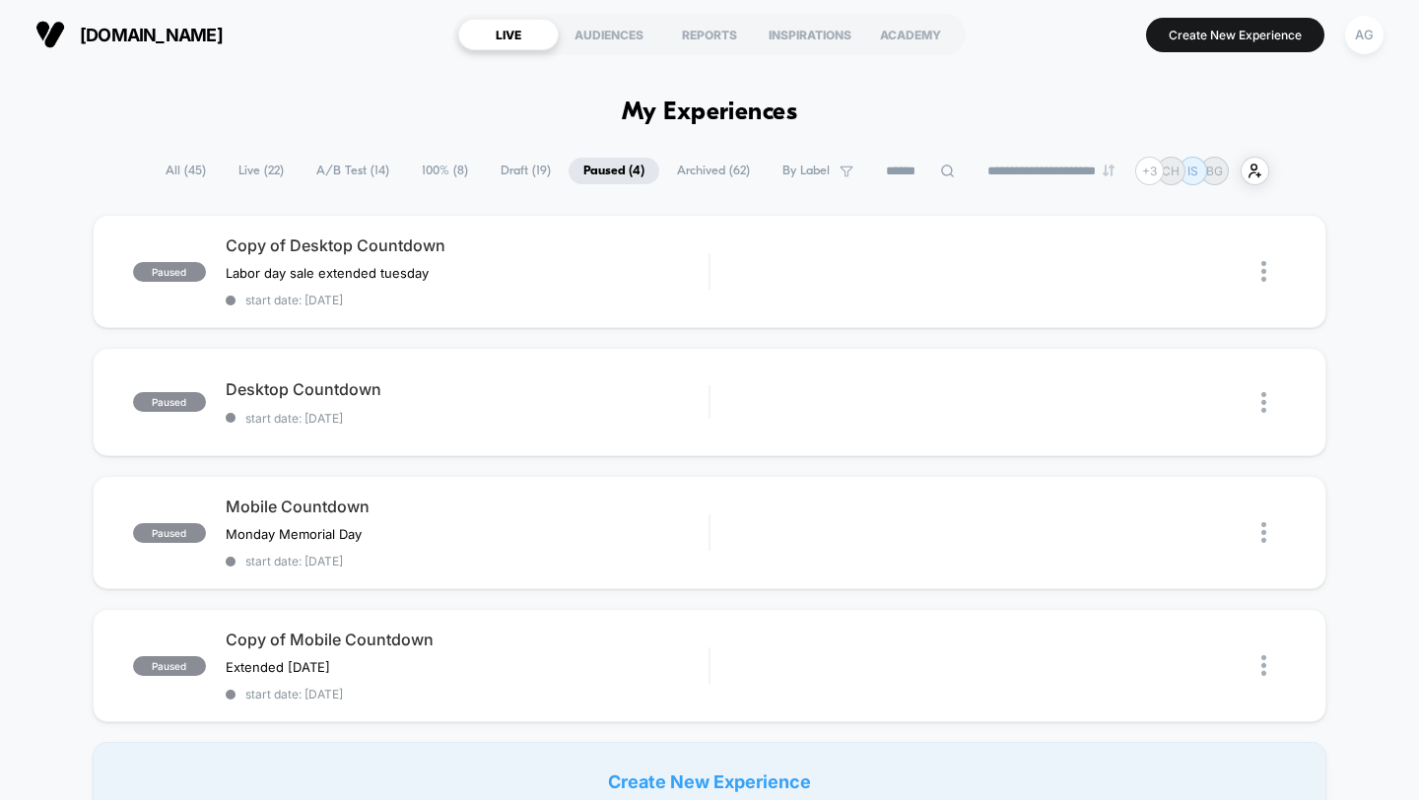
click at [452, 181] on span "100% ( 8 )" at bounding box center [445, 171] width 76 height 27
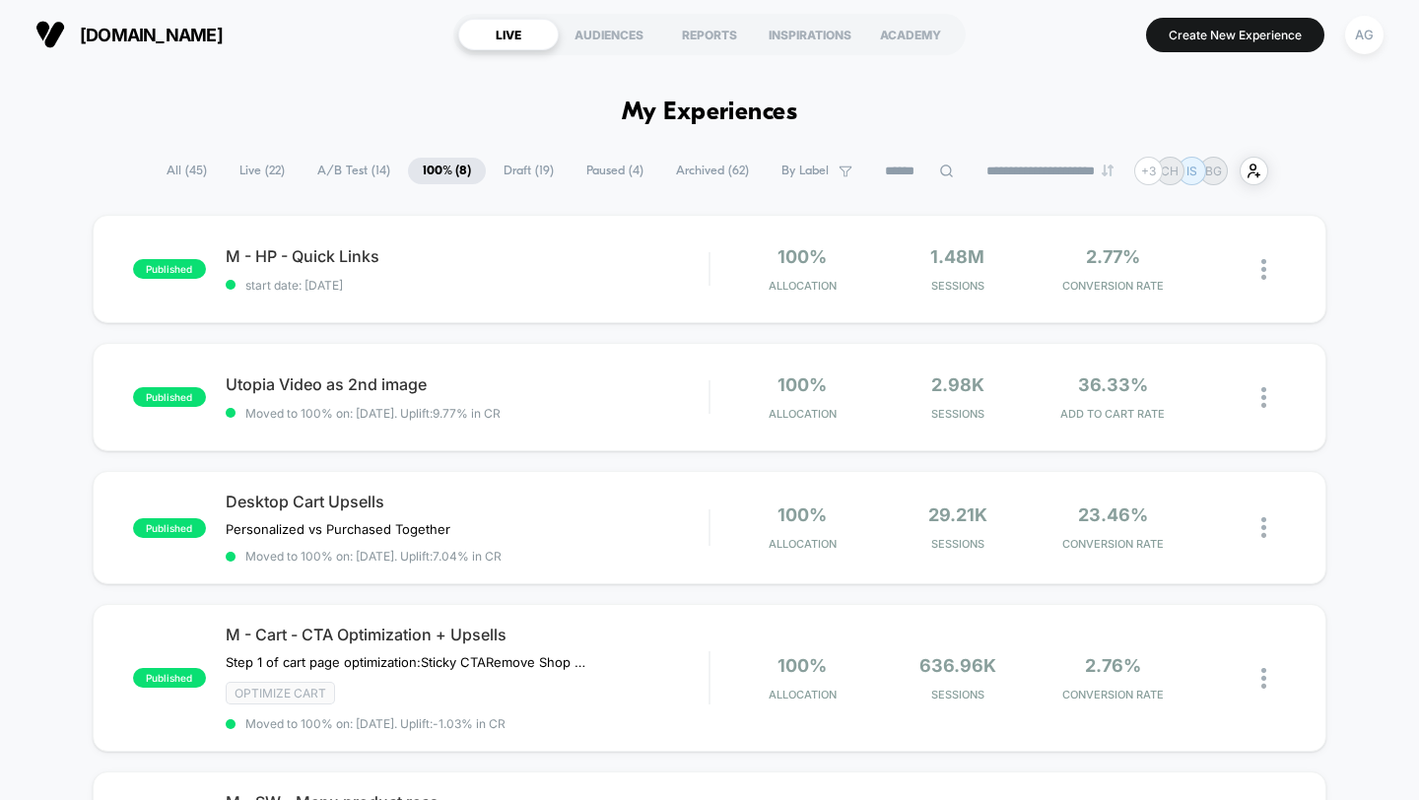
click at [727, 53] on section "LIVE AUDIENCES REPORTS INSPIRATIONS ACADEMY" at bounding box center [709, 34] width 512 height 49
click at [723, 44] on div "REPORTS" at bounding box center [709, 35] width 100 height 32
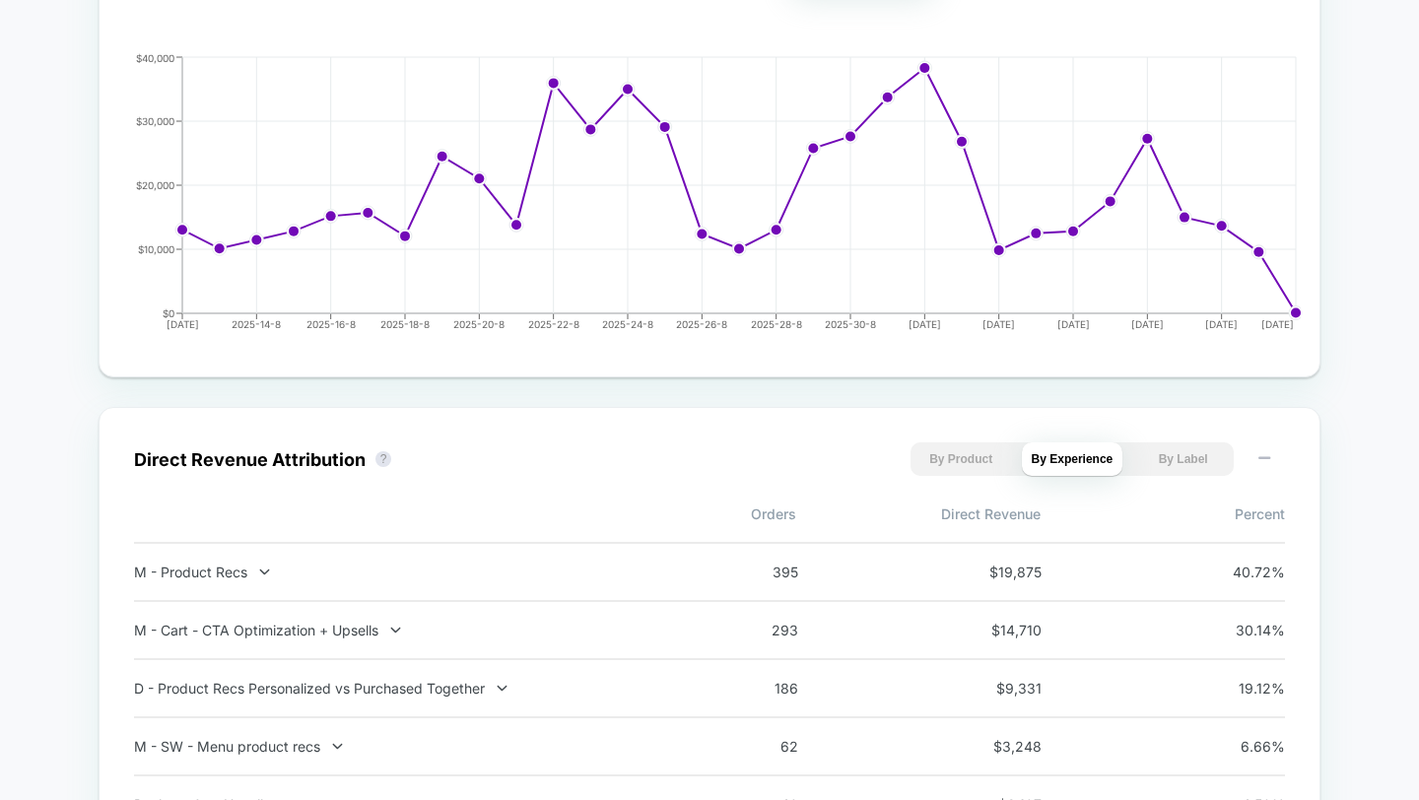
scroll to position [1079, 0]
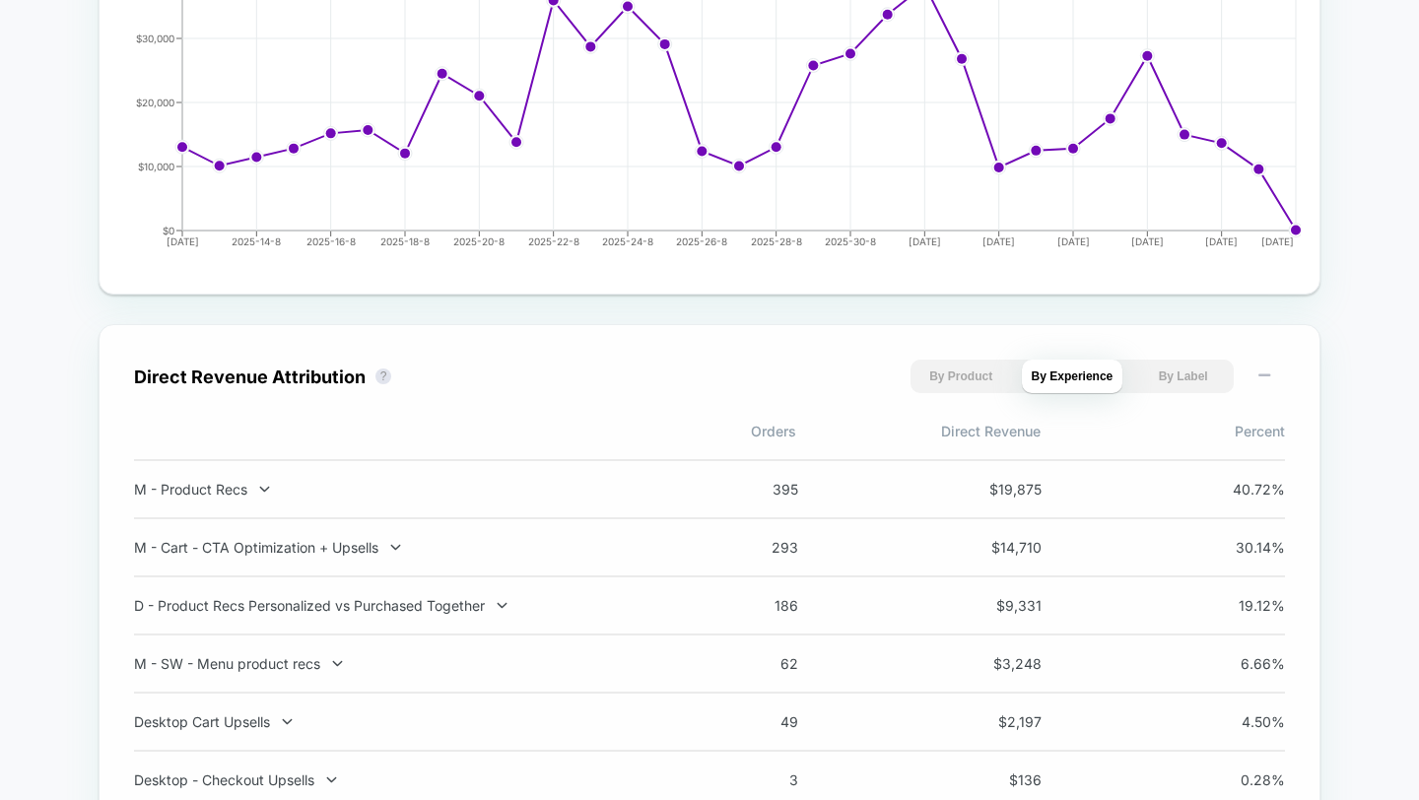
click at [621, 501] on div "M - Product Recs 395 $ 19,875 40.72 %" at bounding box center [709, 489] width 1151 height 60
click at [225, 473] on div "M - Product Recs 395 $ 19,875 40.72 %" at bounding box center [709, 489] width 1151 height 60
click at [231, 485] on div "M - Product Recs" at bounding box center [393, 489] width 518 height 17
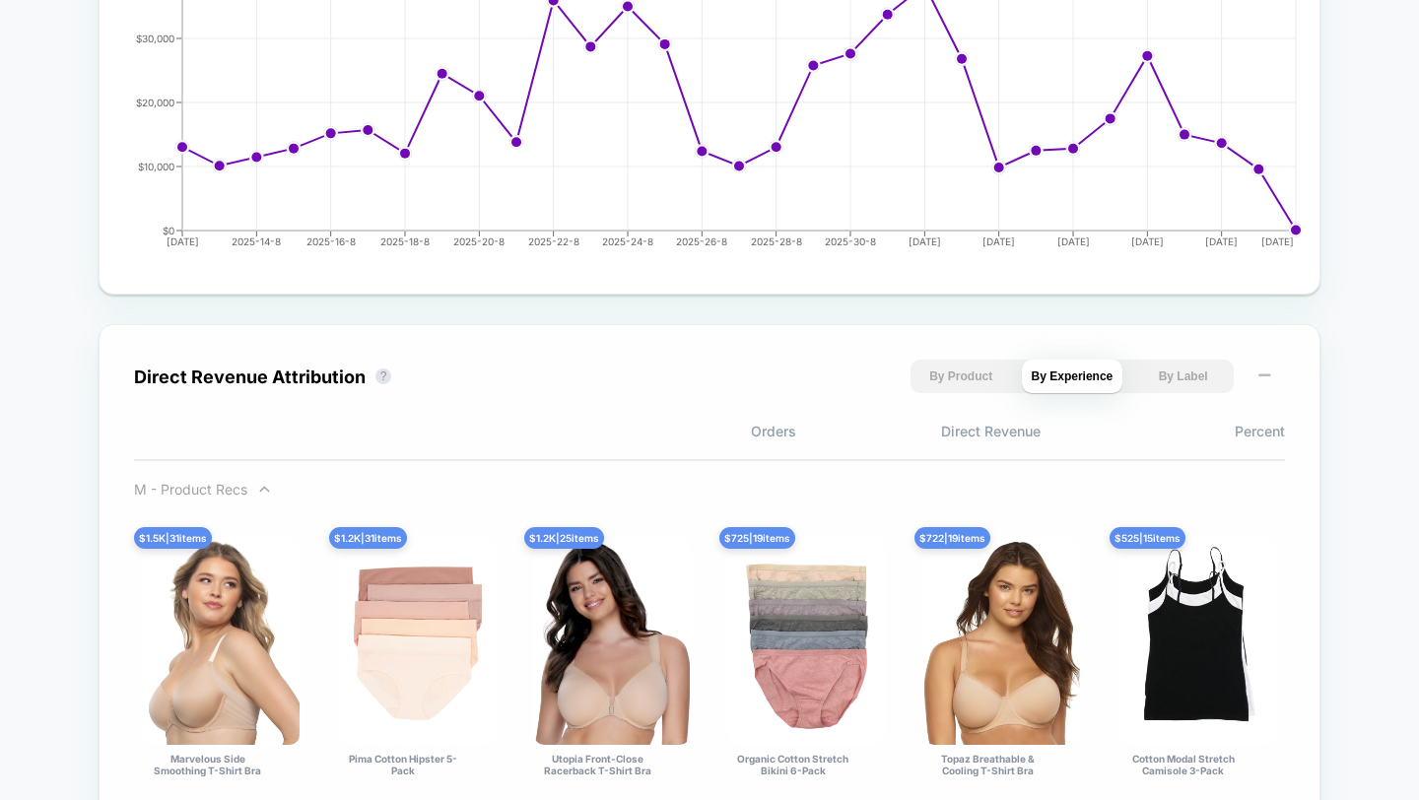
click at [245, 485] on div "M - Product Recs" at bounding box center [393, 489] width 518 height 17
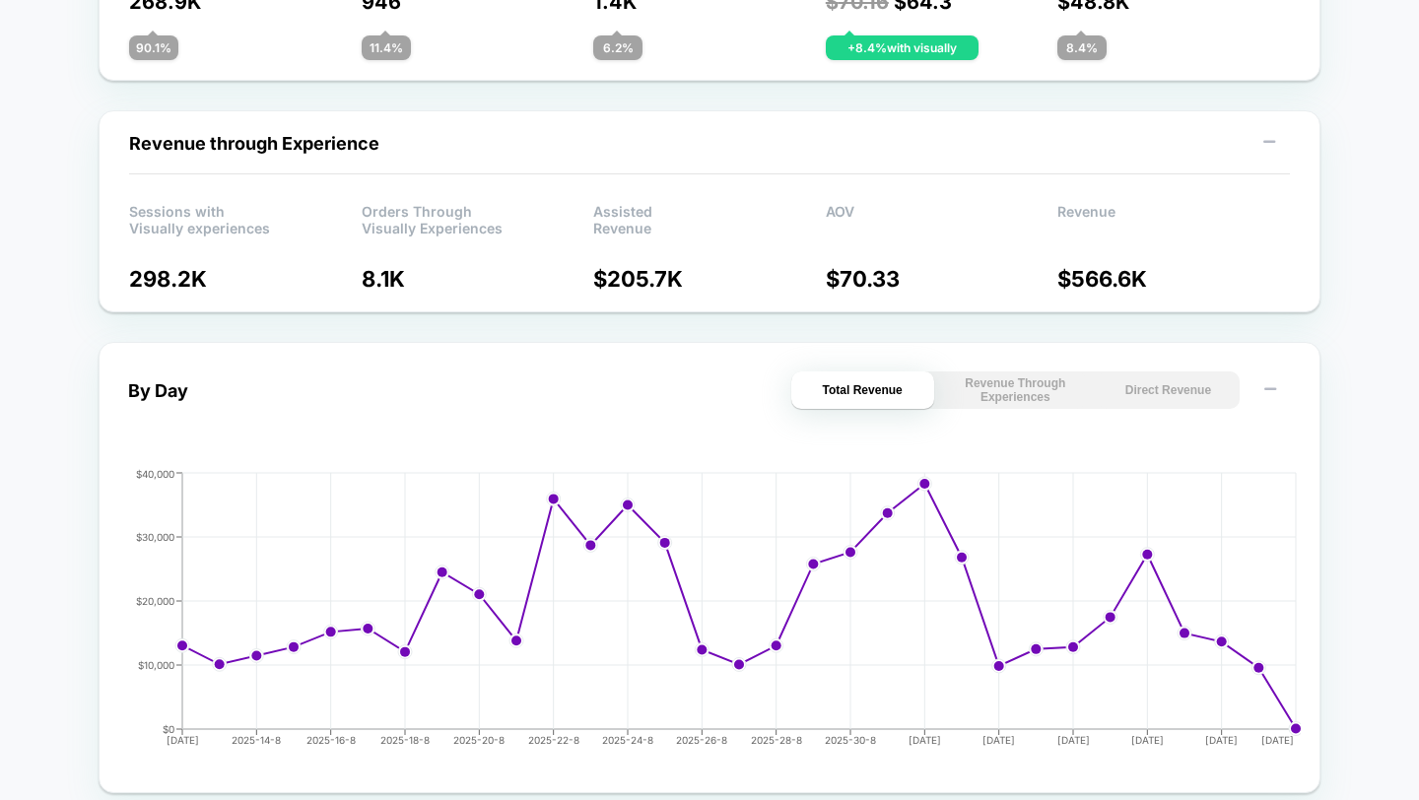
scroll to position [0, 0]
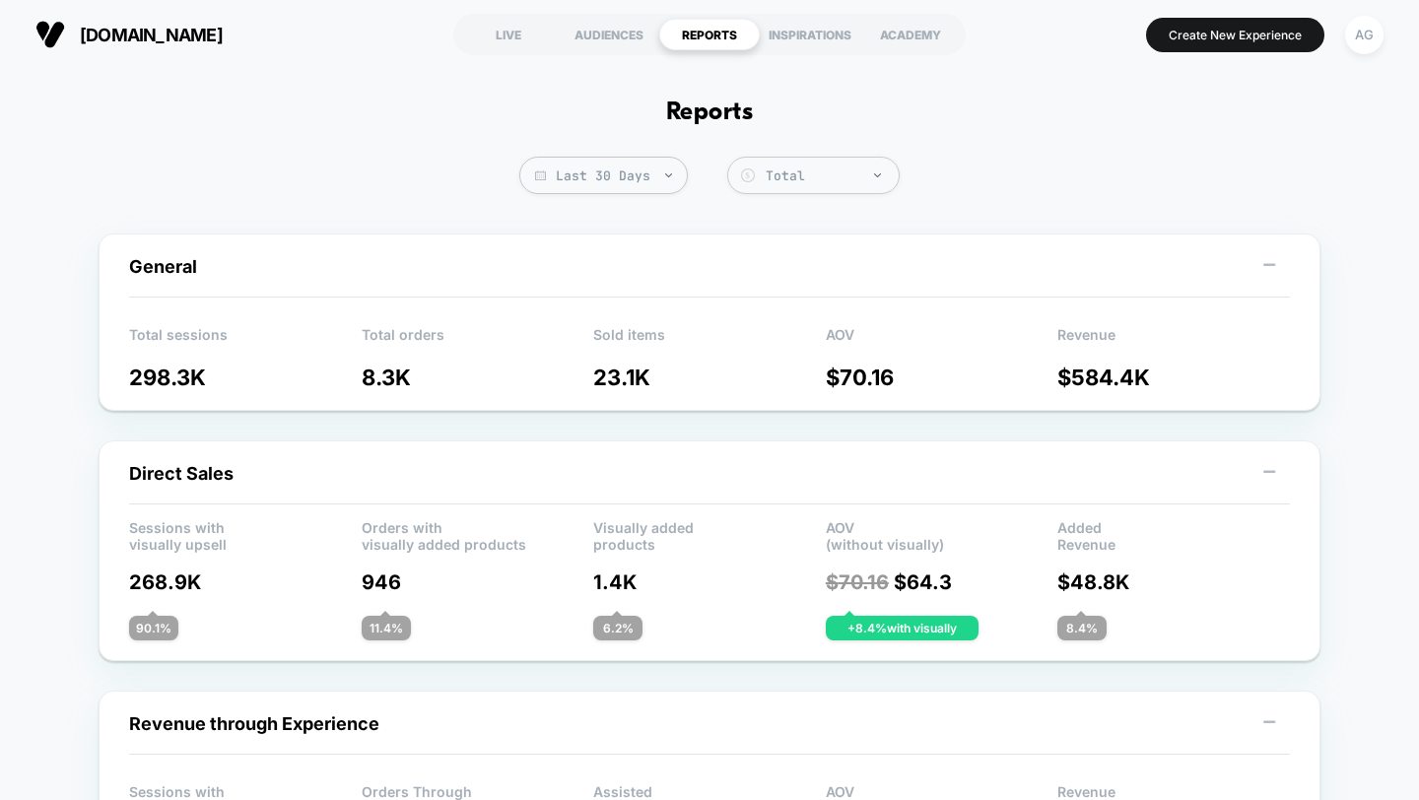
click at [172, 48] on button "[DOMAIN_NAME]" at bounding box center [129, 35] width 199 height 32
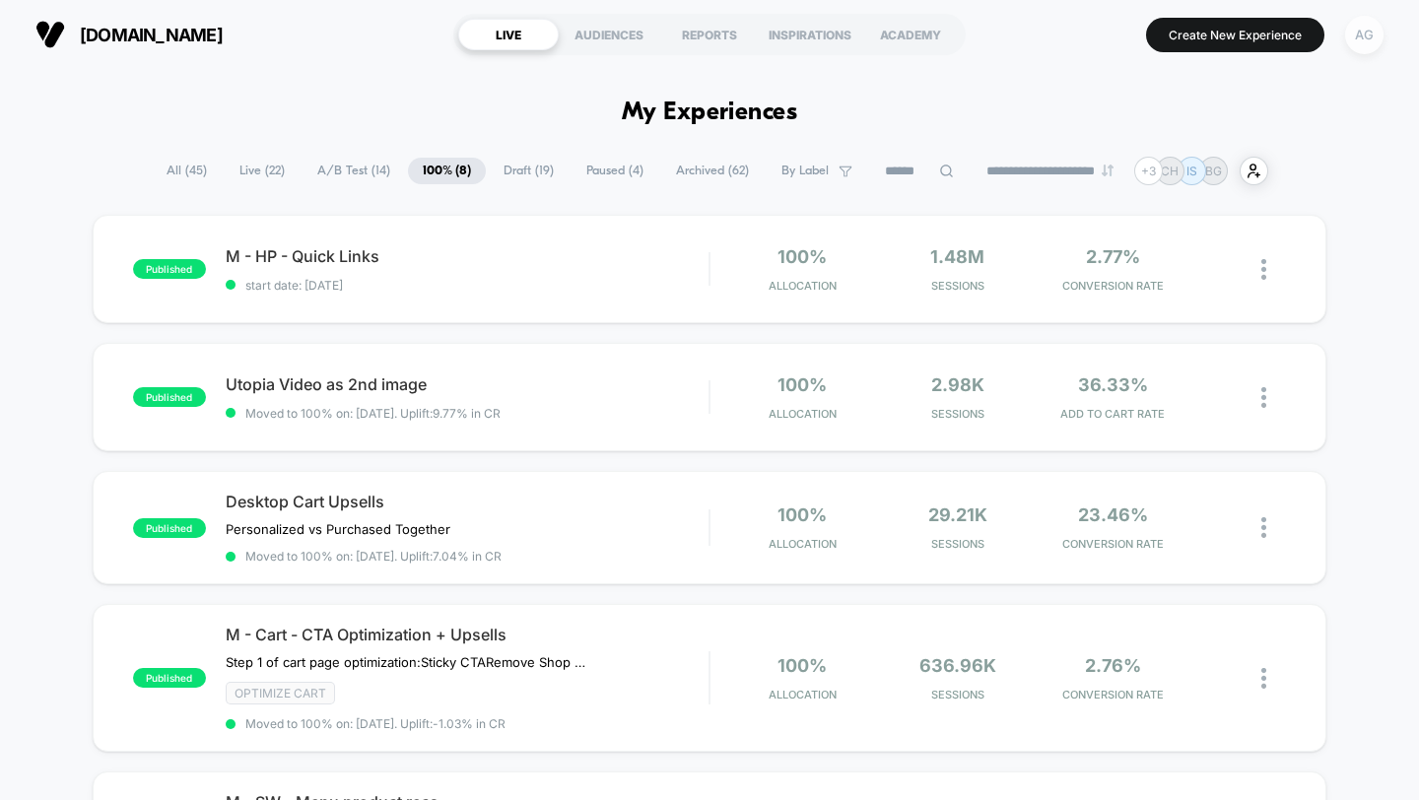
click at [1373, 49] on div "AG" at bounding box center [1364, 35] width 38 height 38
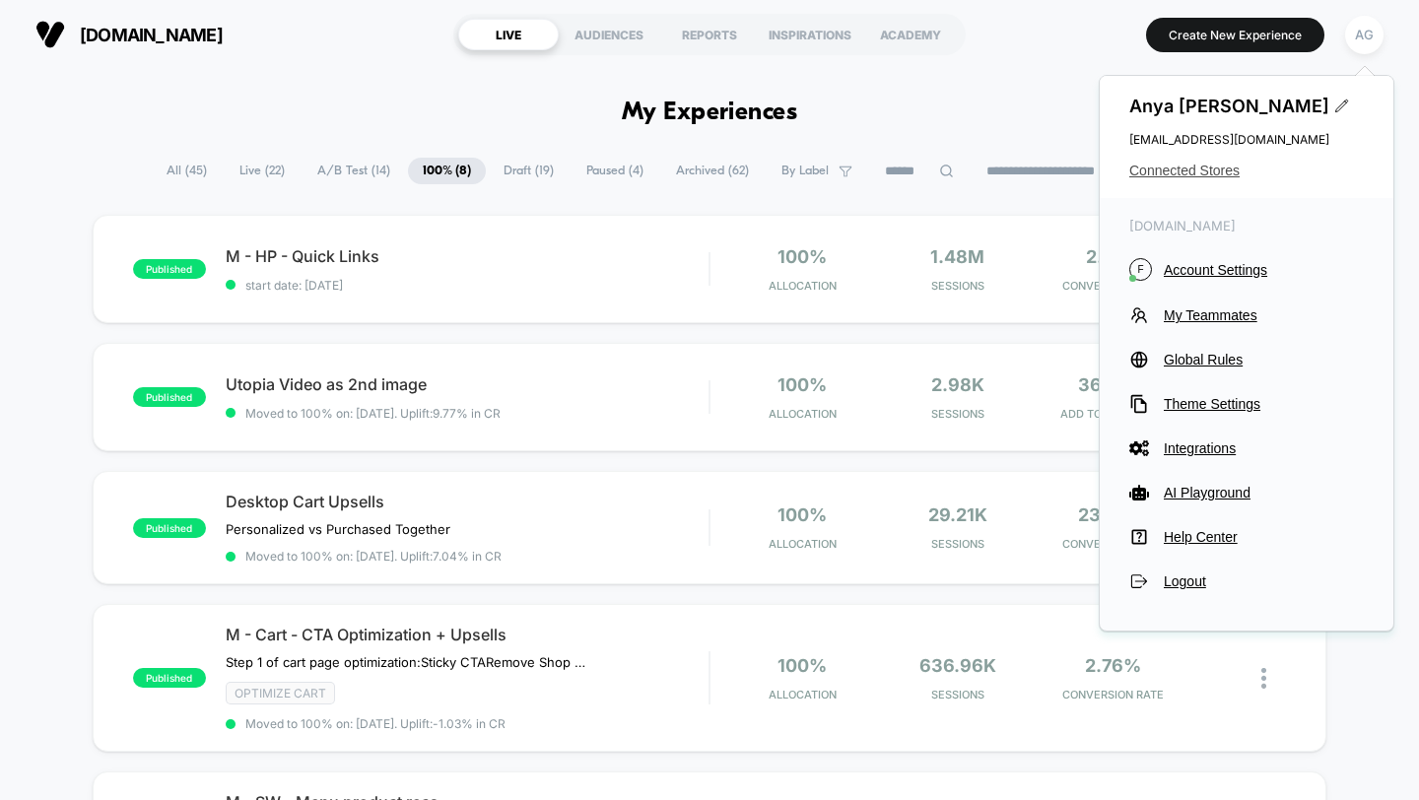
click at [1208, 168] on span "Connected Stores" at bounding box center [1246, 171] width 234 height 16
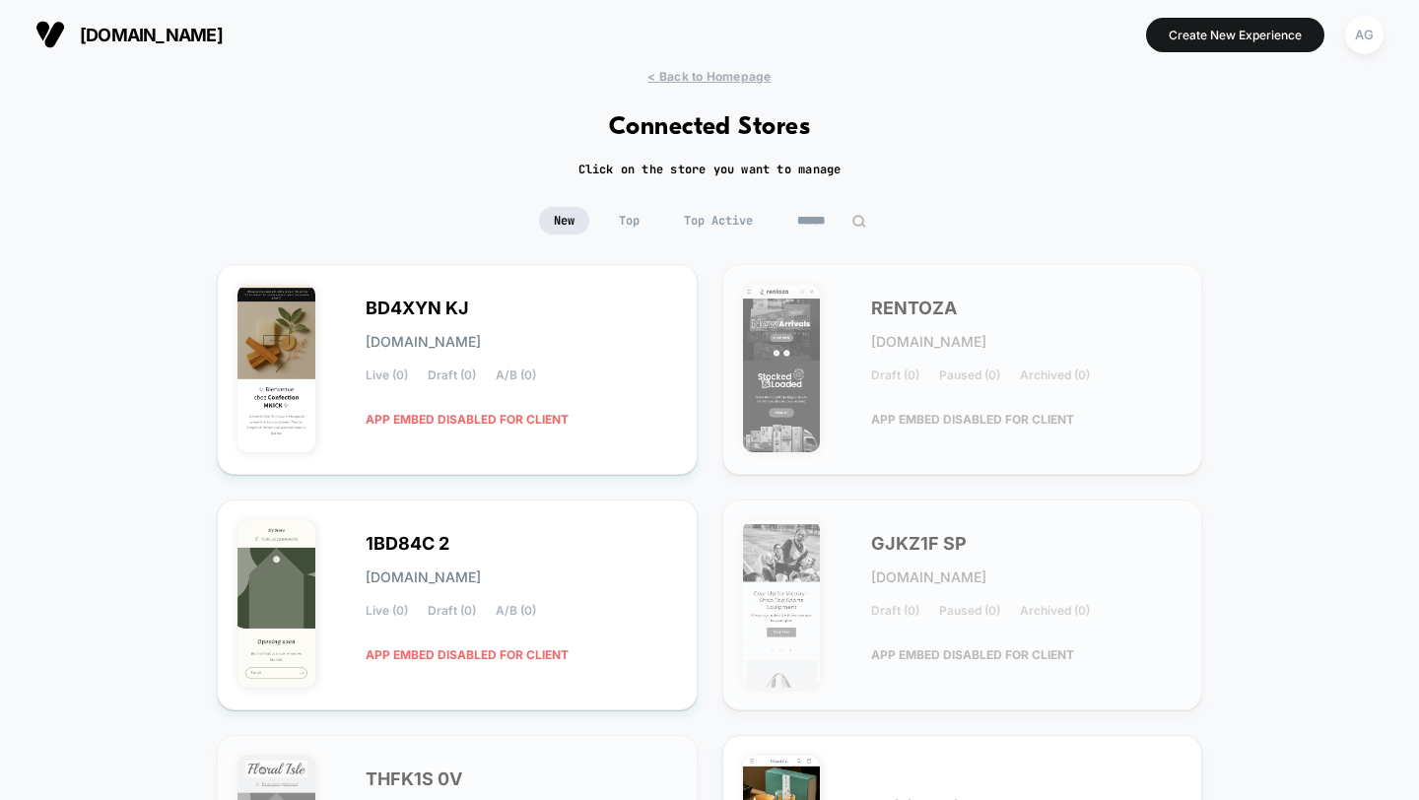
click at [740, 219] on span "Top Active" at bounding box center [718, 221] width 99 height 28
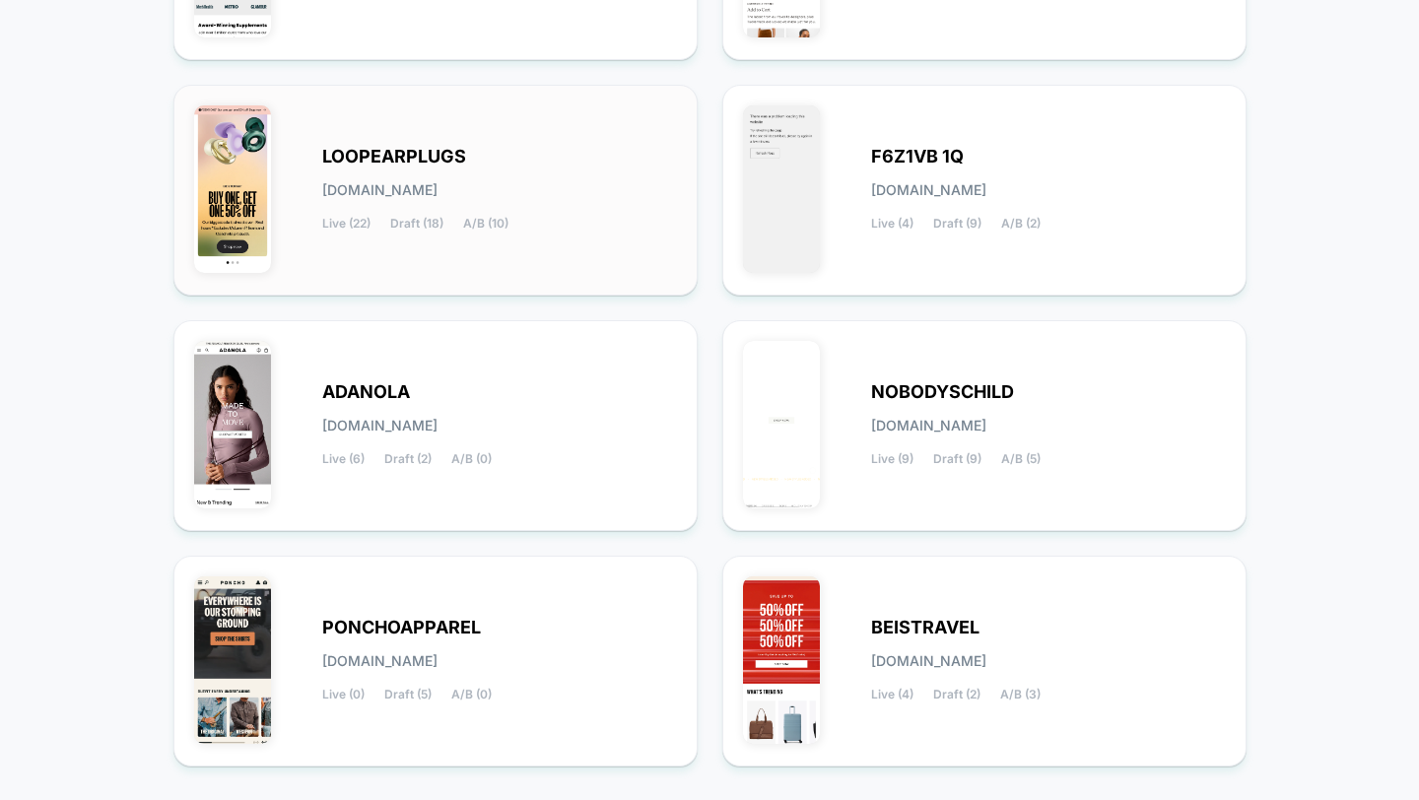
scroll to position [777, 0]
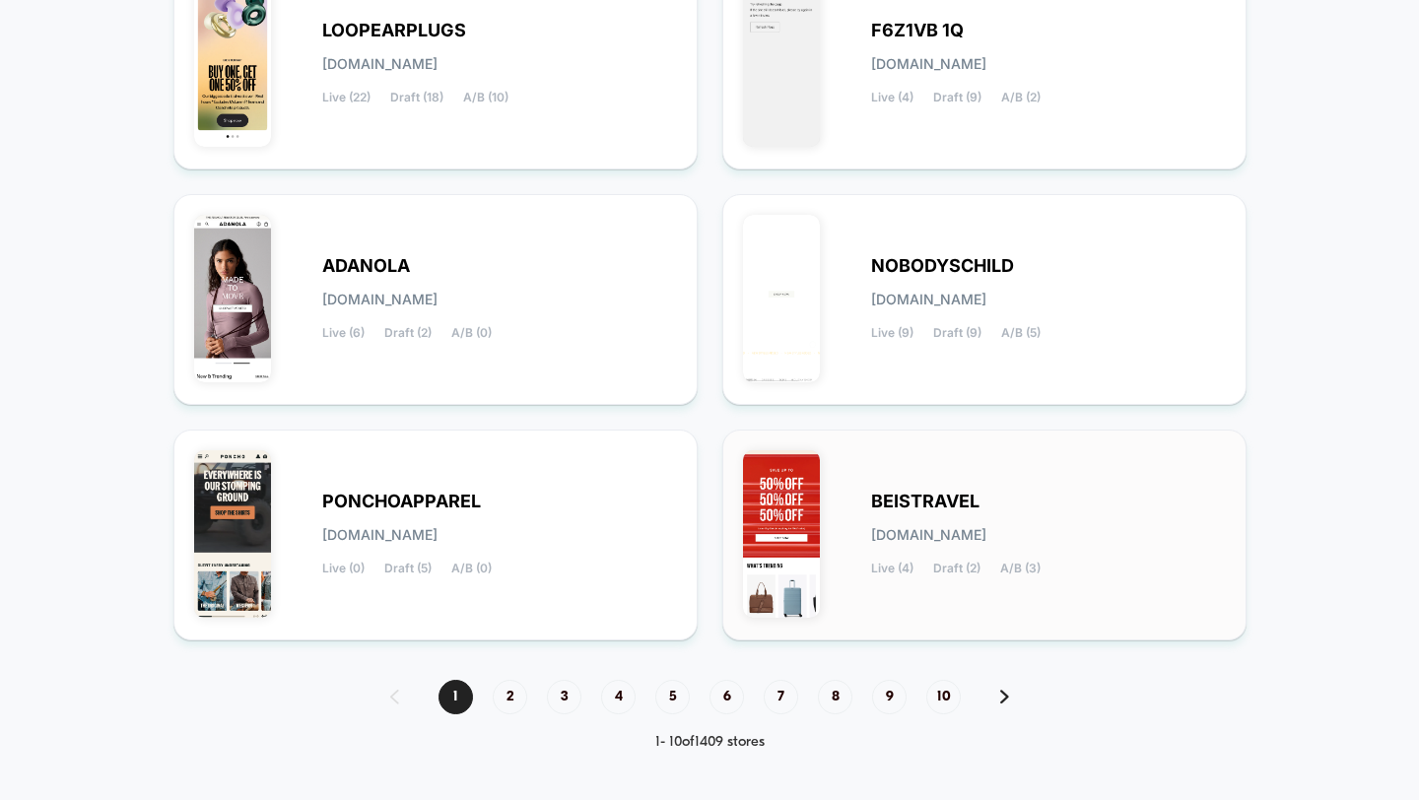
click at [997, 509] on div "BEISTRAVEL [DOMAIN_NAME] Live (4) Draft (2) A/B (3)" at bounding box center [1048, 535] width 355 height 81
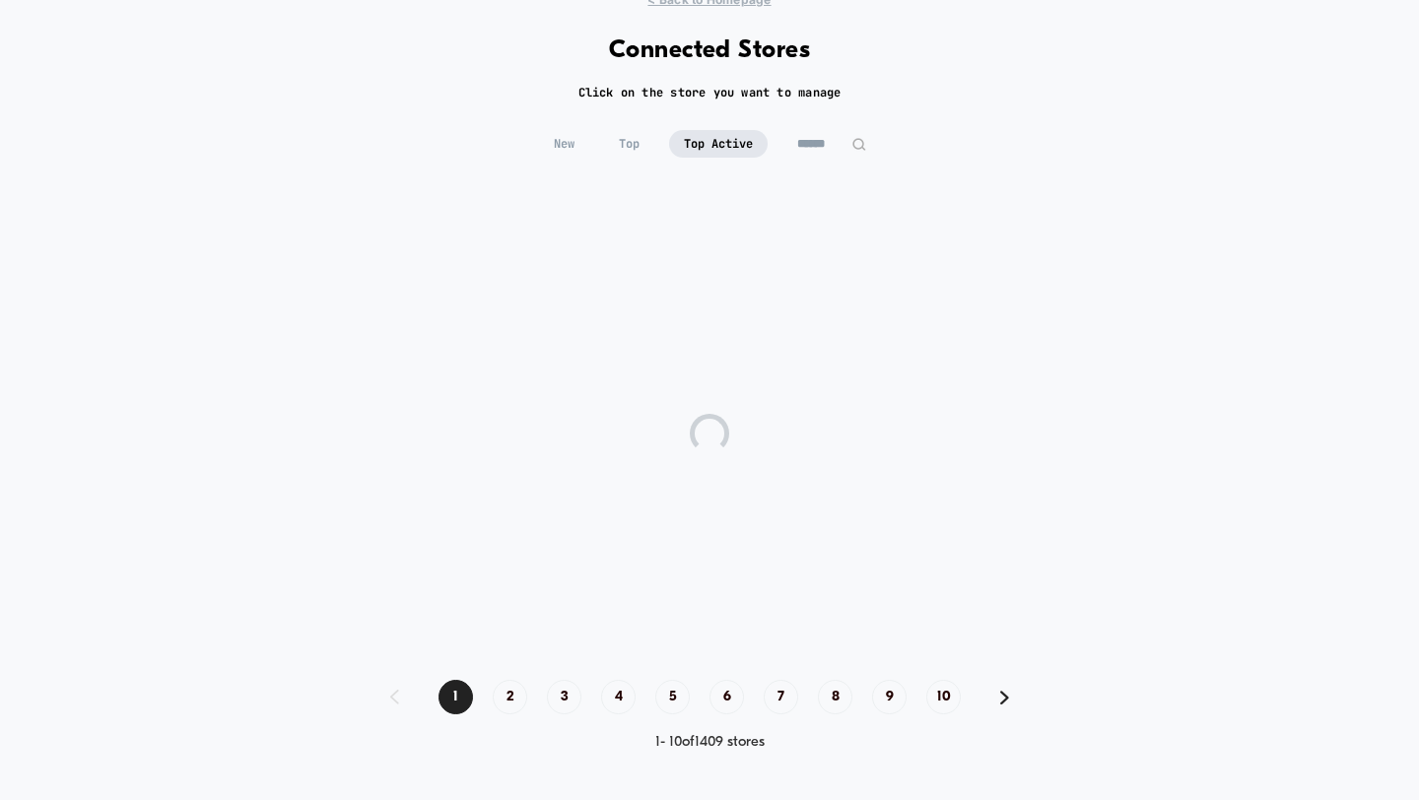
scroll to position [76, 0]
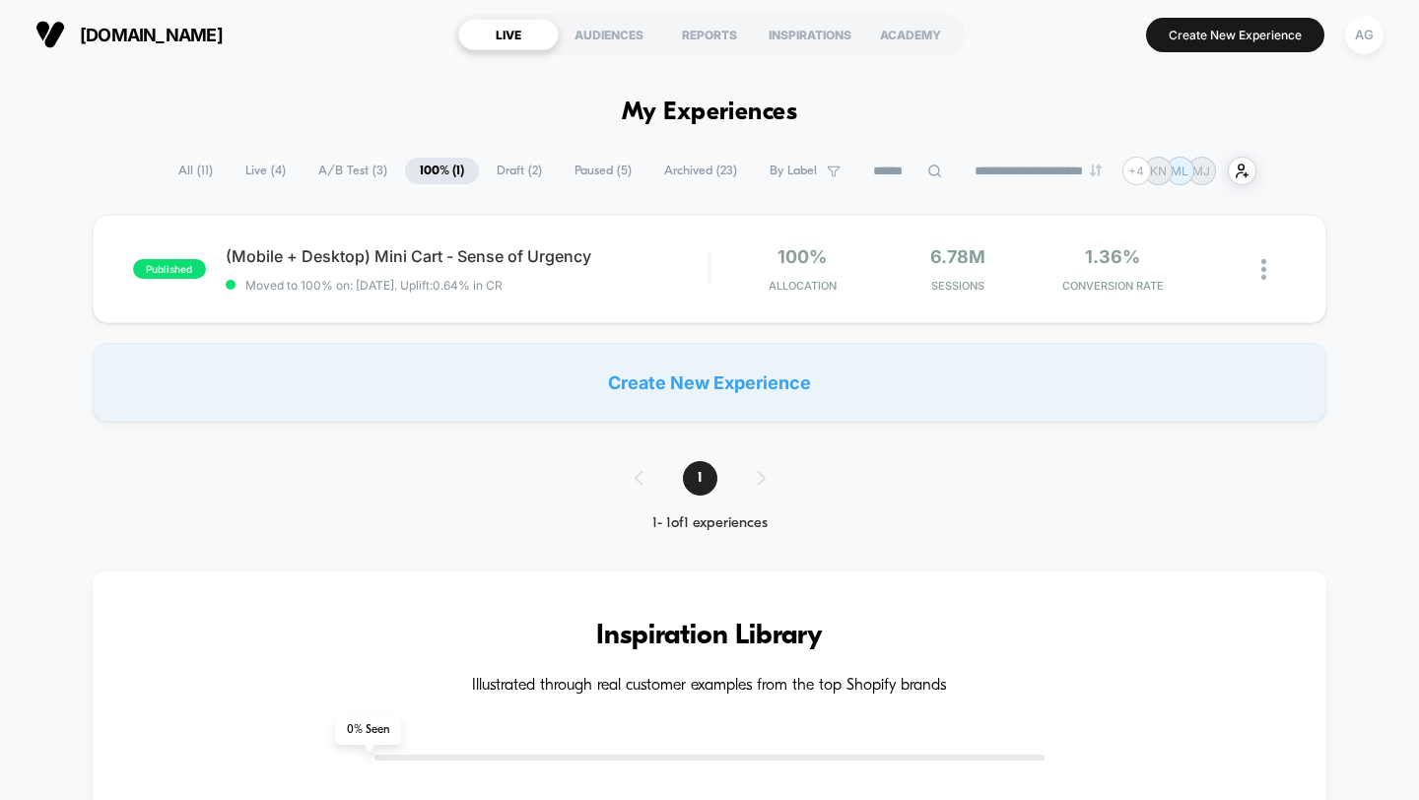
click at [191, 164] on span "All ( 11 )" at bounding box center [196, 171] width 64 height 27
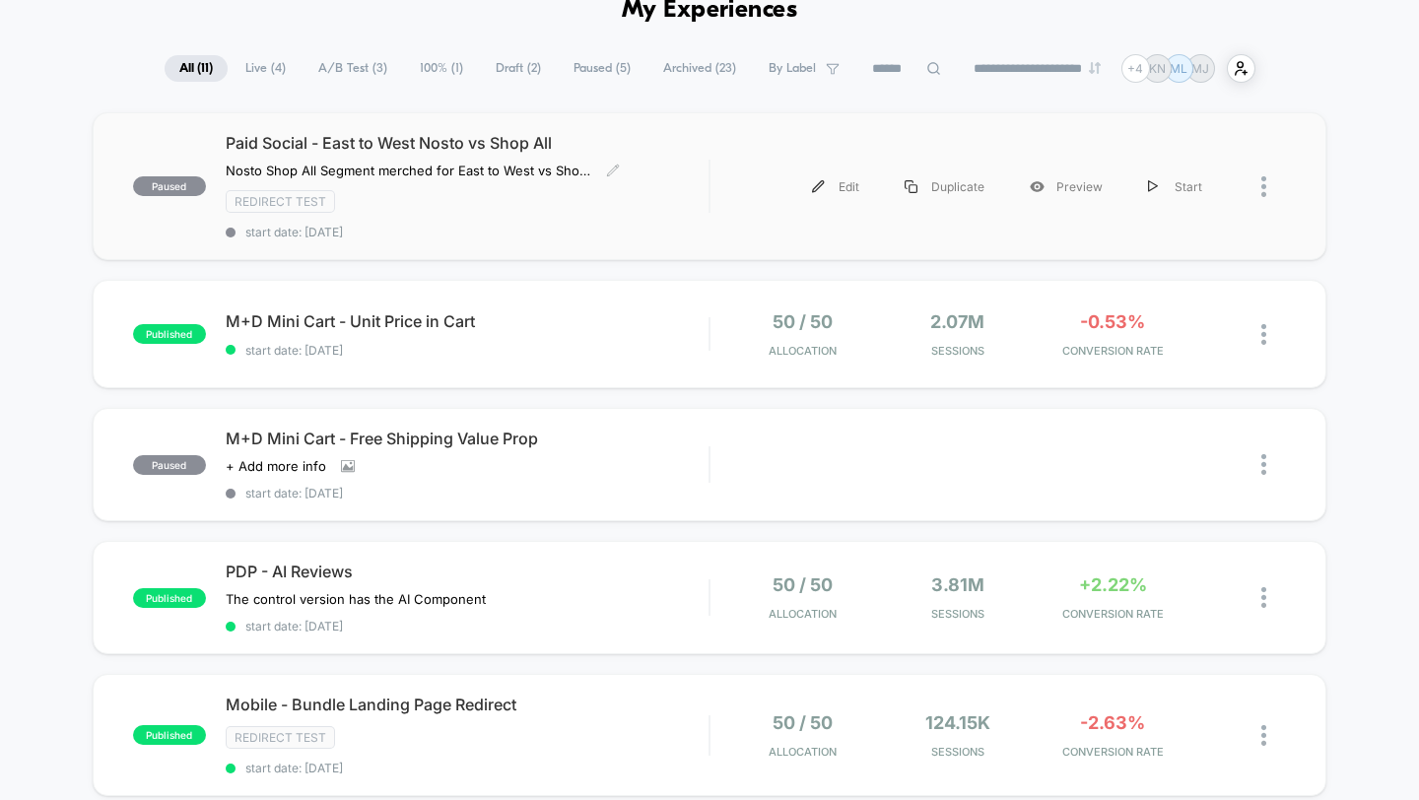
scroll to position [156, 0]
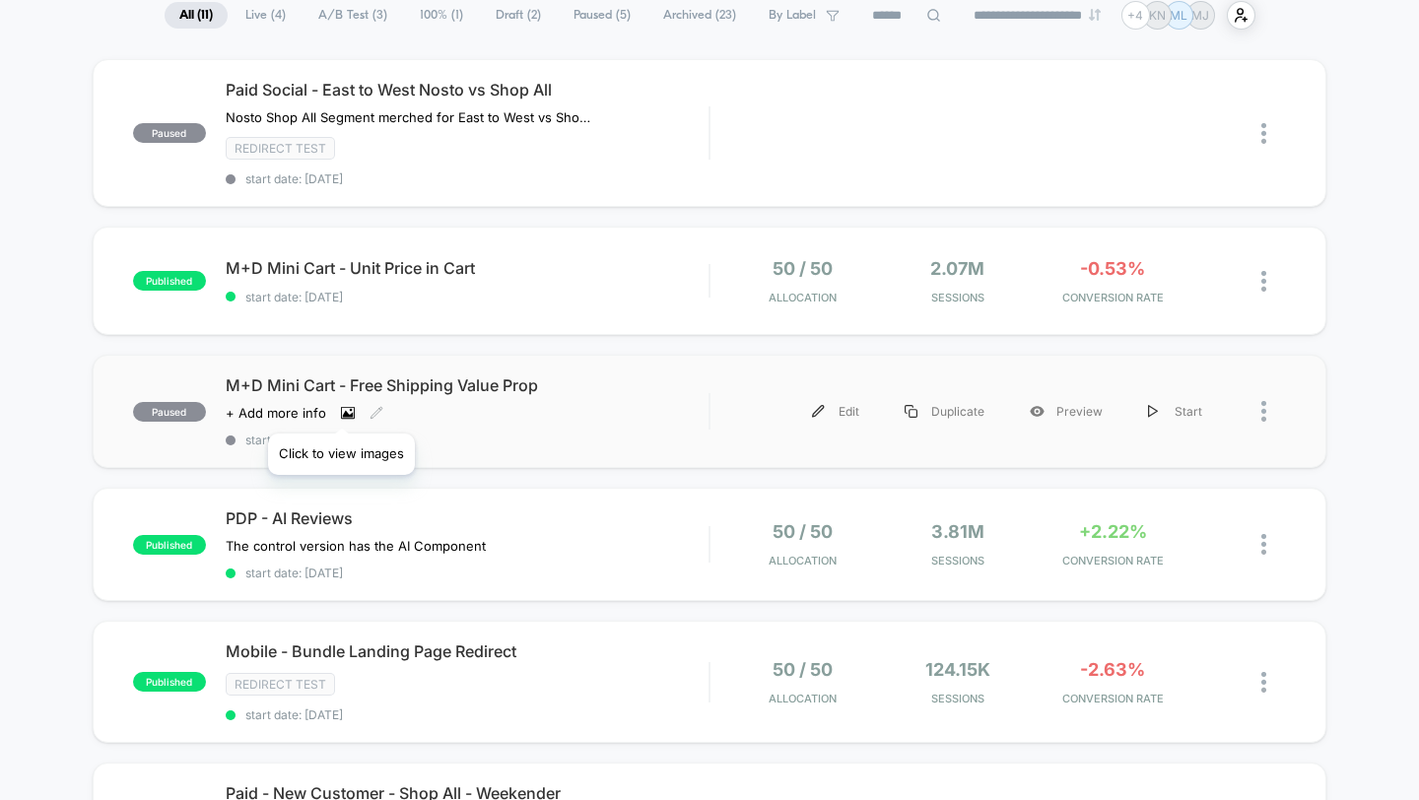
click at [345, 409] on icon at bounding box center [348, 413] width 14 height 14
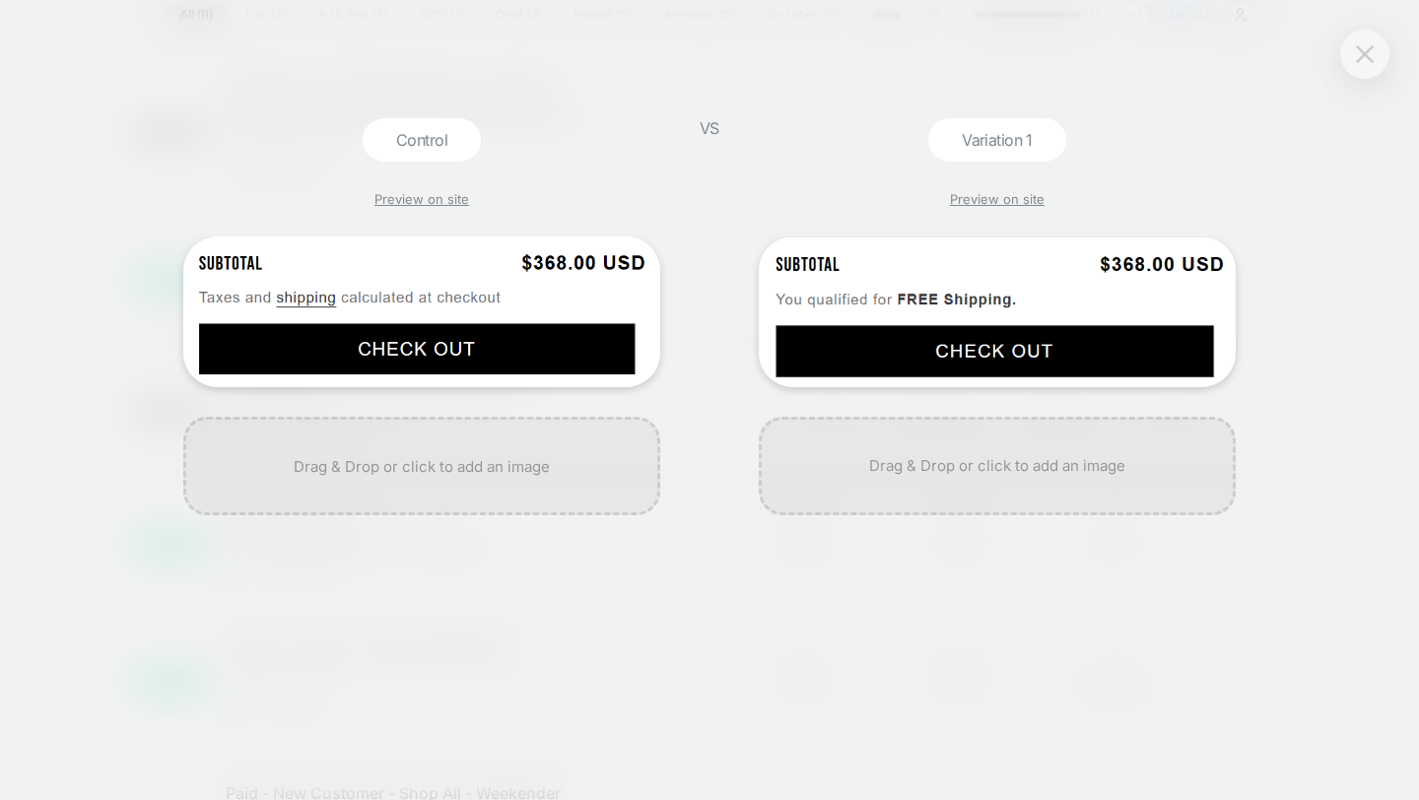
click at [1369, 53] on img at bounding box center [1365, 53] width 18 height 17
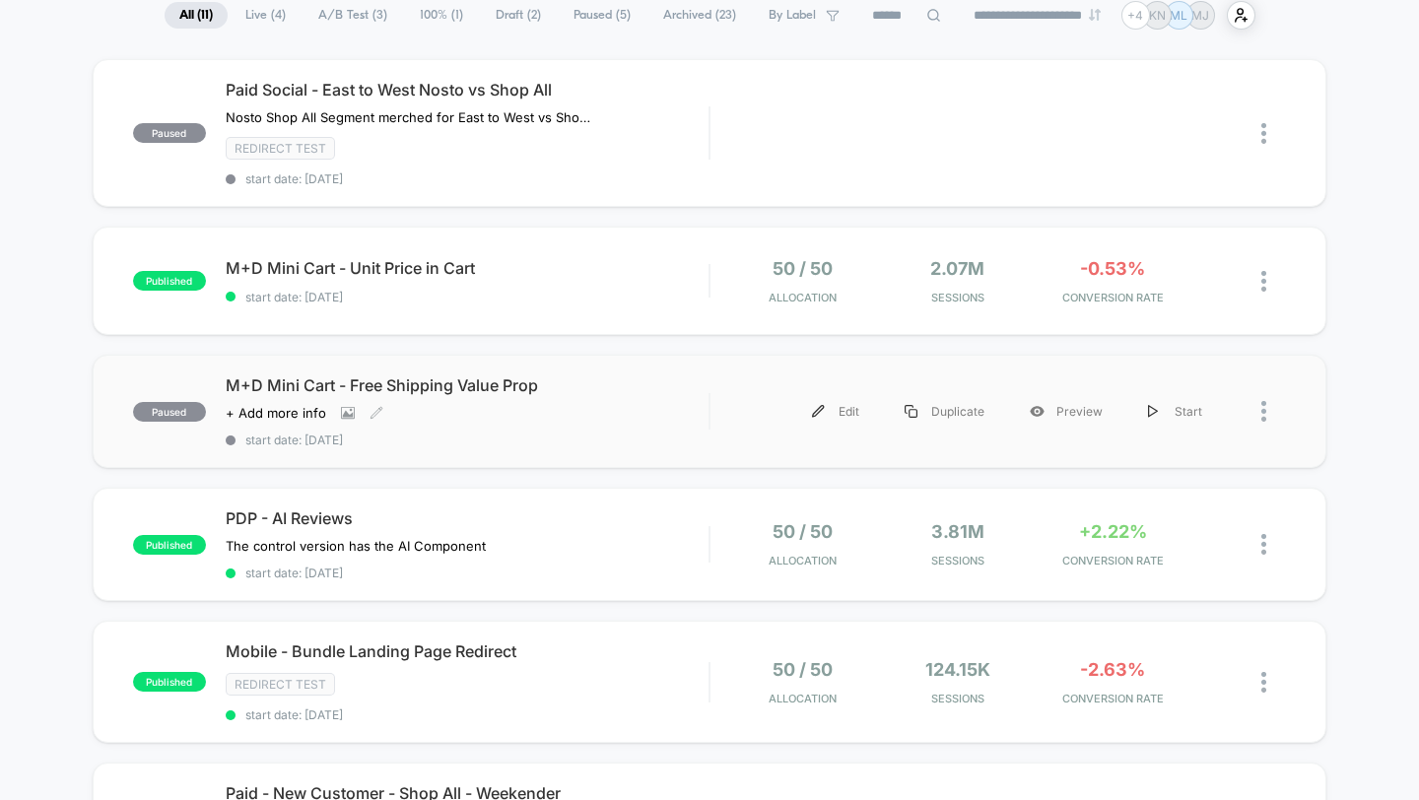
click at [667, 416] on div "M+D Mini Cart - Free Shipping Value Prop Click to view images Click to edit exp…" at bounding box center [468, 411] width 484 height 72
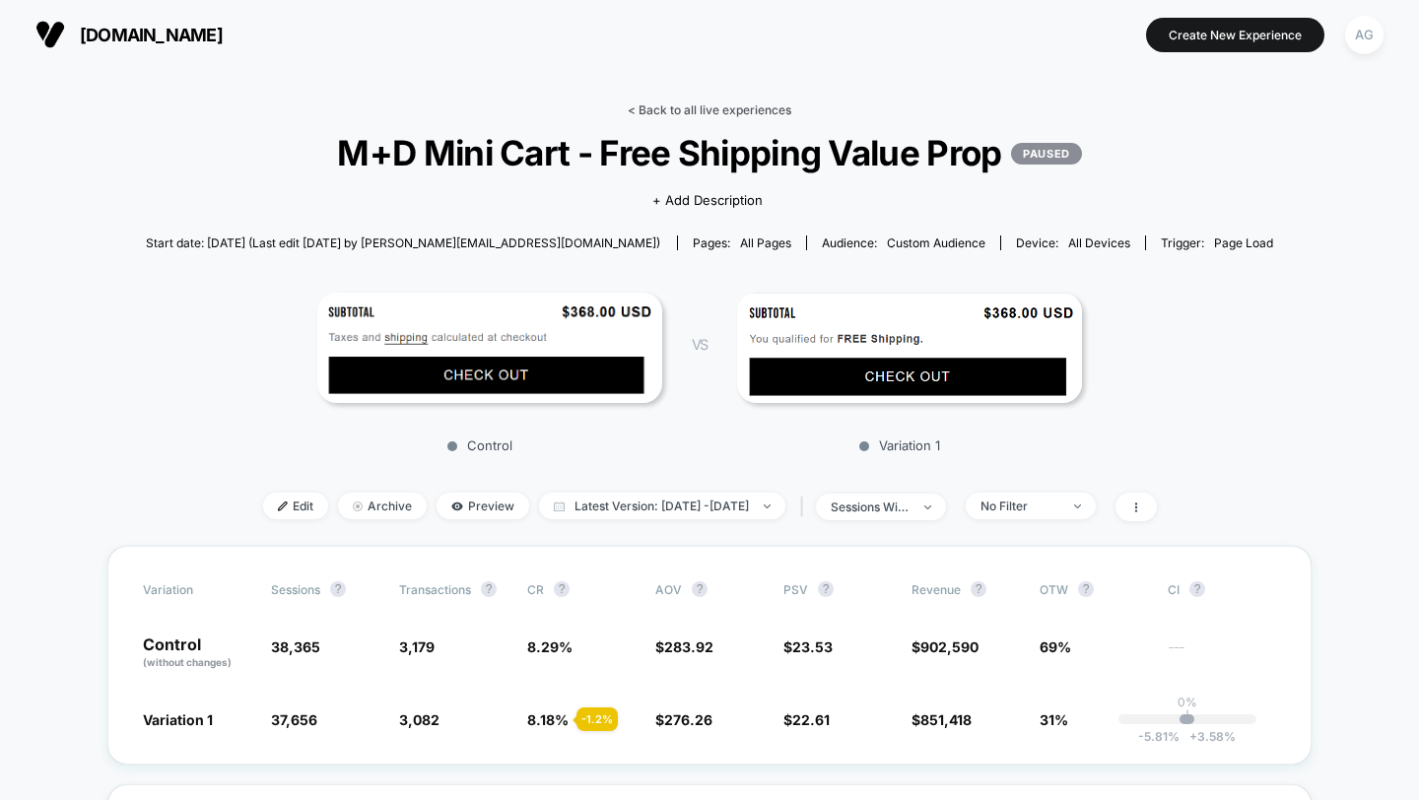
click at [743, 105] on link "< Back to all live experiences" at bounding box center [710, 109] width 164 height 15
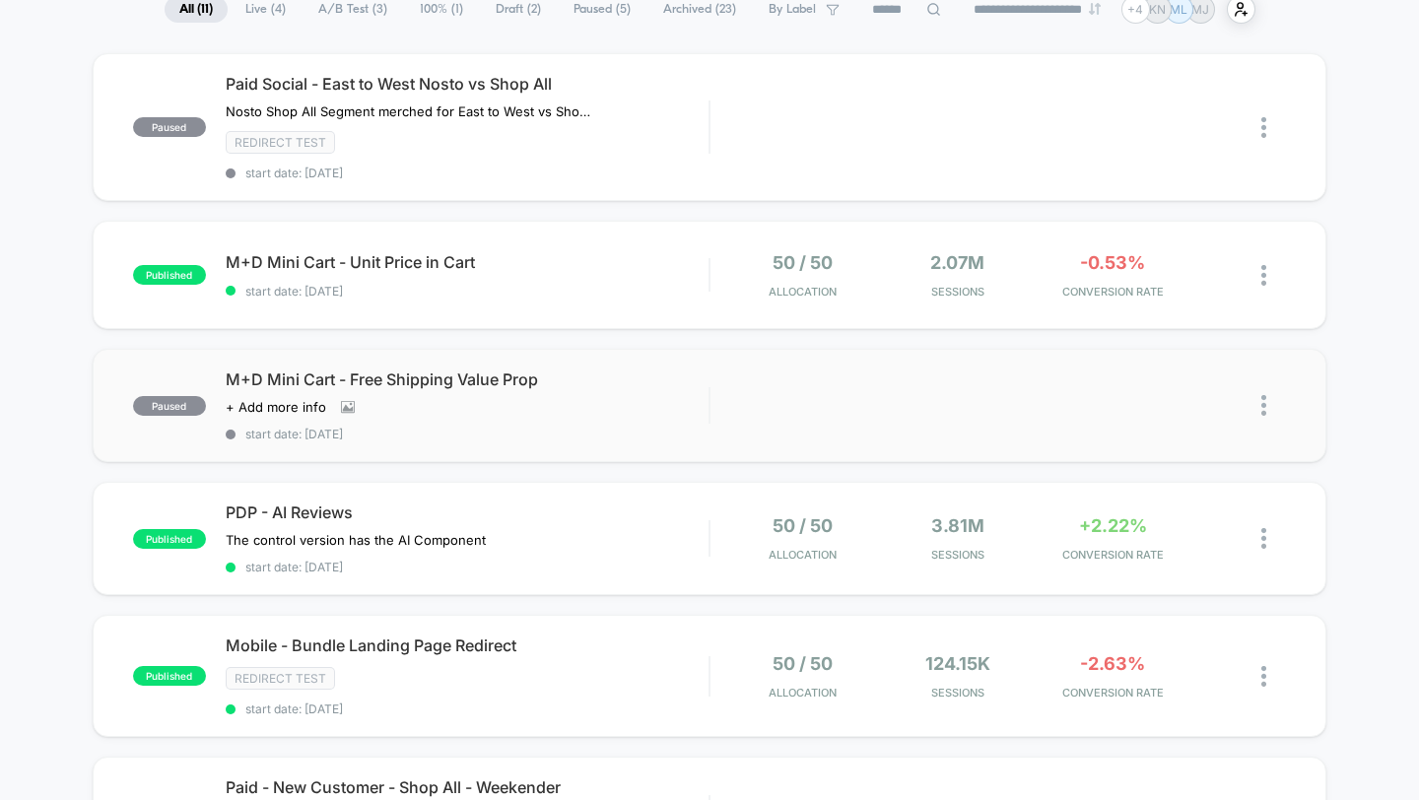
scroll to position [184, 0]
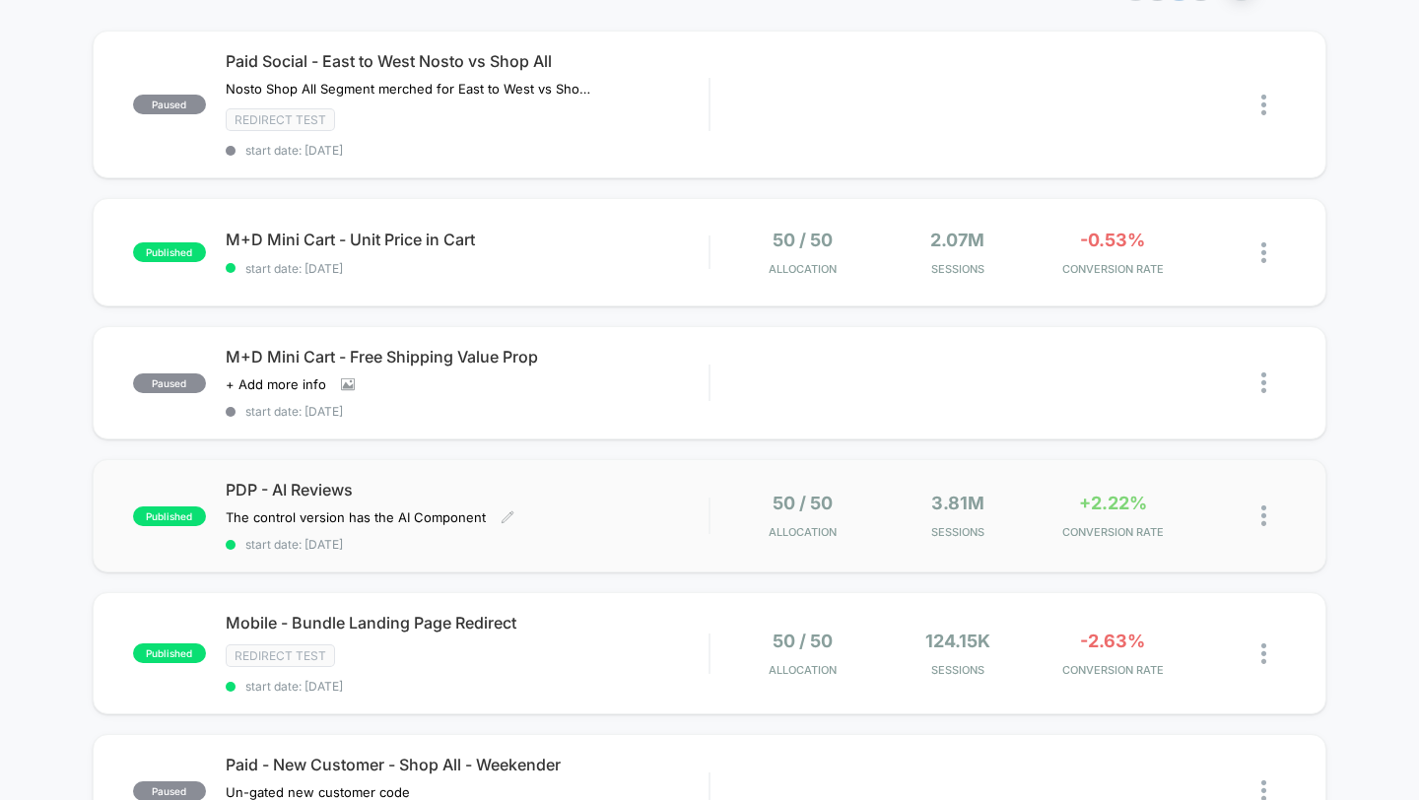
click at [693, 499] on div "PDP - AI Reviews The control version has the AI Component Click to edit experie…" at bounding box center [468, 516] width 484 height 72
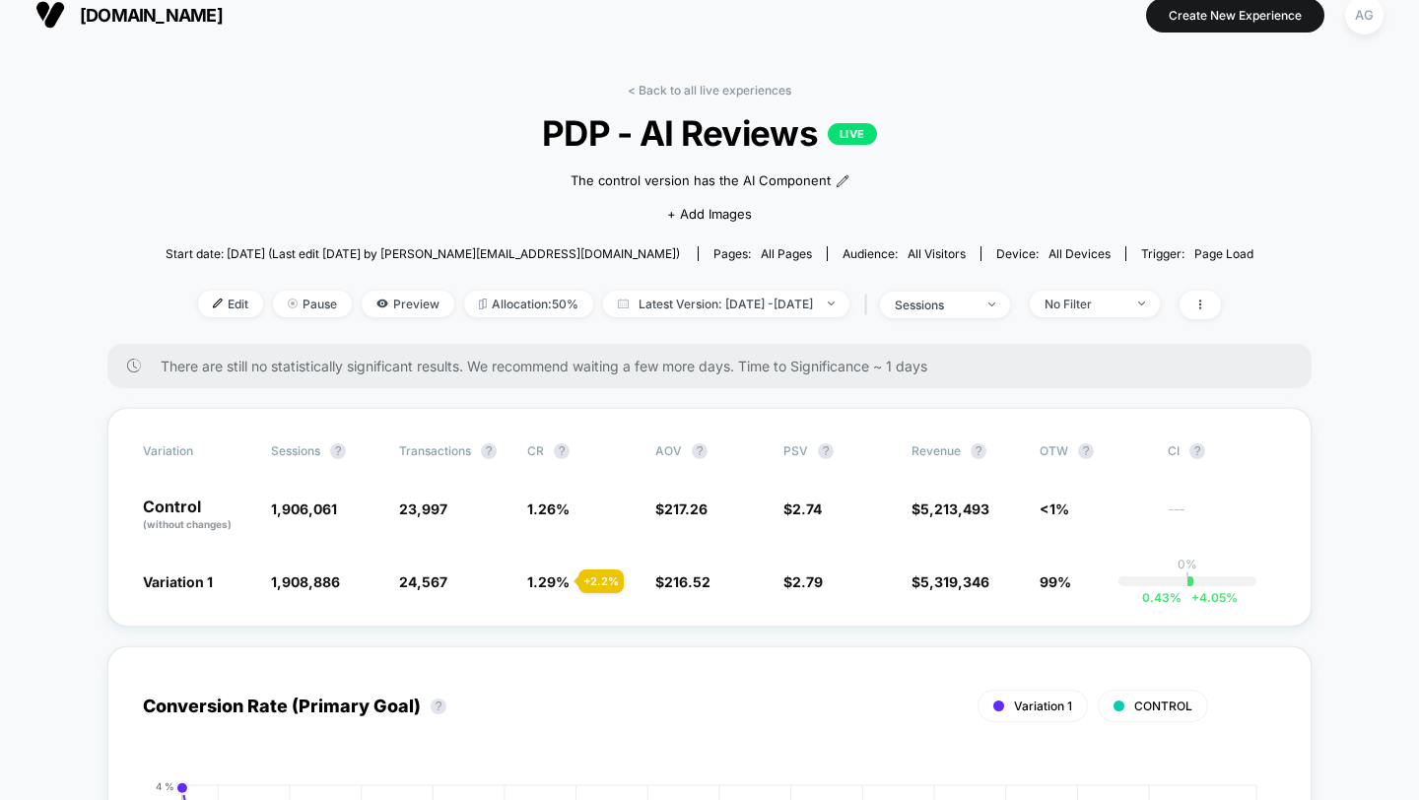
scroll to position [55, 0]
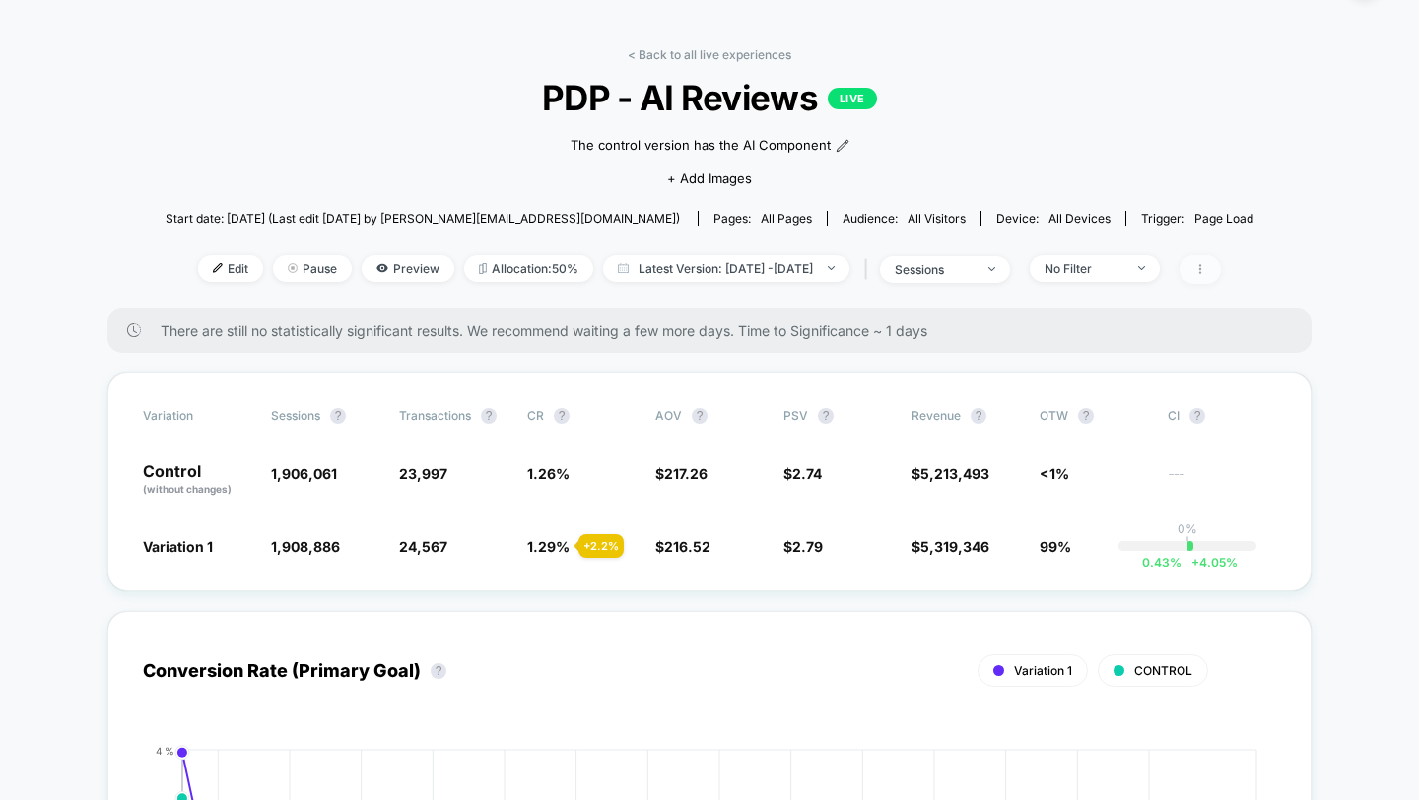
click at [1206, 271] on icon at bounding box center [1200, 269] width 12 height 12
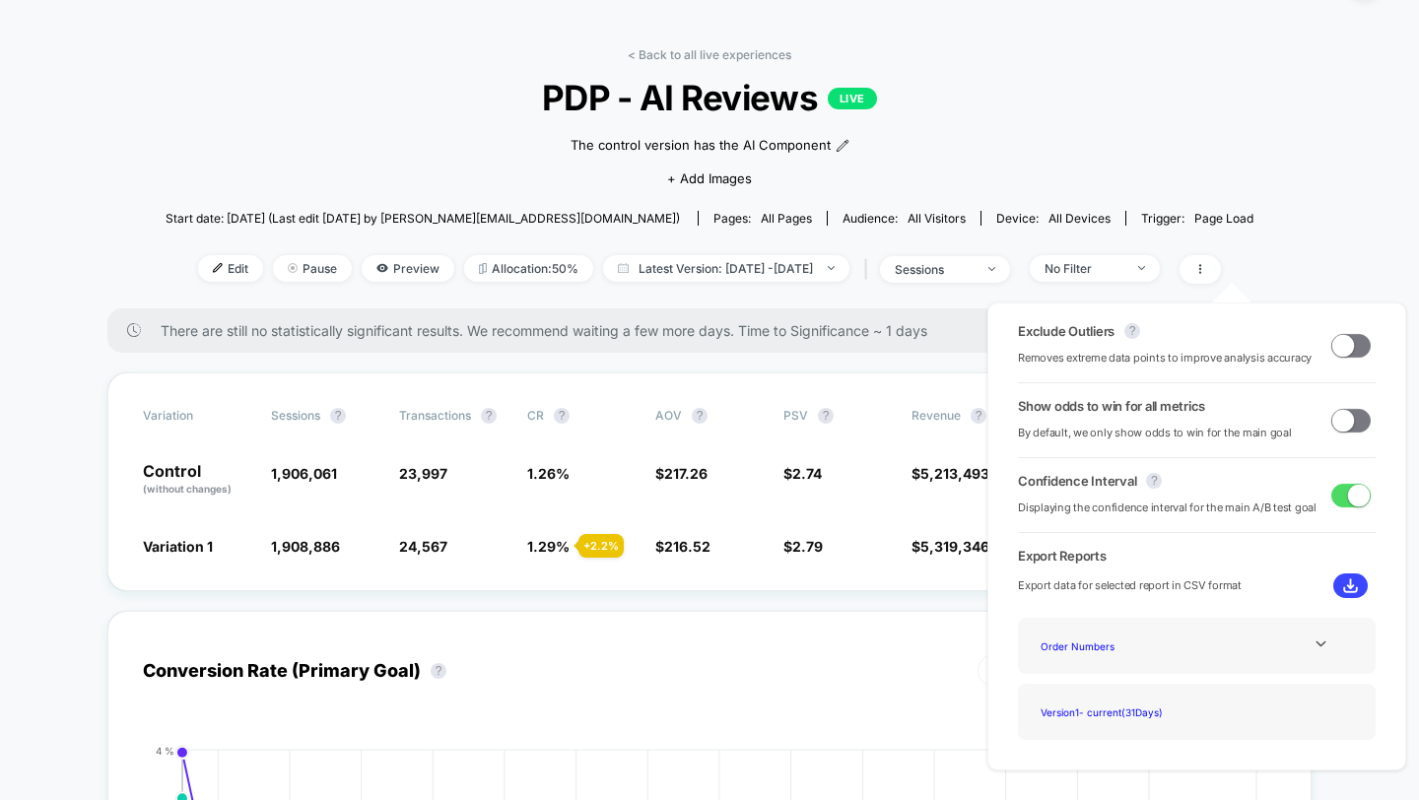
click at [1348, 338] on span at bounding box center [1350, 346] width 39 height 24
click at [1357, 348] on span at bounding box center [1359, 345] width 22 height 22
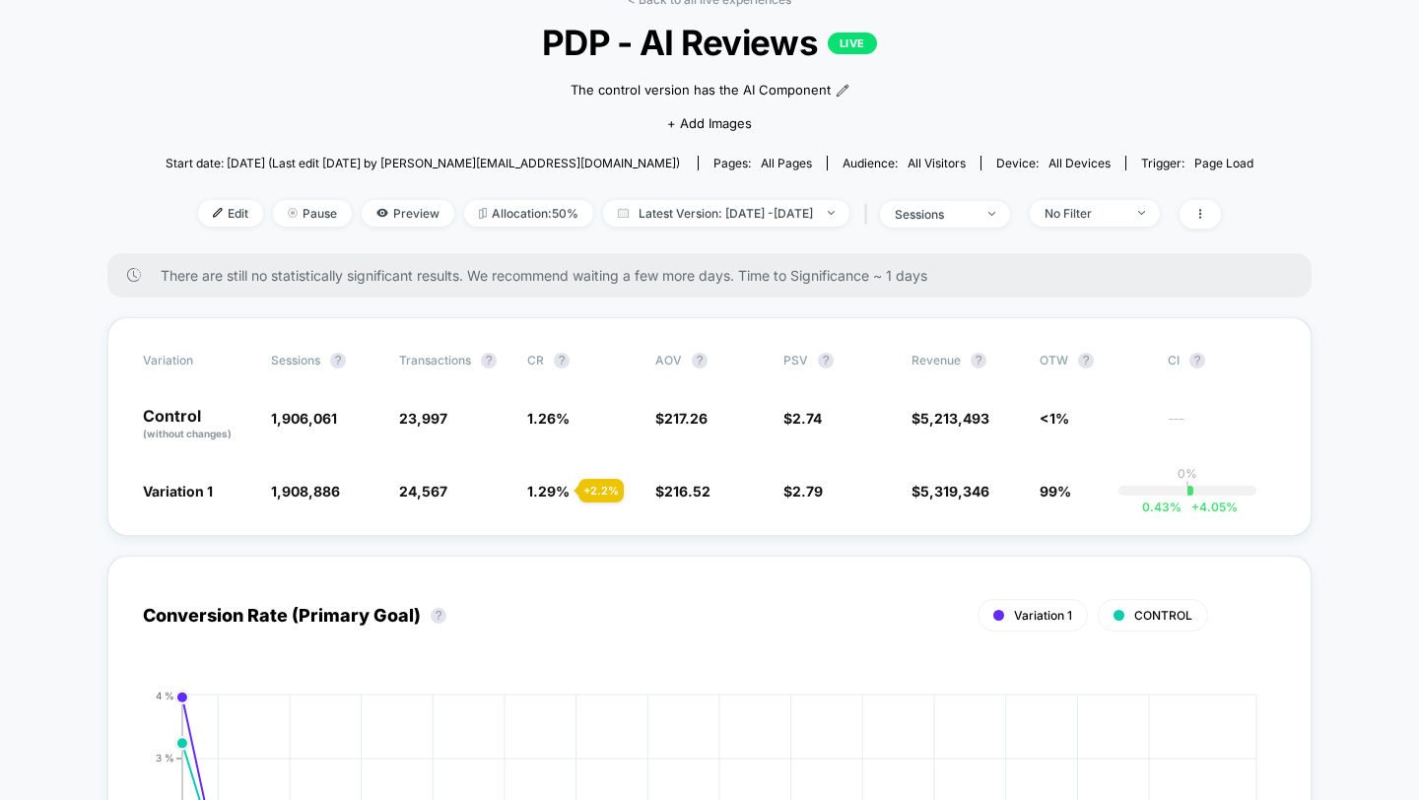
scroll to position [86, 0]
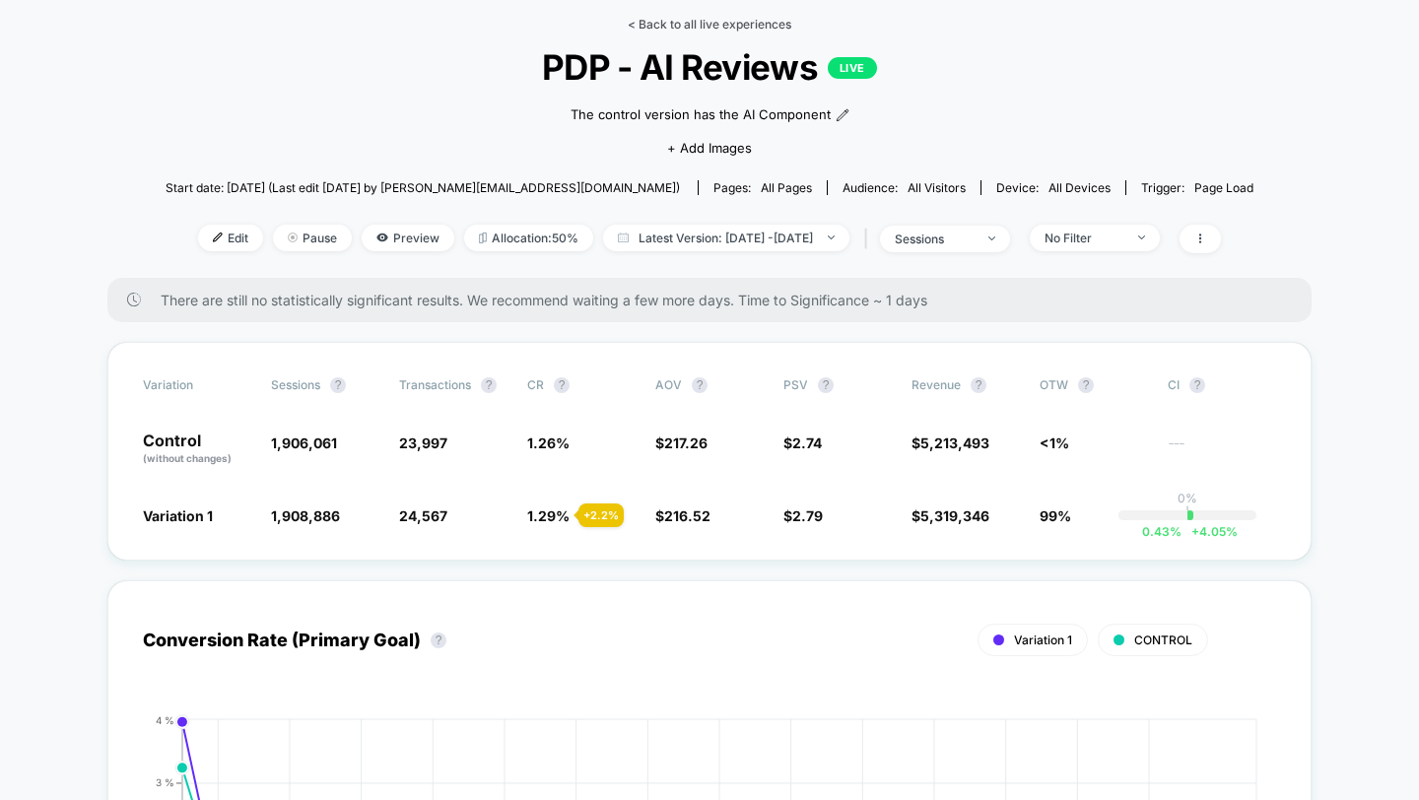
click at [731, 24] on link "< Back to all live experiences" at bounding box center [710, 24] width 164 height 15
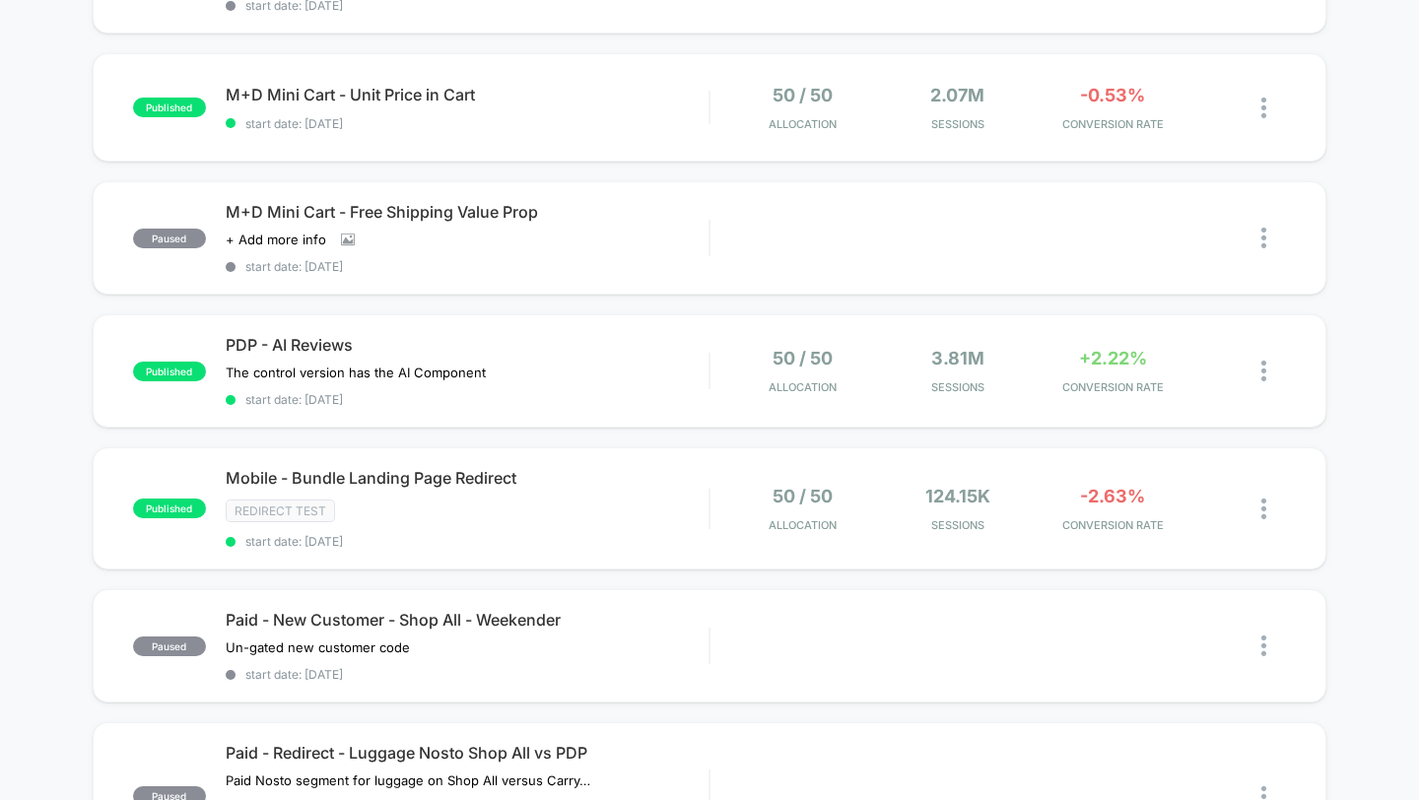
scroll to position [365, 0]
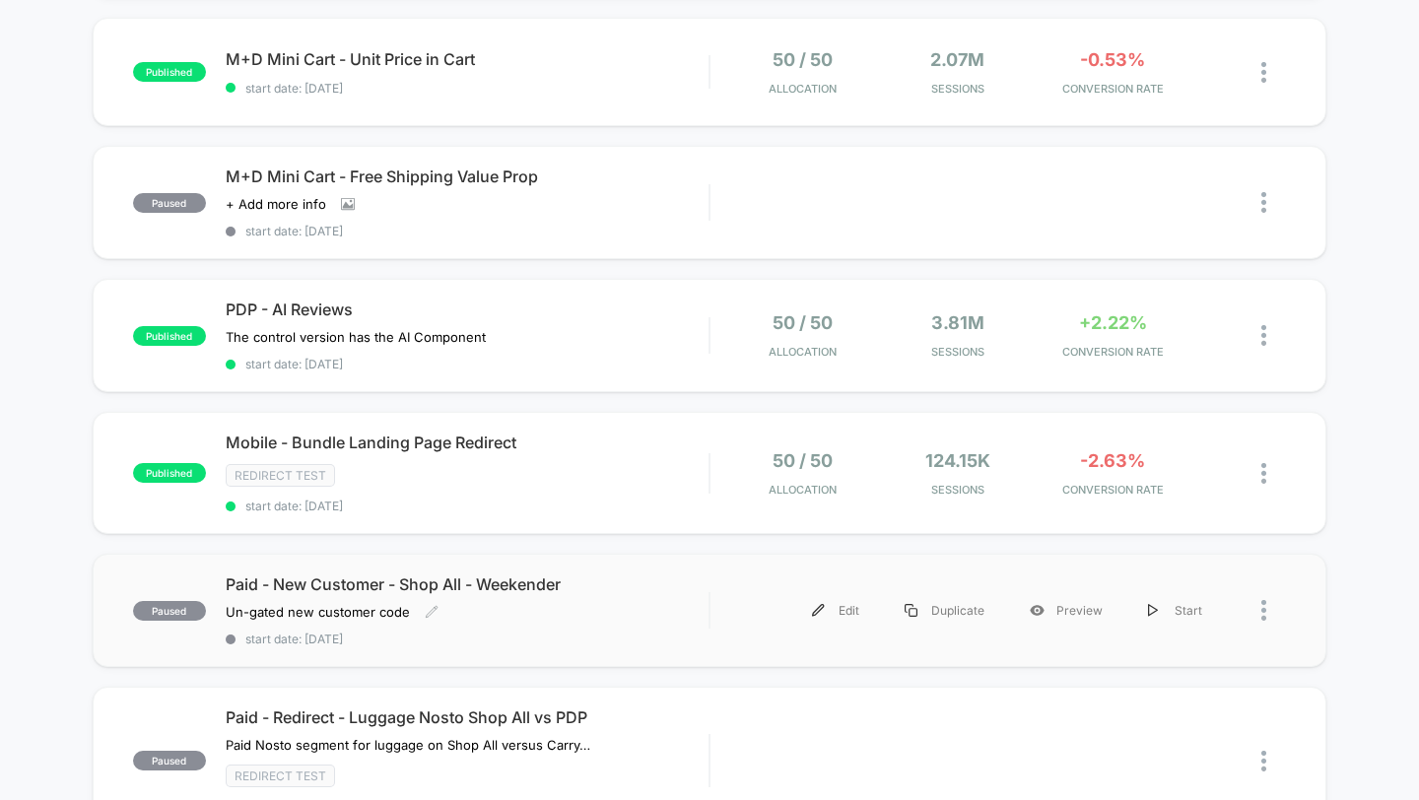
click at [670, 610] on div "Paid - New Customer - Shop All - Weekender Un-gated new customer code Click to …" at bounding box center [468, 610] width 484 height 72
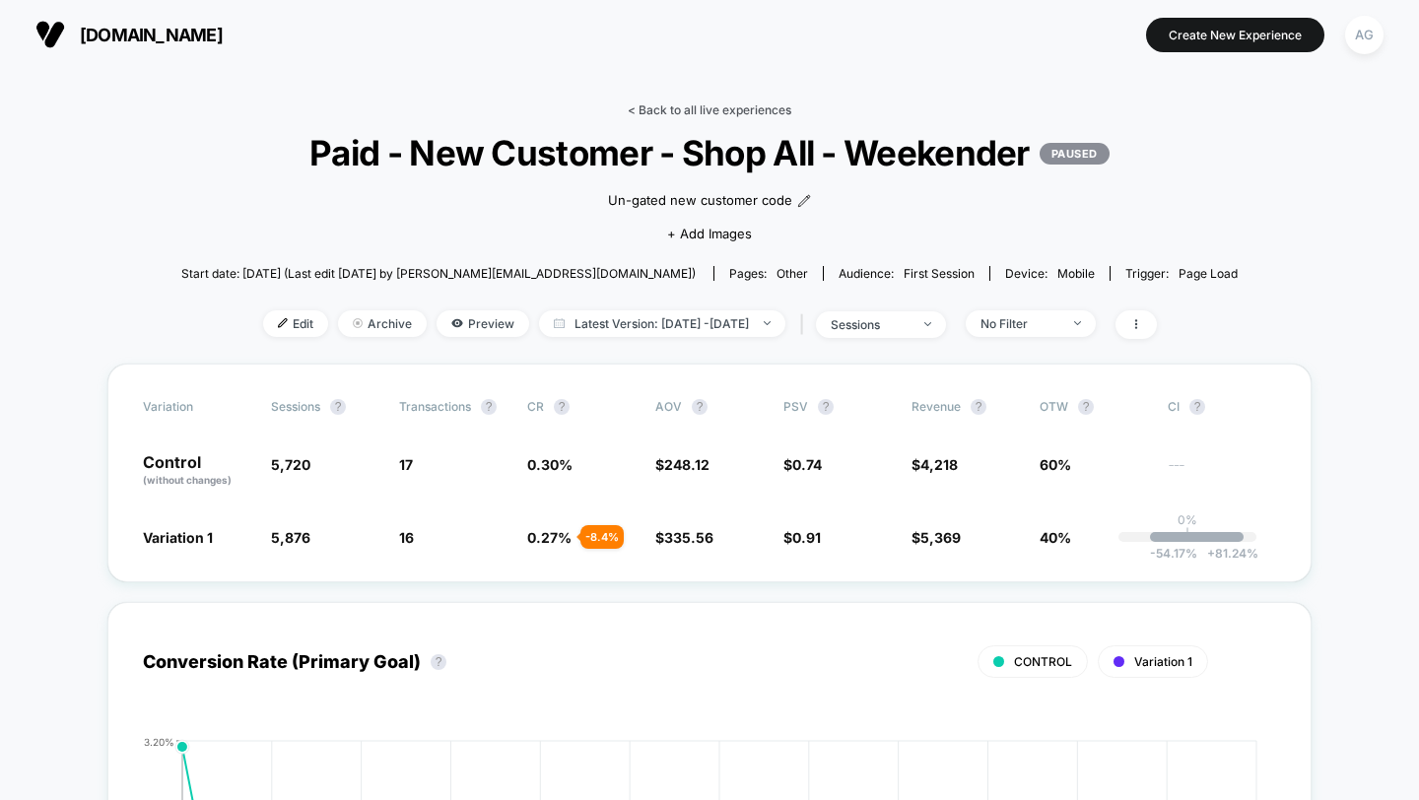
click at [657, 108] on link "< Back to all live experiences" at bounding box center [710, 109] width 164 height 15
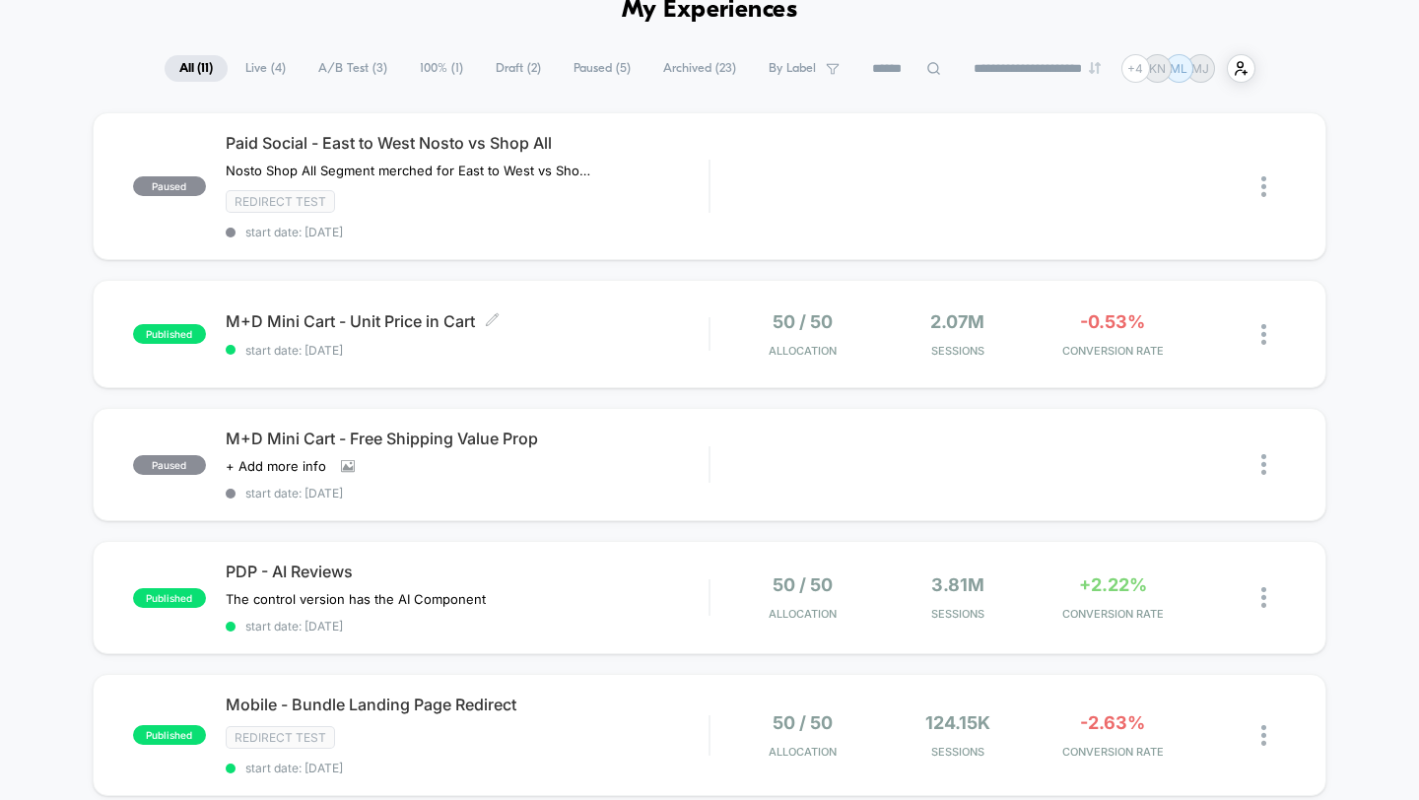
scroll to position [110, 0]
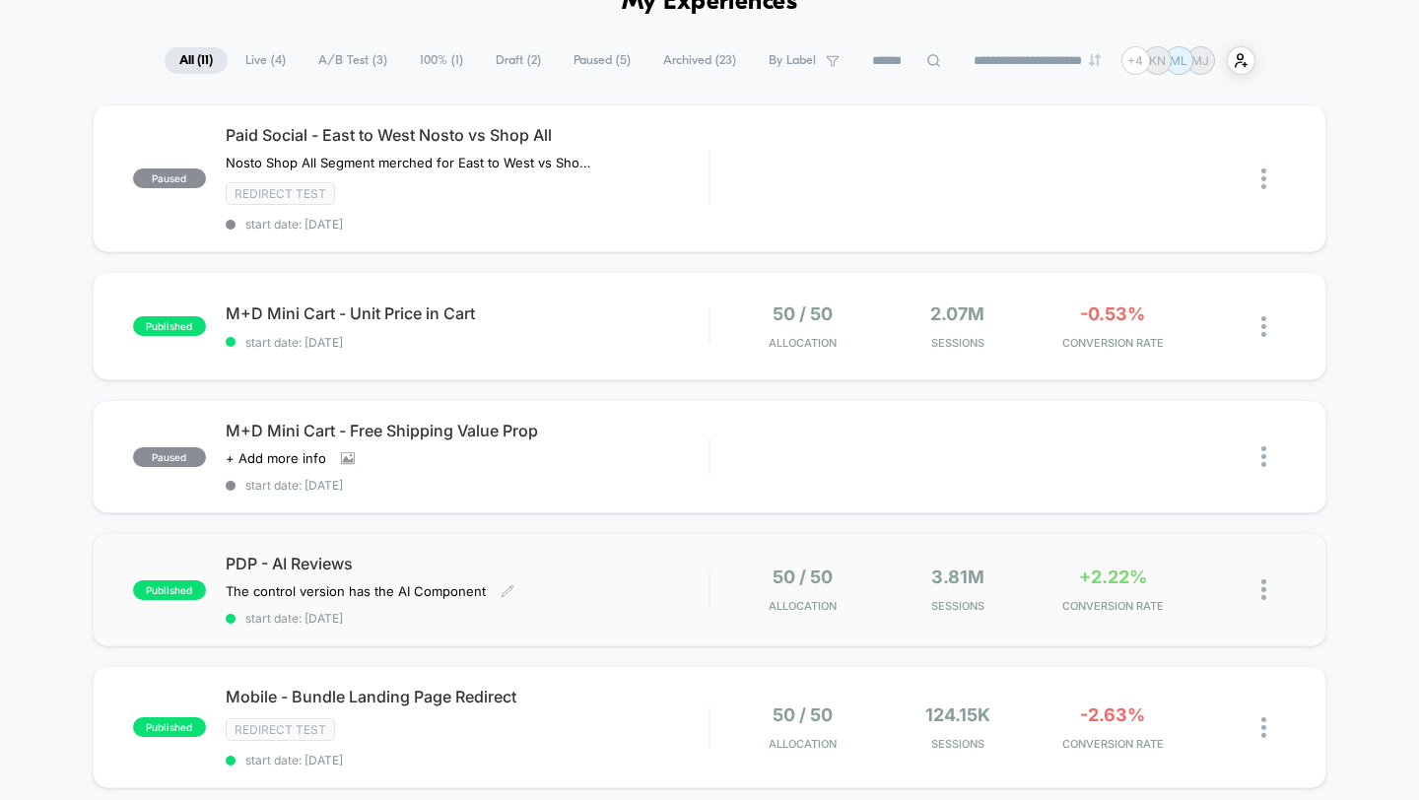
click at [658, 601] on div "PDP - AI Reviews The control version has the AI Component Click to edit experie…" at bounding box center [468, 590] width 484 height 72
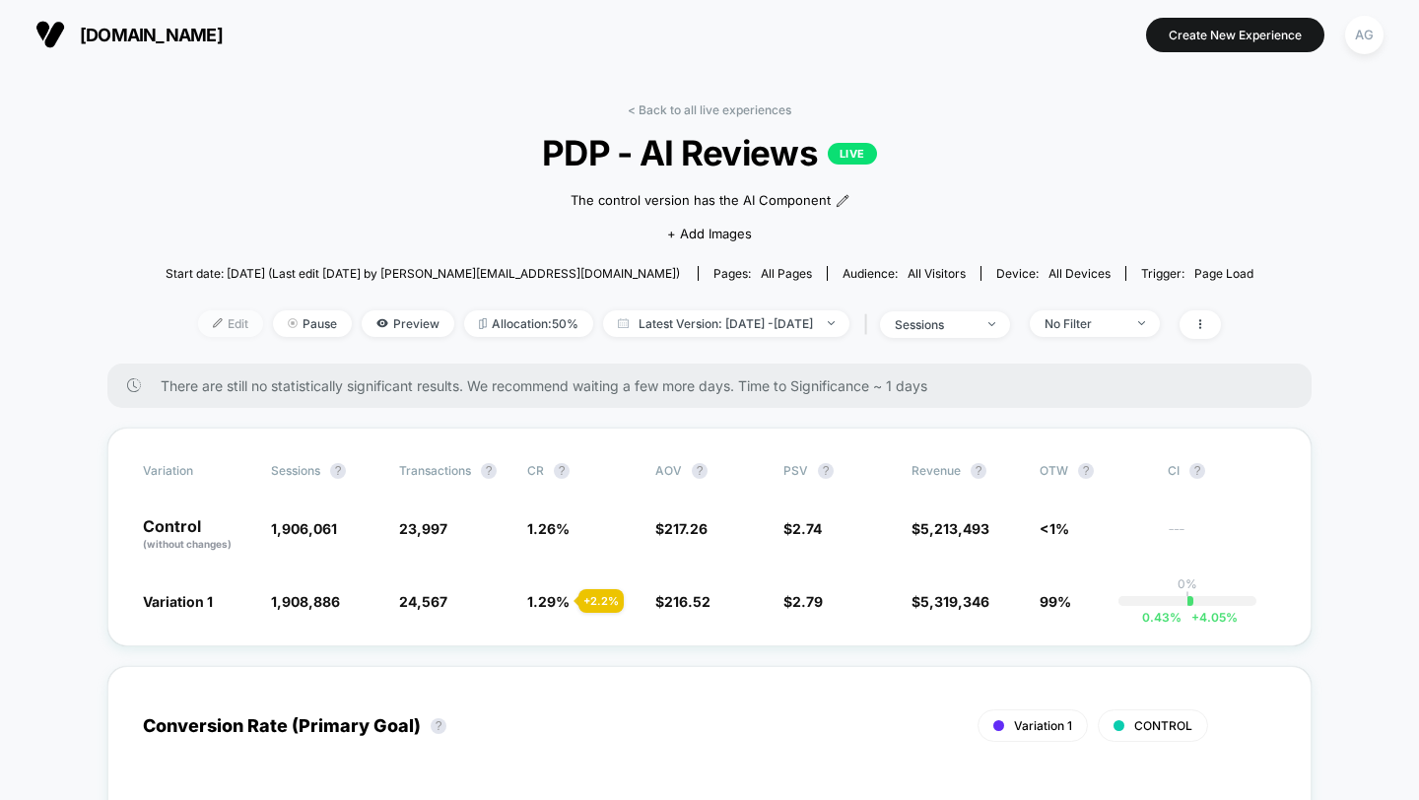
click at [207, 317] on span "Edit" at bounding box center [230, 323] width 65 height 27
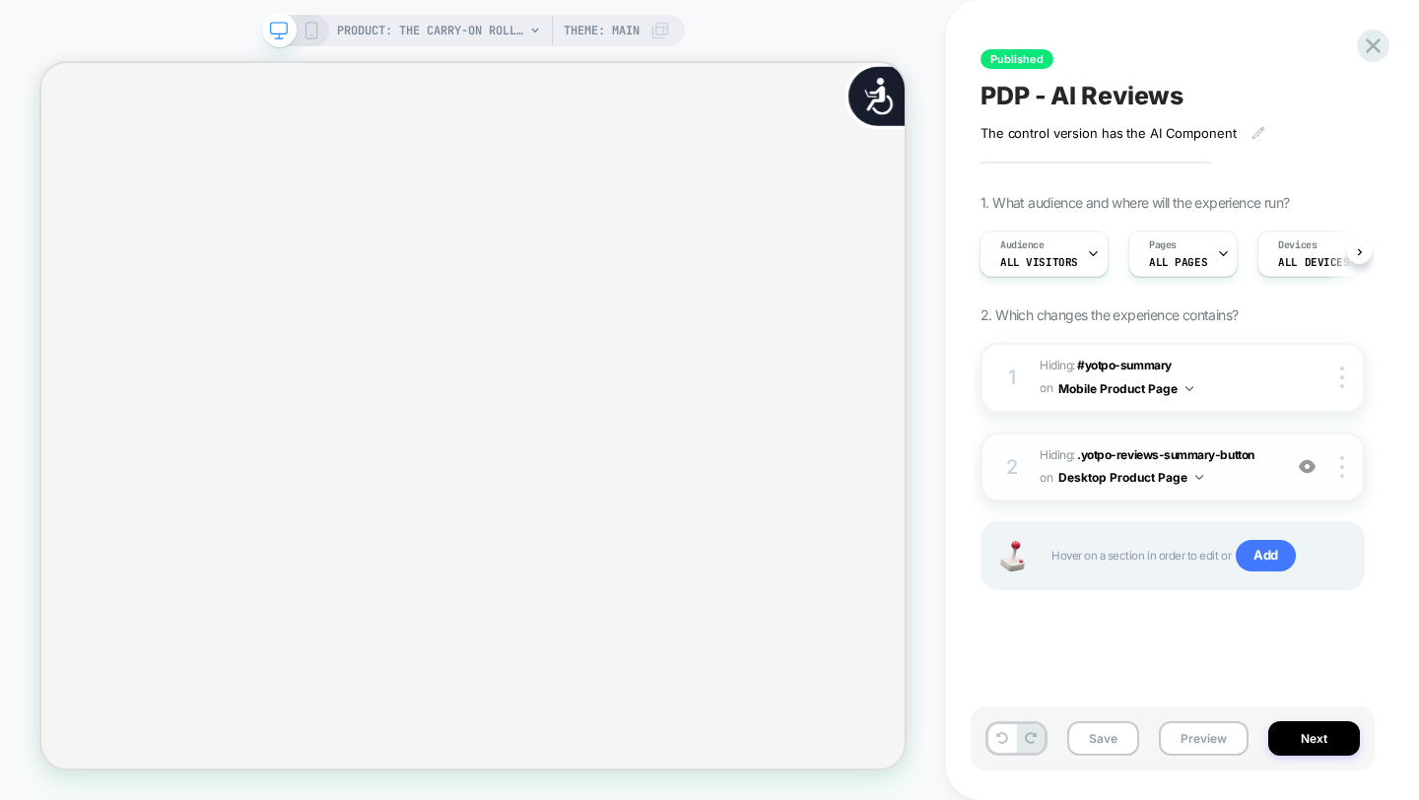
click at [1309, 463] on img at bounding box center [1307, 466] width 17 height 17
click at [1312, 467] on img at bounding box center [1307, 466] width 17 height 17
click at [467, 29] on span "PRODUCT: The Carry-On Roller in [GEOGRAPHIC_DATA]" at bounding box center [430, 31] width 187 height 32
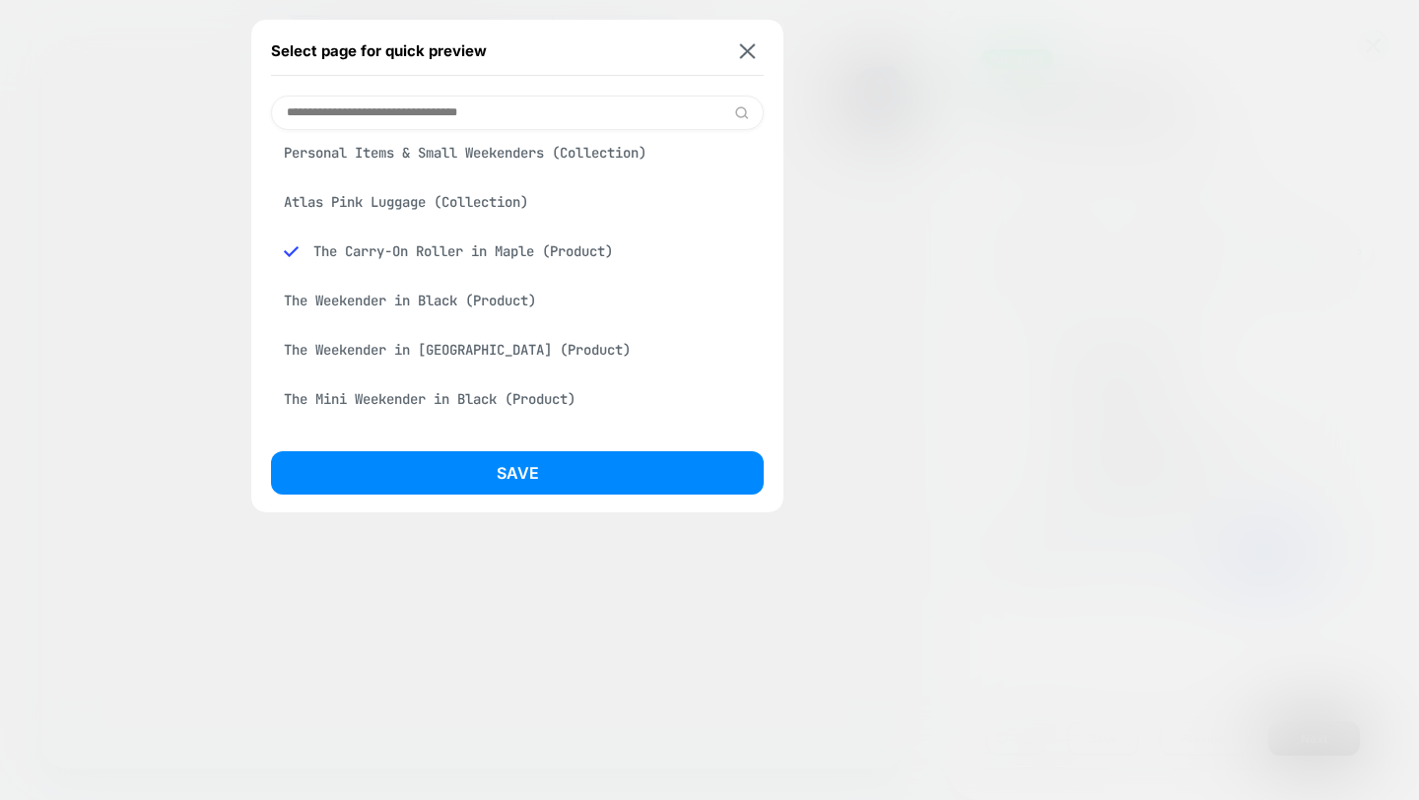
scroll to position [468, 0]
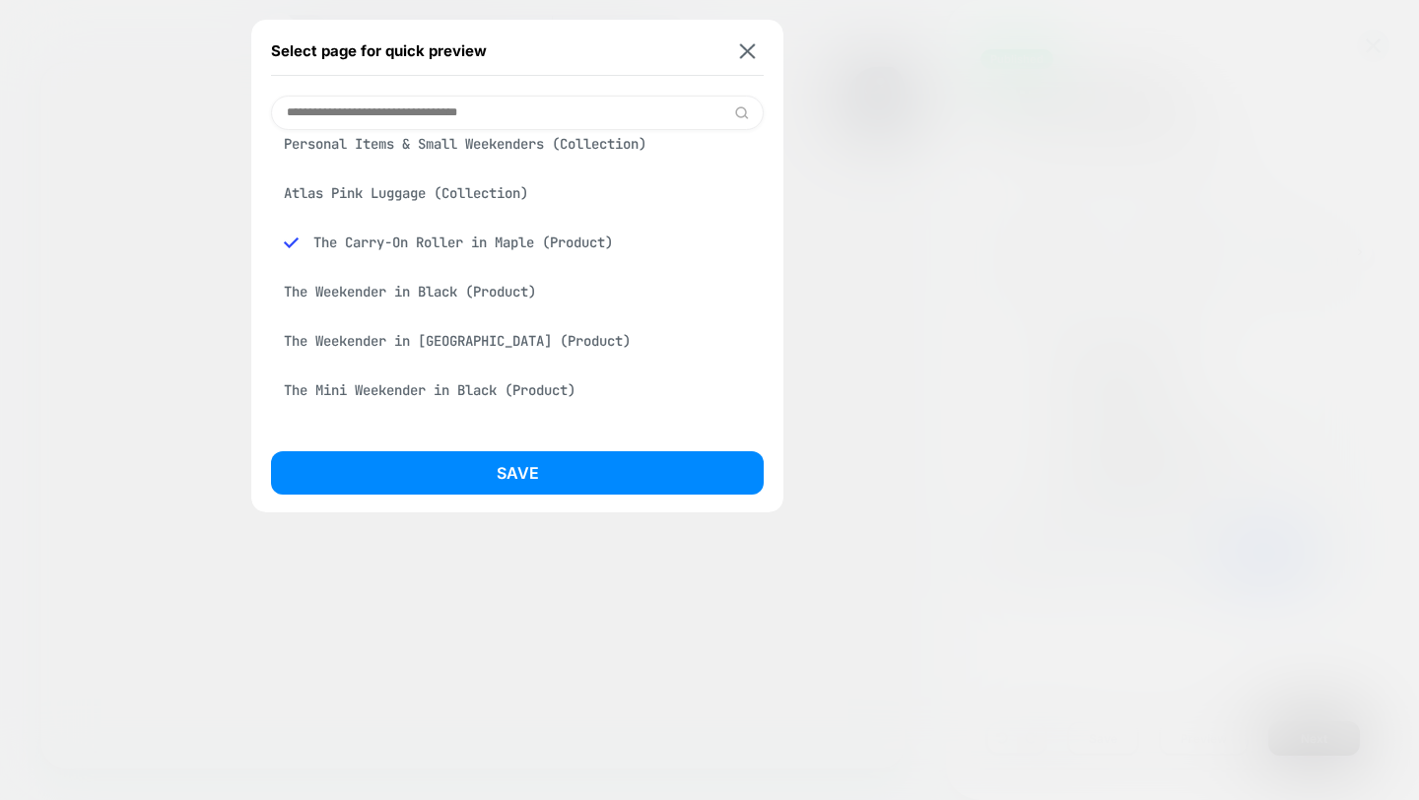
click at [863, 223] on div at bounding box center [709, 400] width 1419 height 800
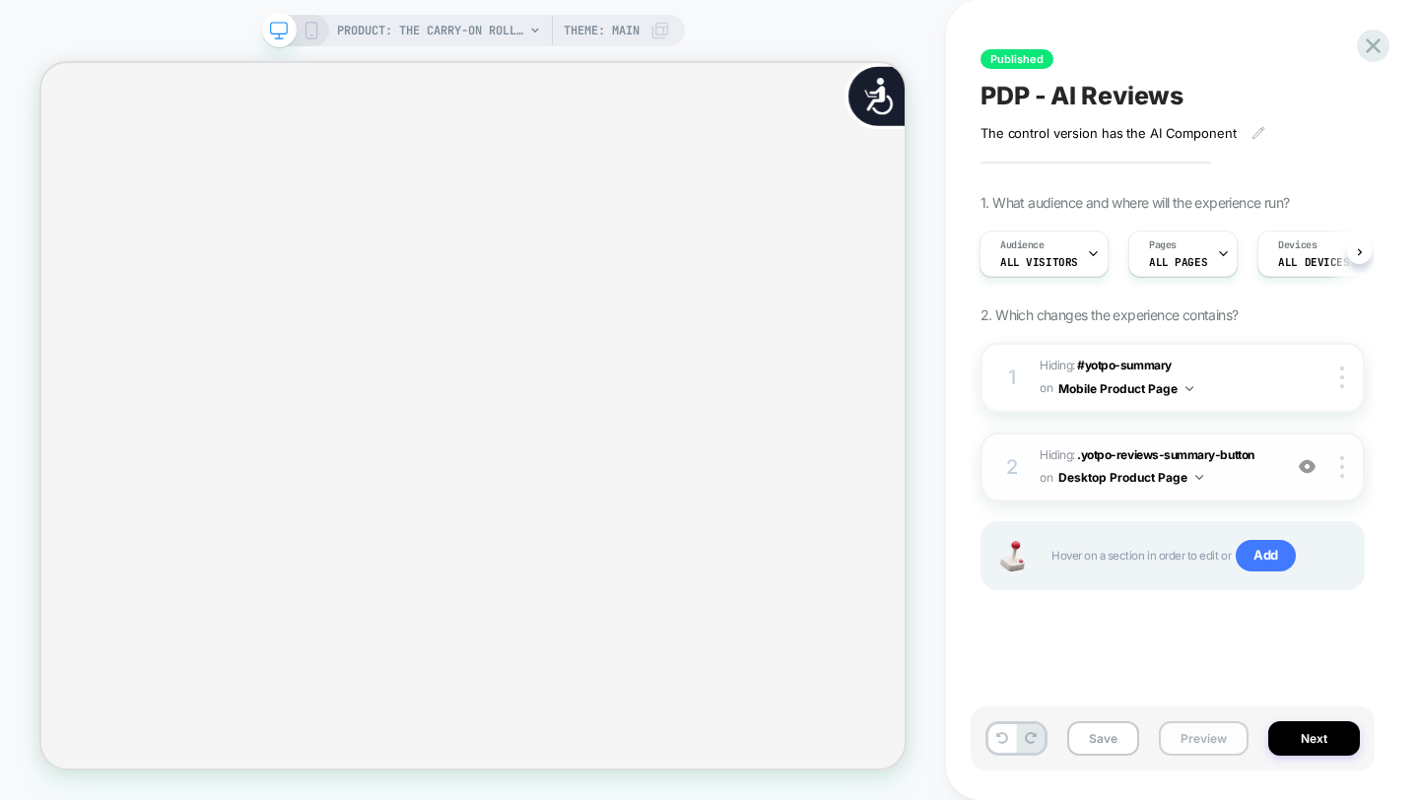
scroll to position [0, 2334]
click at [1222, 749] on button "Preview" at bounding box center [1204, 738] width 90 height 34
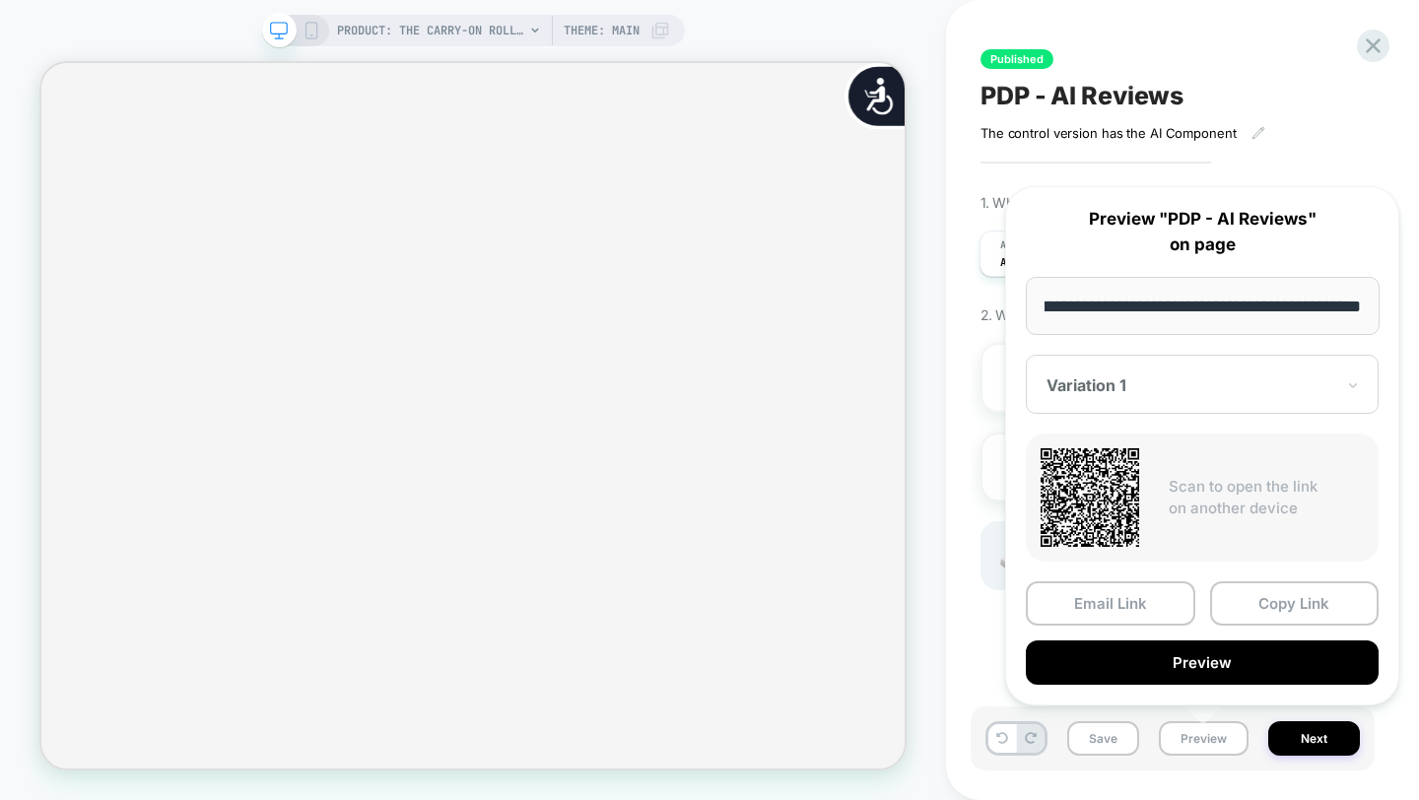
scroll to position [0, 0]
click at [1167, 389] on div at bounding box center [1190, 385] width 288 height 20
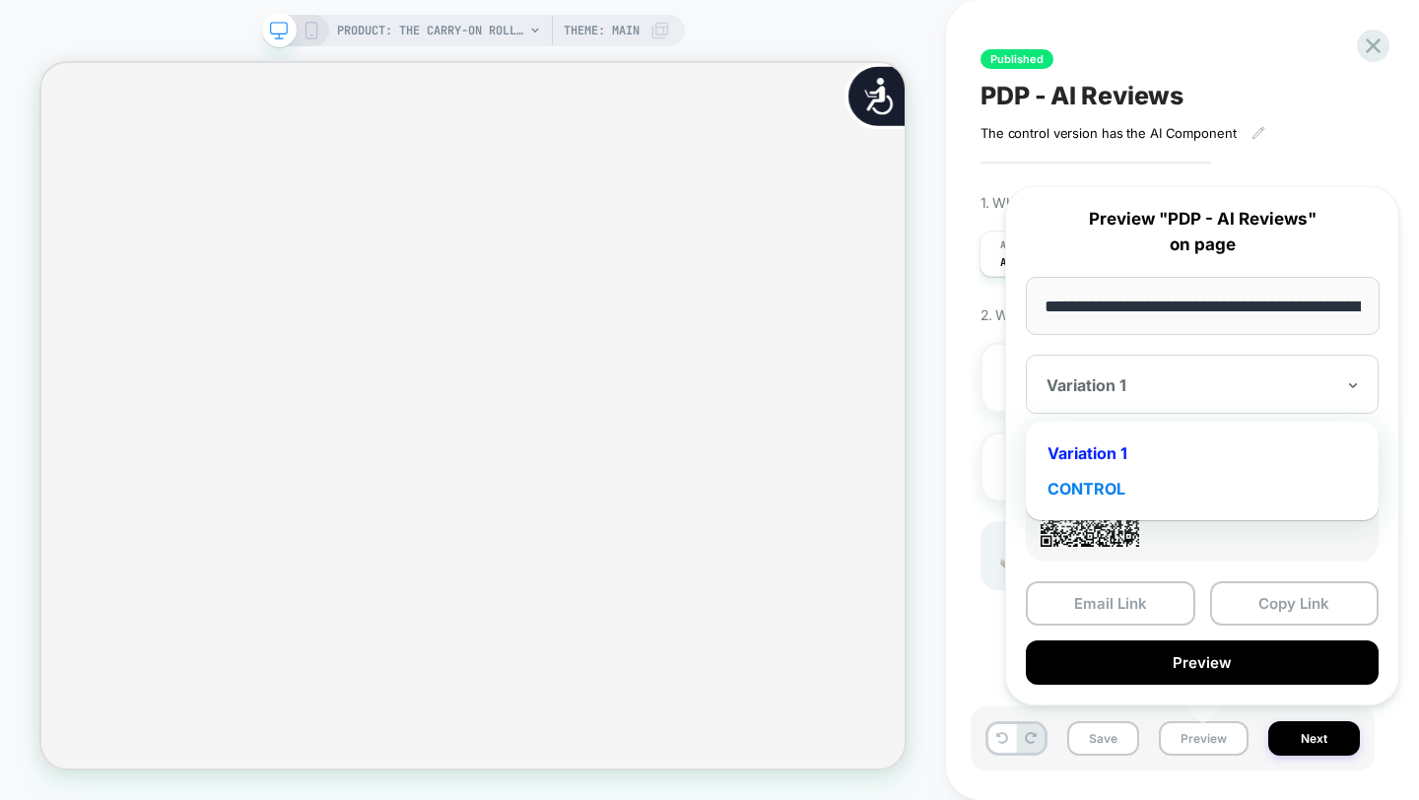
click at [1131, 490] on div "CONTROL" at bounding box center [1201, 488] width 333 height 35
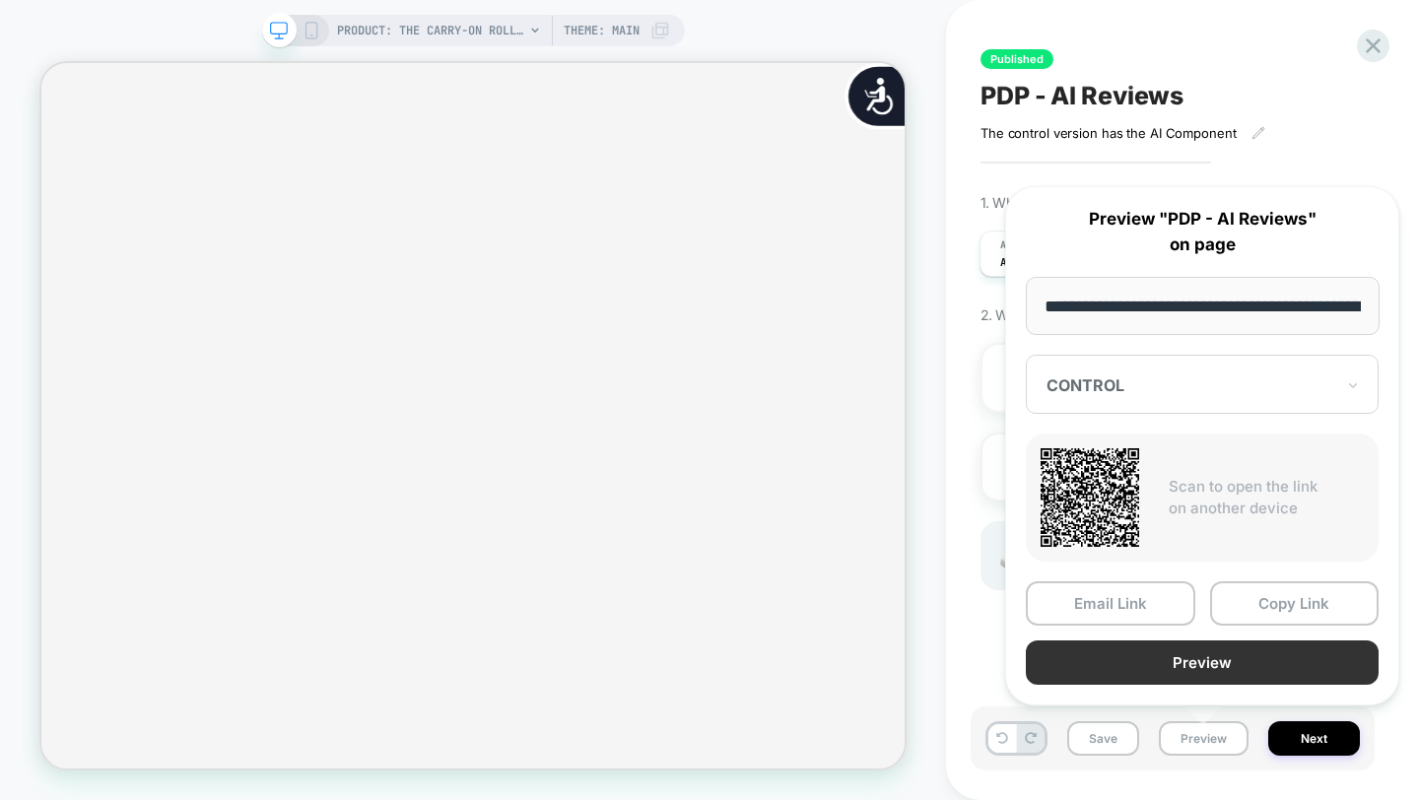
click at [1175, 662] on button "Preview" at bounding box center [1202, 662] width 353 height 44
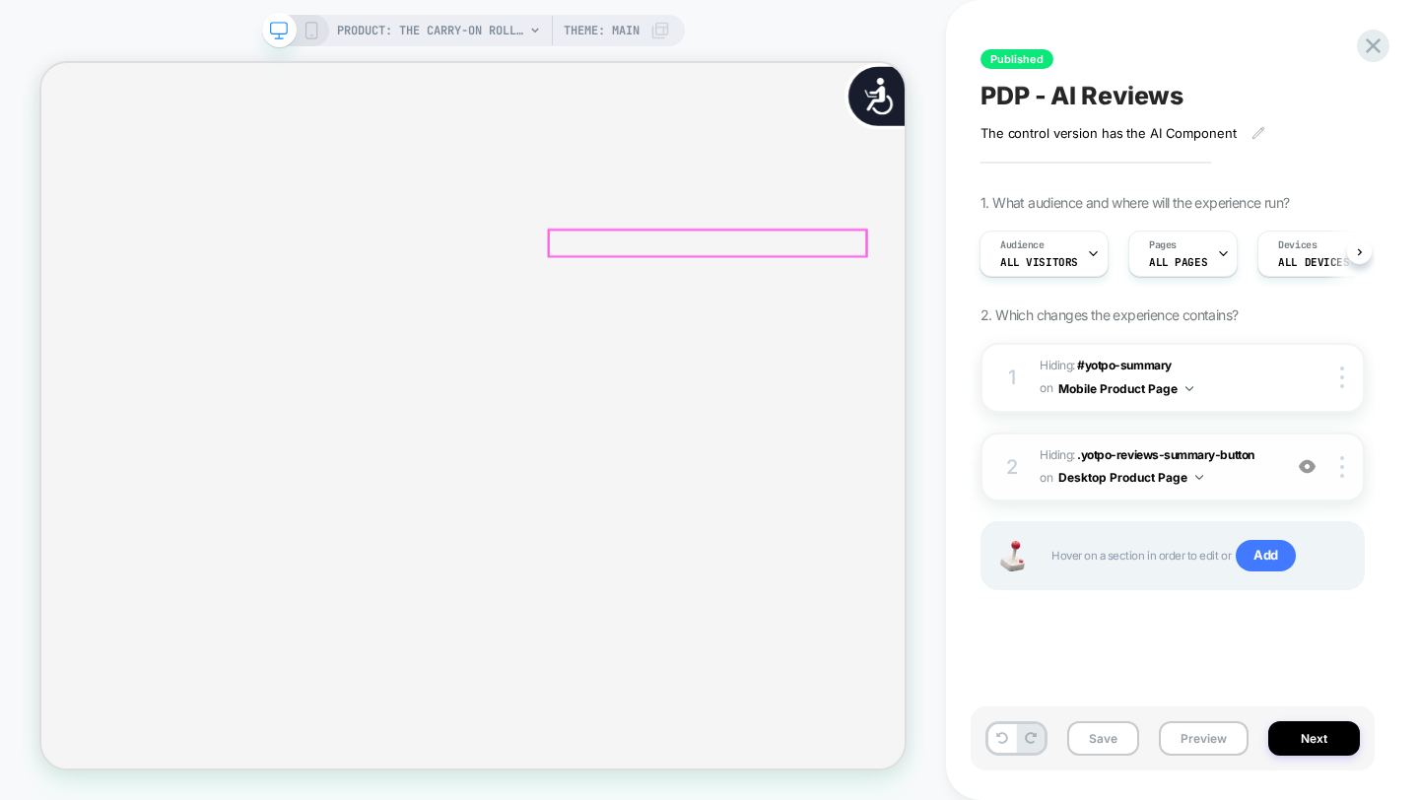
scroll to position [289, 0]
click at [1368, 41] on icon at bounding box center [1373, 45] width 15 height 15
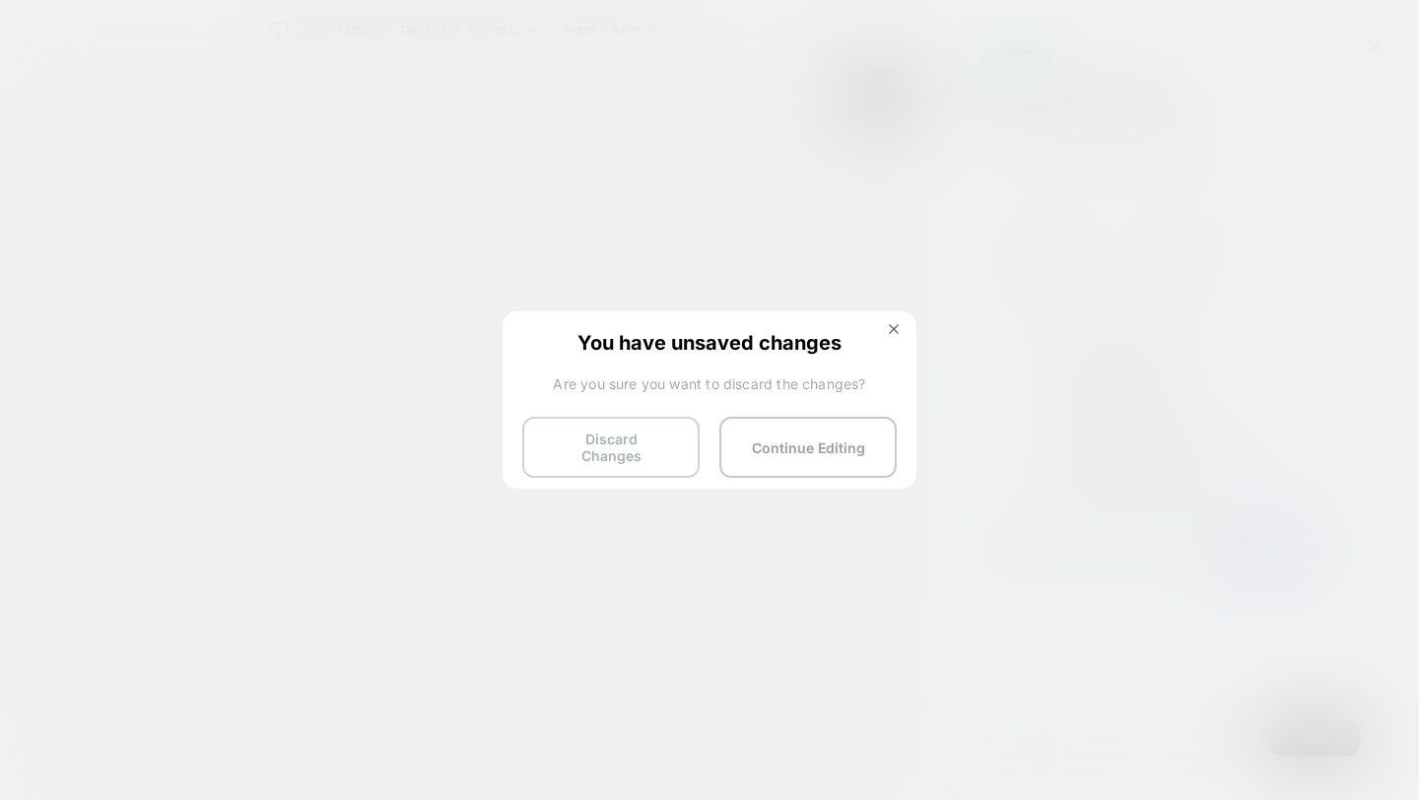
scroll to position [0, 934]
click at [585, 433] on button "Discard Changes" at bounding box center [610, 447] width 177 height 61
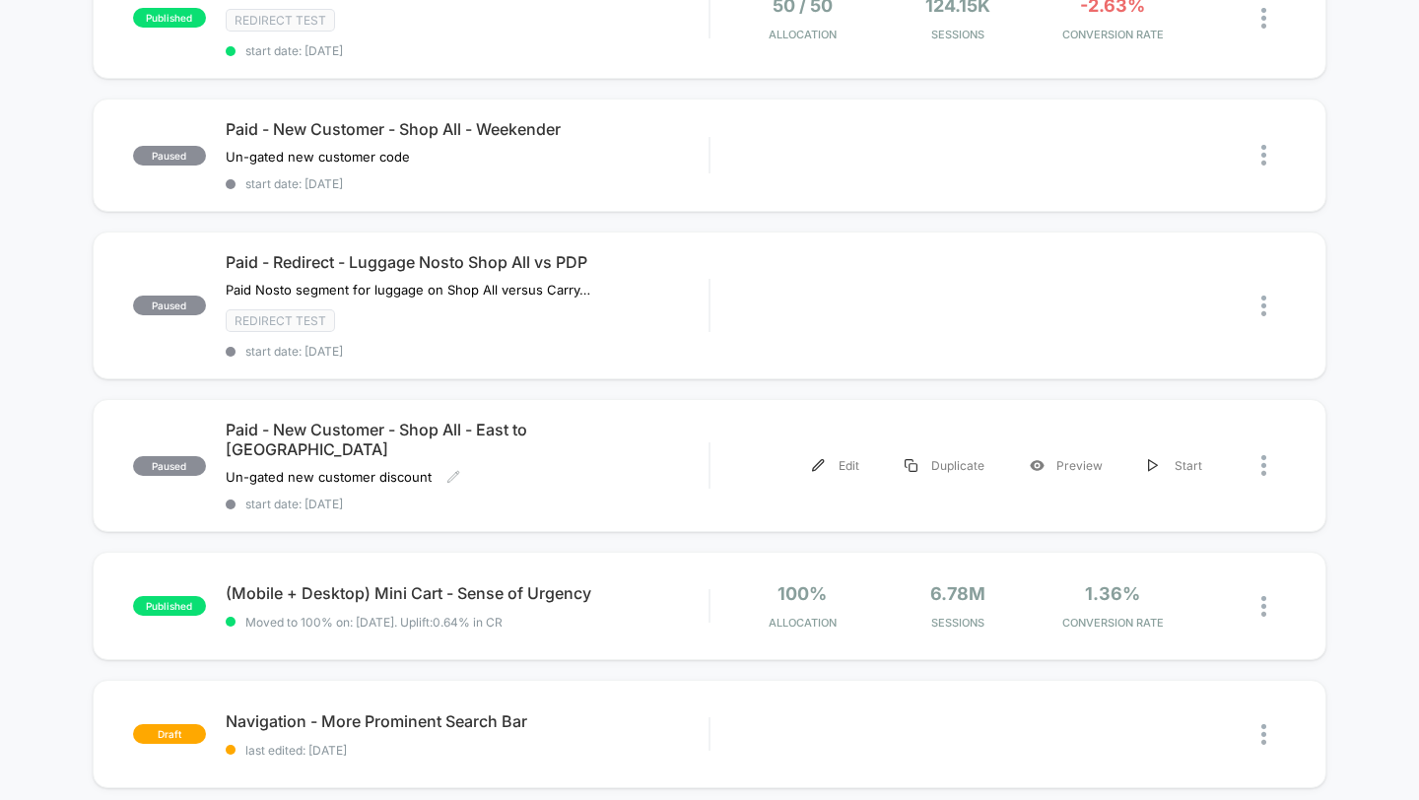
scroll to position [284, 0]
